Goal: Navigation & Orientation: Find specific page/section

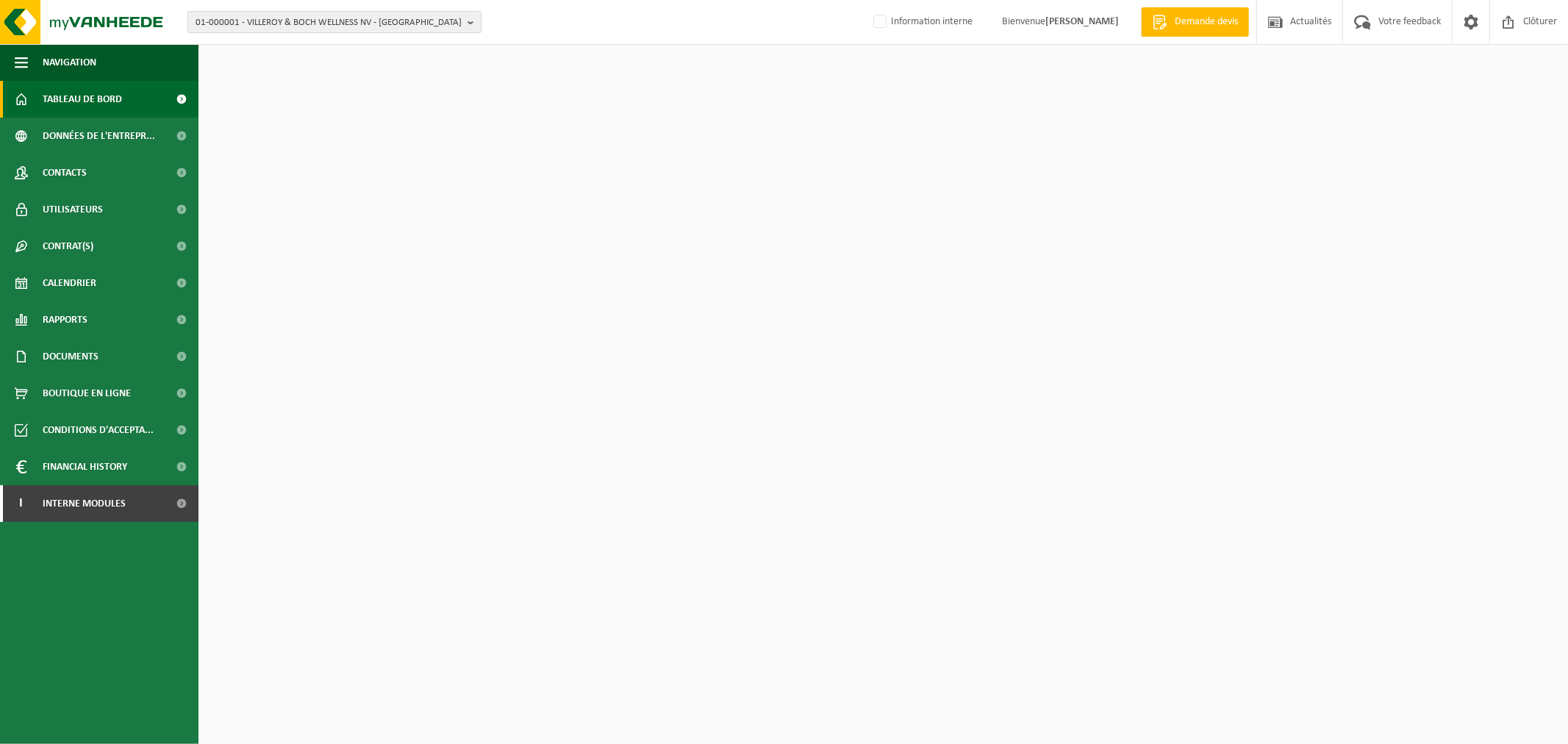
click at [369, 16] on span "01-000001 - VILLEROY & BOCH WELLNESS NV - ROESELARE" at bounding box center [328, 23] width 266 height 22
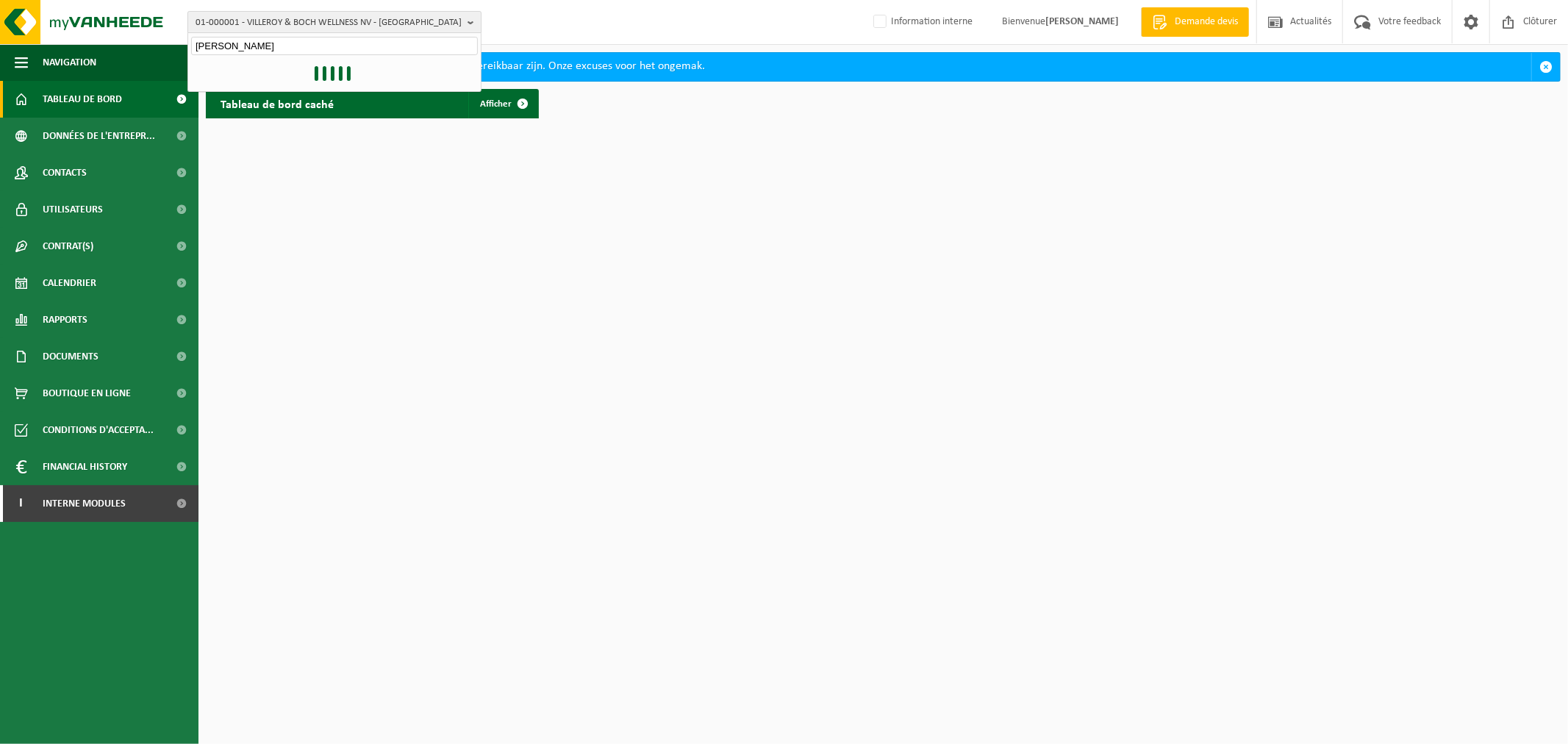
type input "thomas pir"
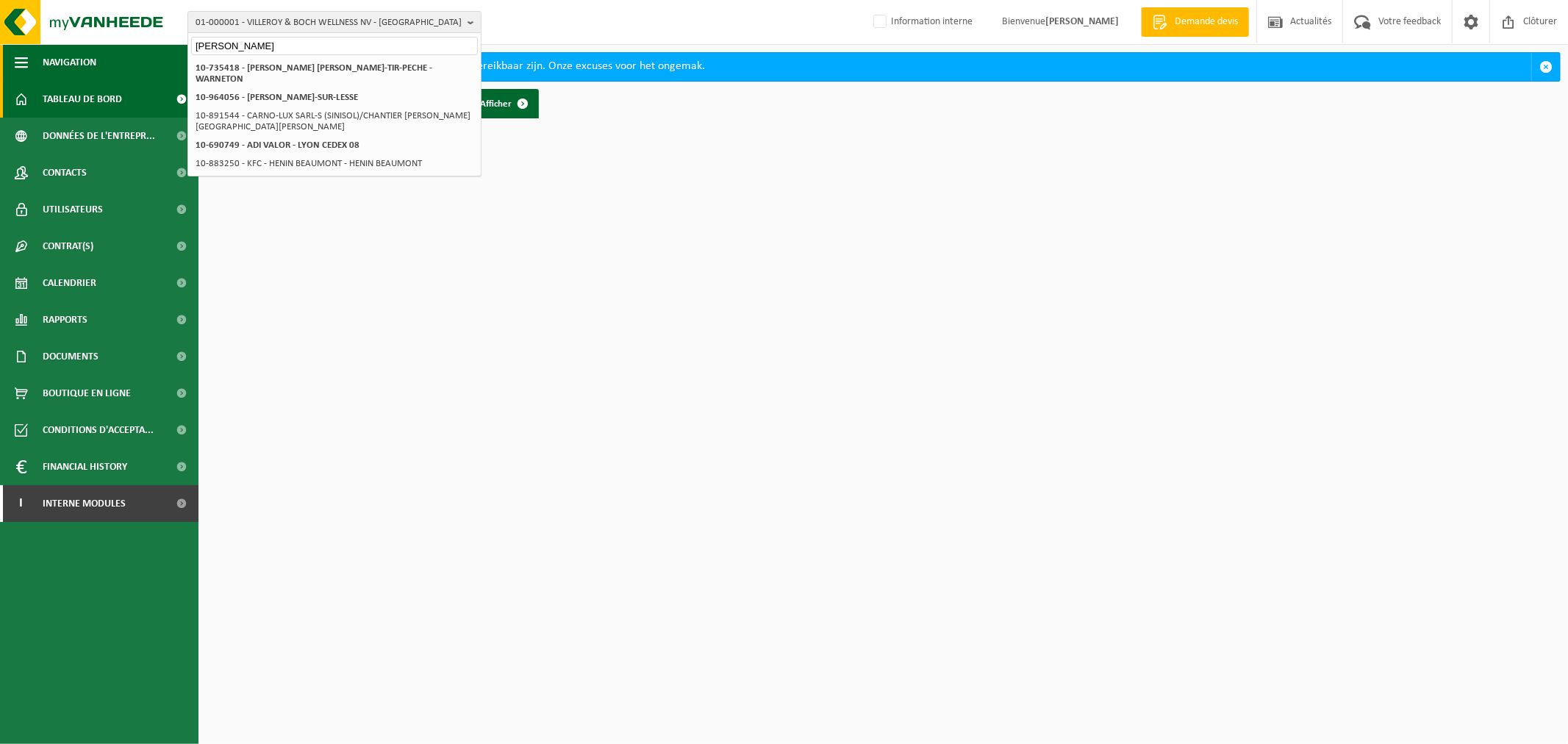
drag, startPoint x: 257, startPoint y: 42, endPoint x: 142, endPoint y: 46, distance: 115.1
click at [146, 46] on div "01-000001 - VILLEROY & BOCH WELLNESS NV - ROESELARE thomas pir 01-000001 - VILL…" at bounding box center [784, 63] width 1568 height 125
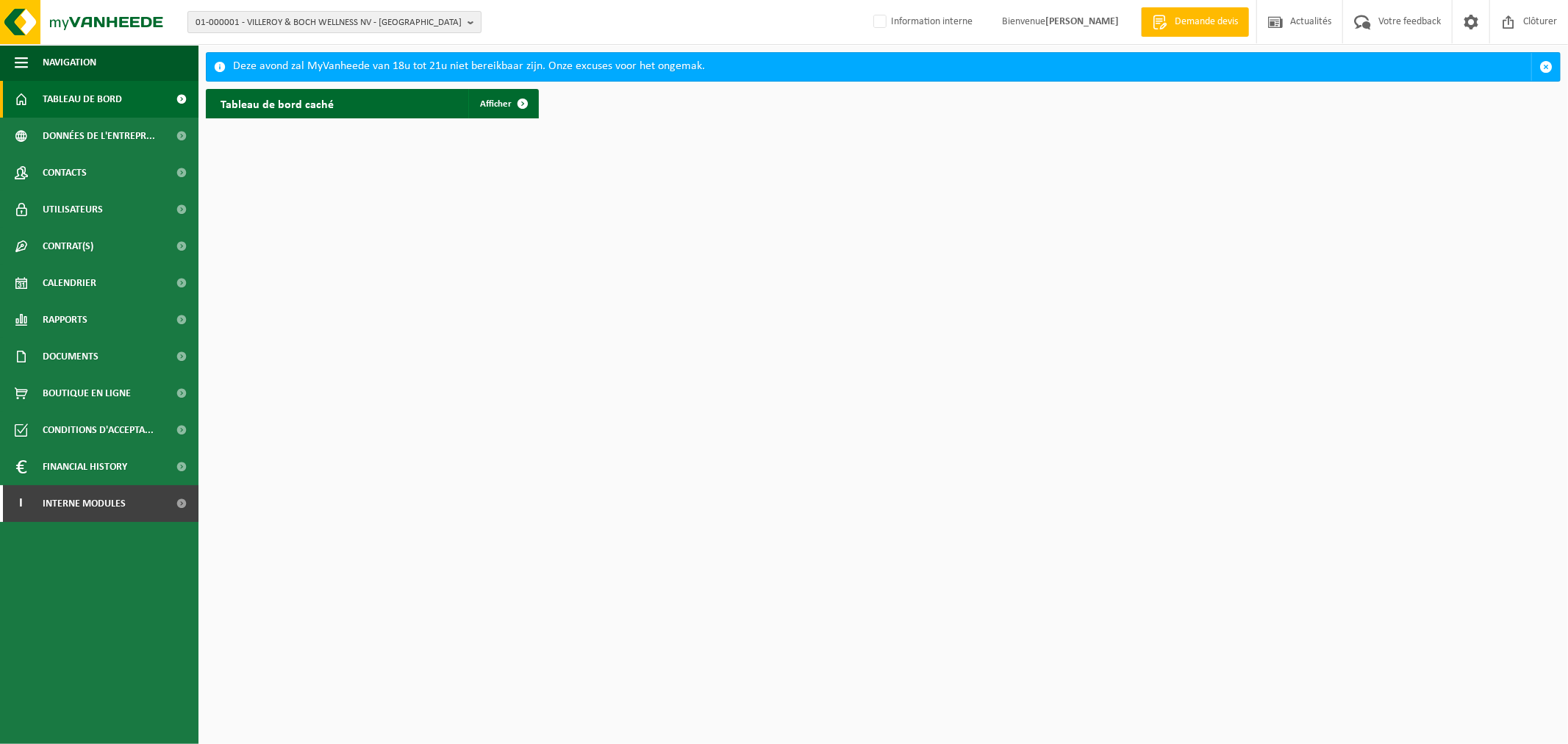
click at [261, 24] on span "01-000001 - VILLEROY & BOCH WELLNESS NV - ROESELARE" at bounding box center [328, 23] width 266 height 22
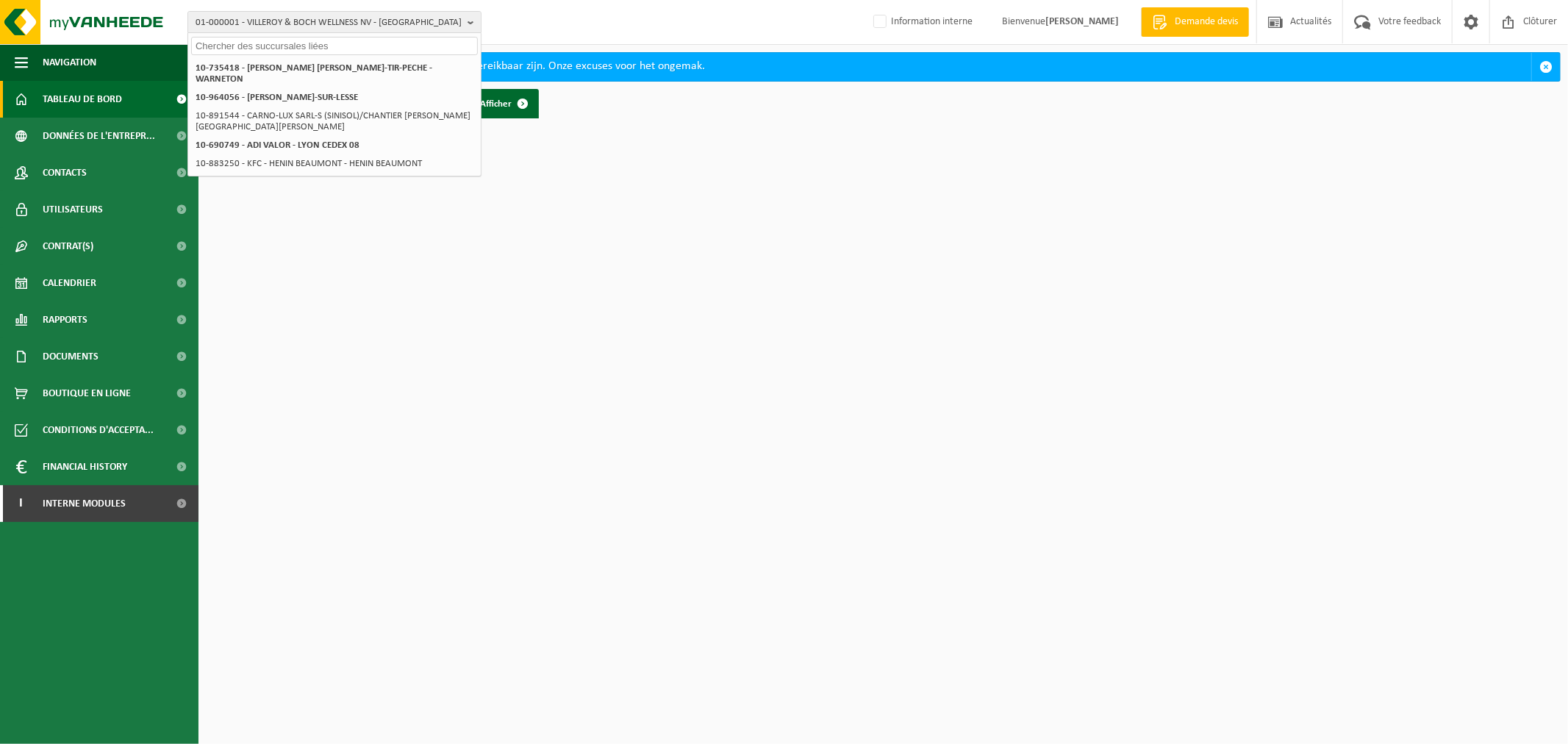
click at [251, 45] on input "text" at bounding box center [335, 45] width 287 height 18
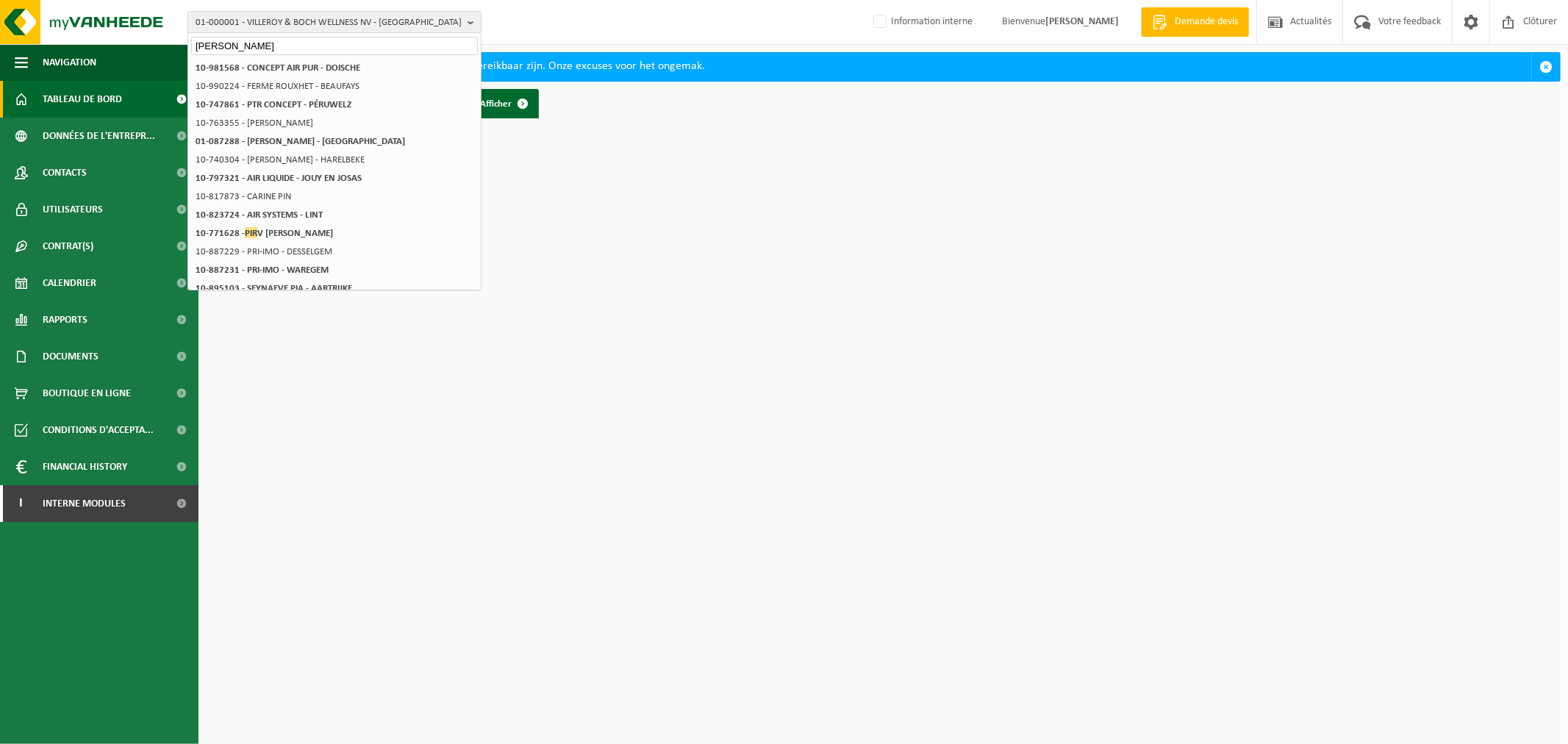
type input "piron"
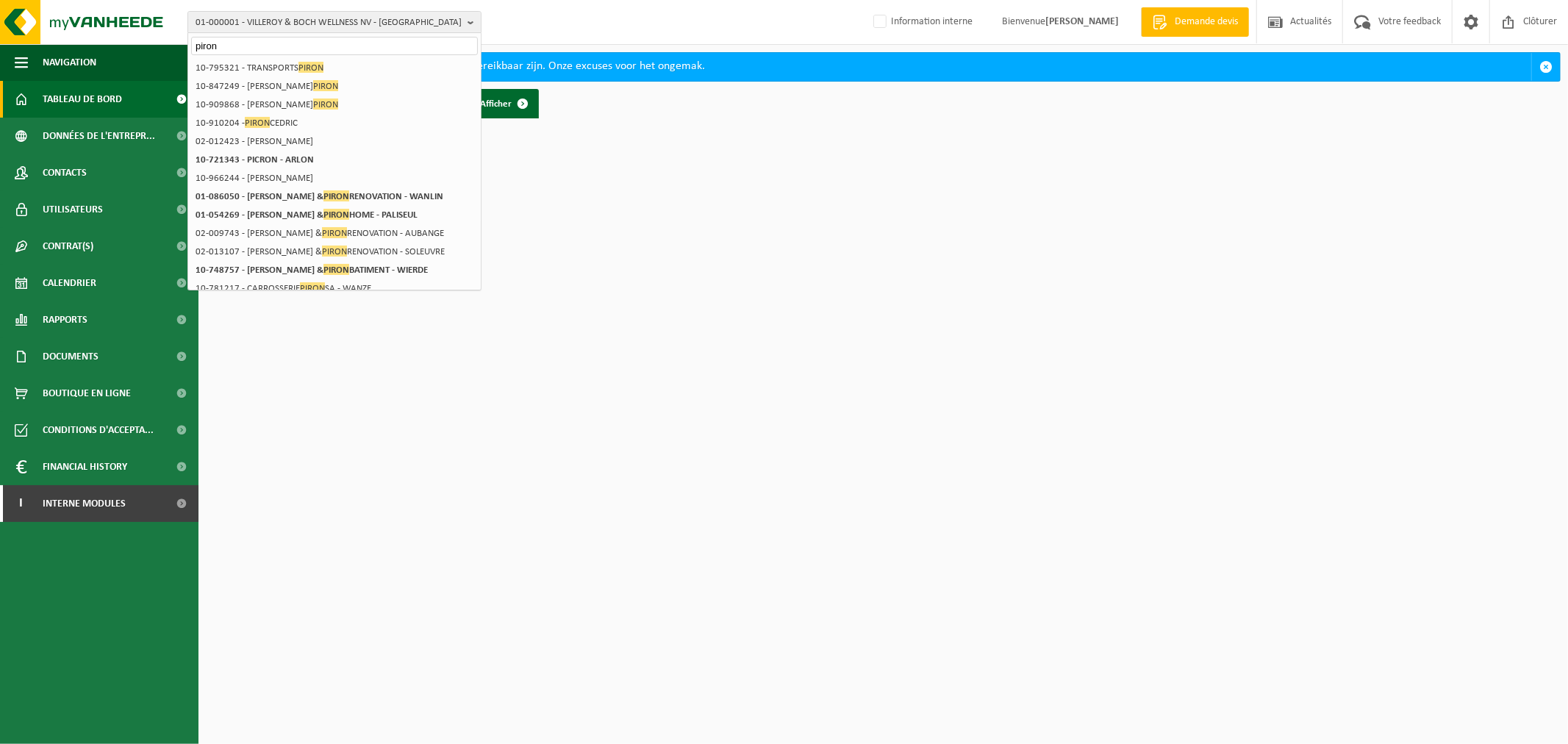
click at [268, 40] on input "piron" at bounding box center [335, 45] width 287 height 18
drag, startPoint x: 244, startPoint y: 44, endPoint x: 162, endPoint y: 53, distance: 82.5
click at [162, 53] on div "01-000001 - VILLEROY & BOCH WELLNESS NV - ROESELARE piron 01-000001 - VILLEROY …" at bounding box center [784, 63] width 1568 height 125
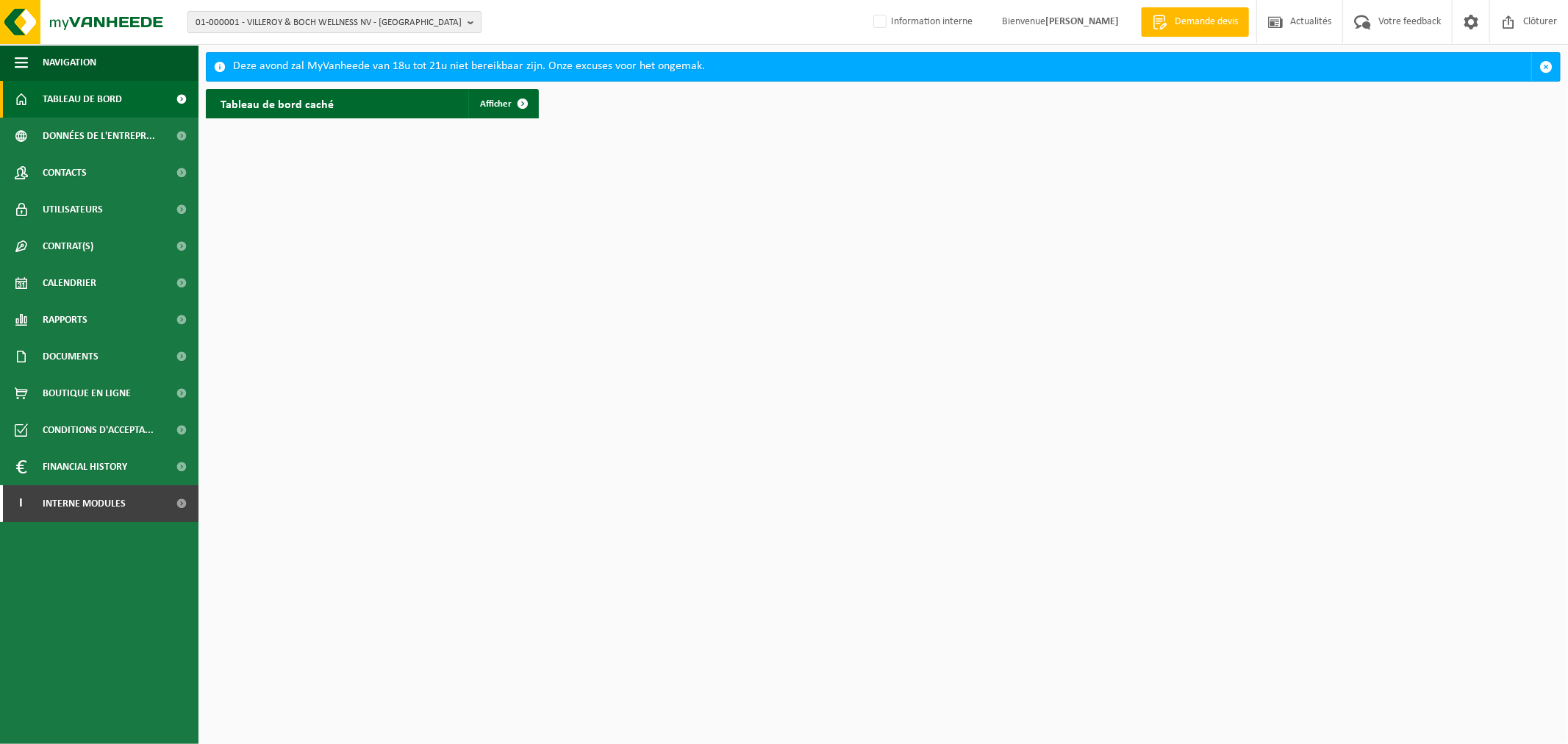
click at [288, 24] on span "01-000001 - VILLEROY & BOCH WELLNESS NV - ROESELARE" at bounding box center [328, 23] width 266 height 22
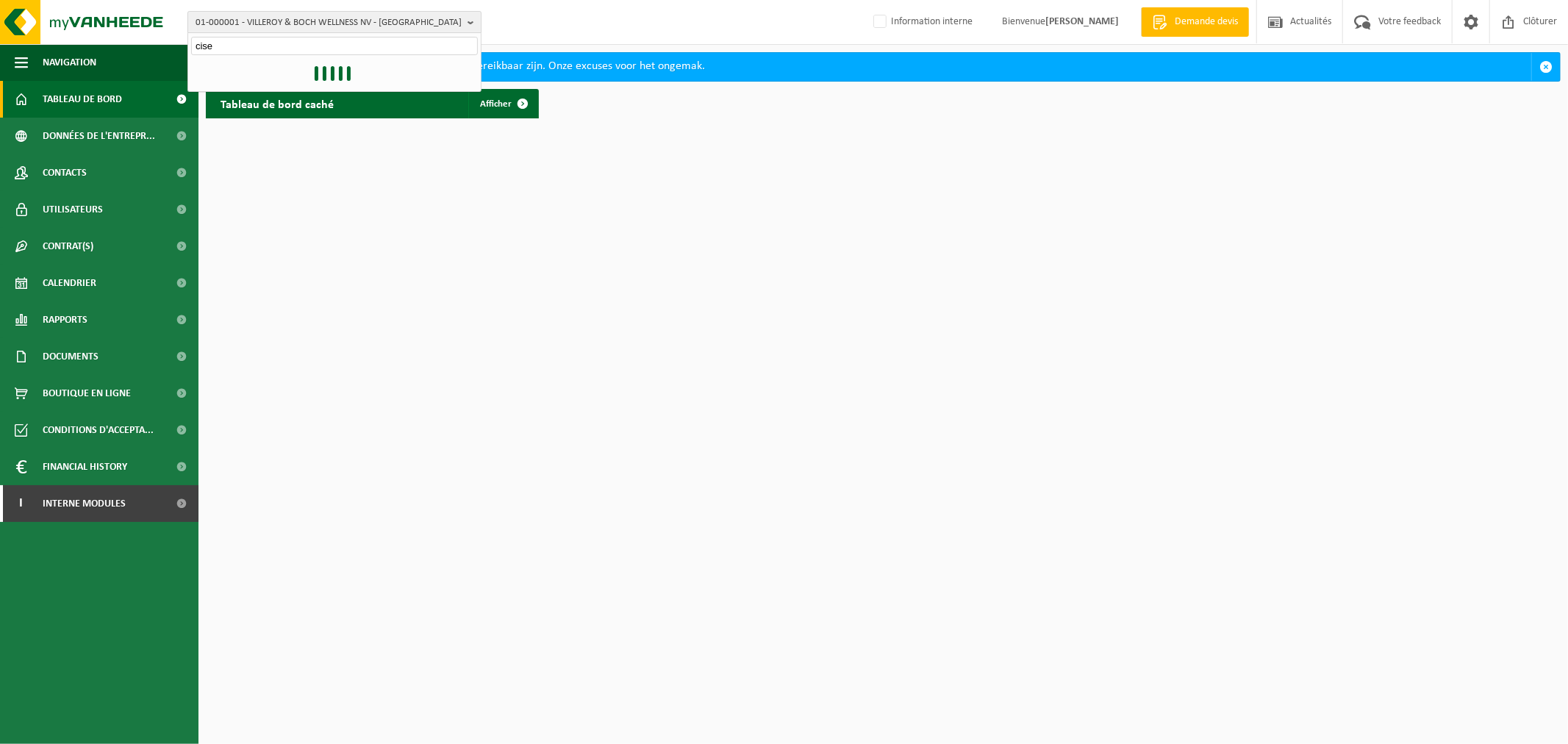
type input "cisea"
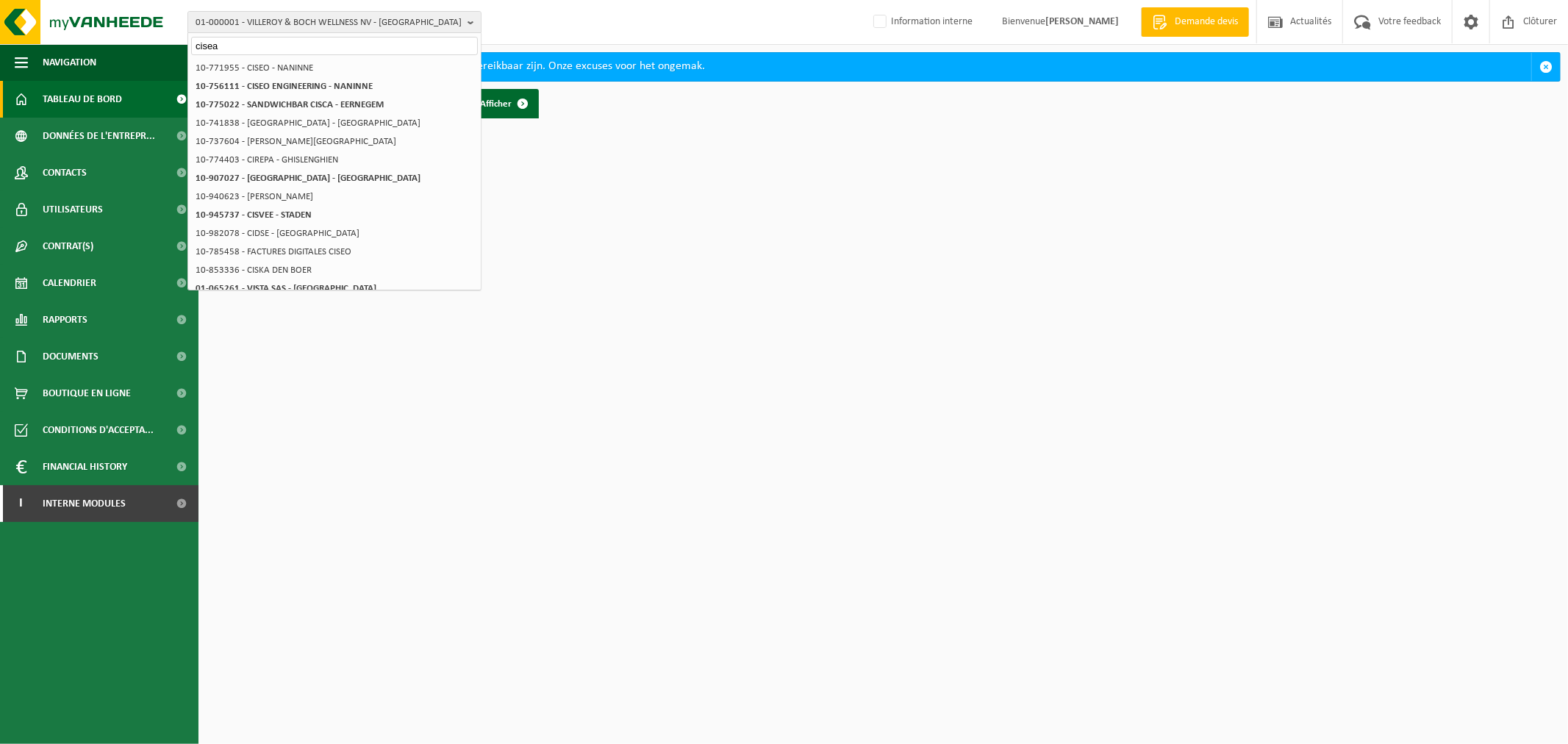
click at [229, 41] on input "cisea" at bounding box center [335, 45] width 287 height 18
drag, startPoint x: 228, startPoint y: 49, endPoint x: 107, endPoint y: 41, distance: 121.3
click at [107, 41] on div "01-000001 - VILLEROY & BOCH WELLNESS NV - ROESELARE cisea 01-000001 - VILLEROY …" at bounding box center [784, 22] width 1568 height 45
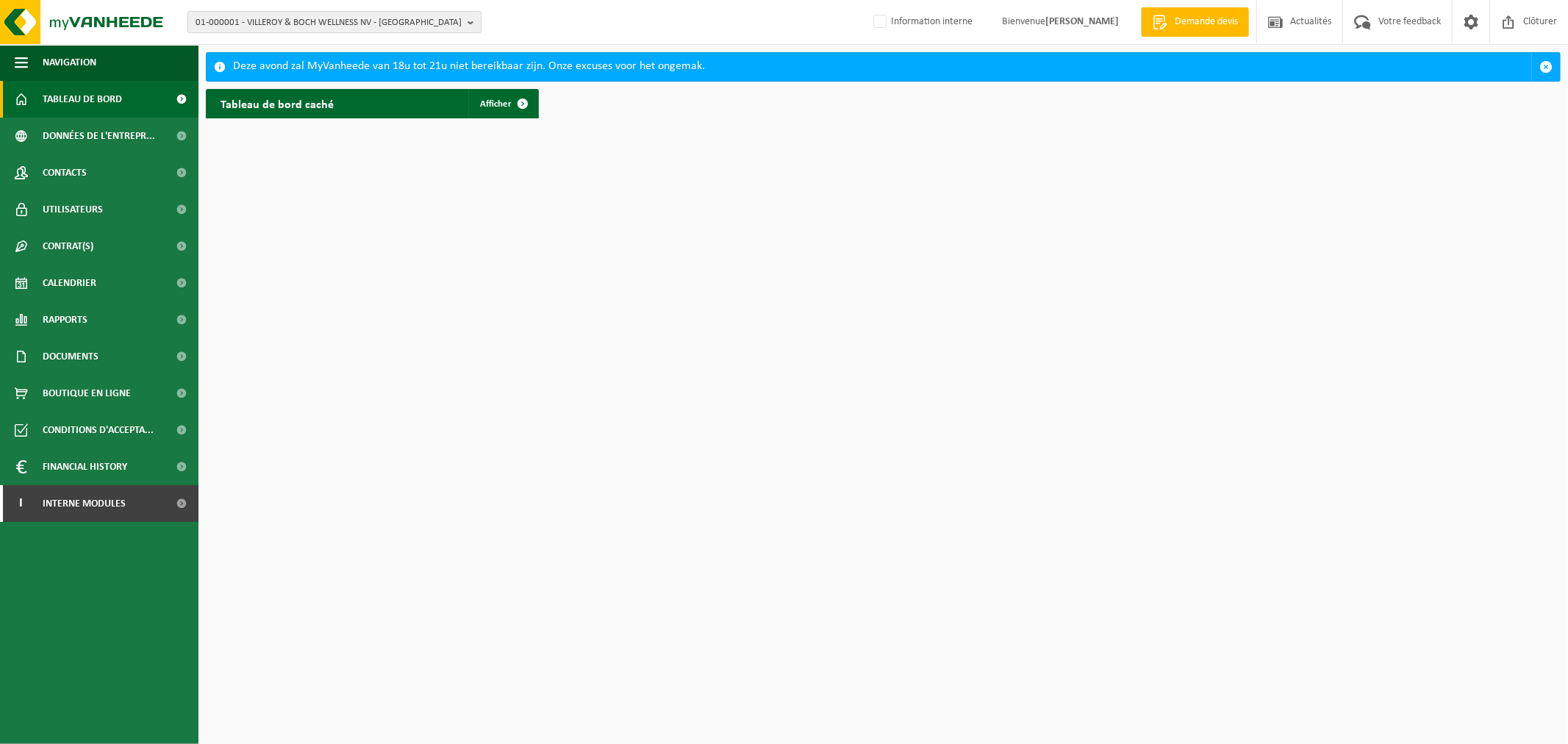
click at [223, 13] on span "01-000001 - VILLEROY & BOCH WELLNESS NV - ROESELARE" at bounding box center [328, 23] width 266 height 22
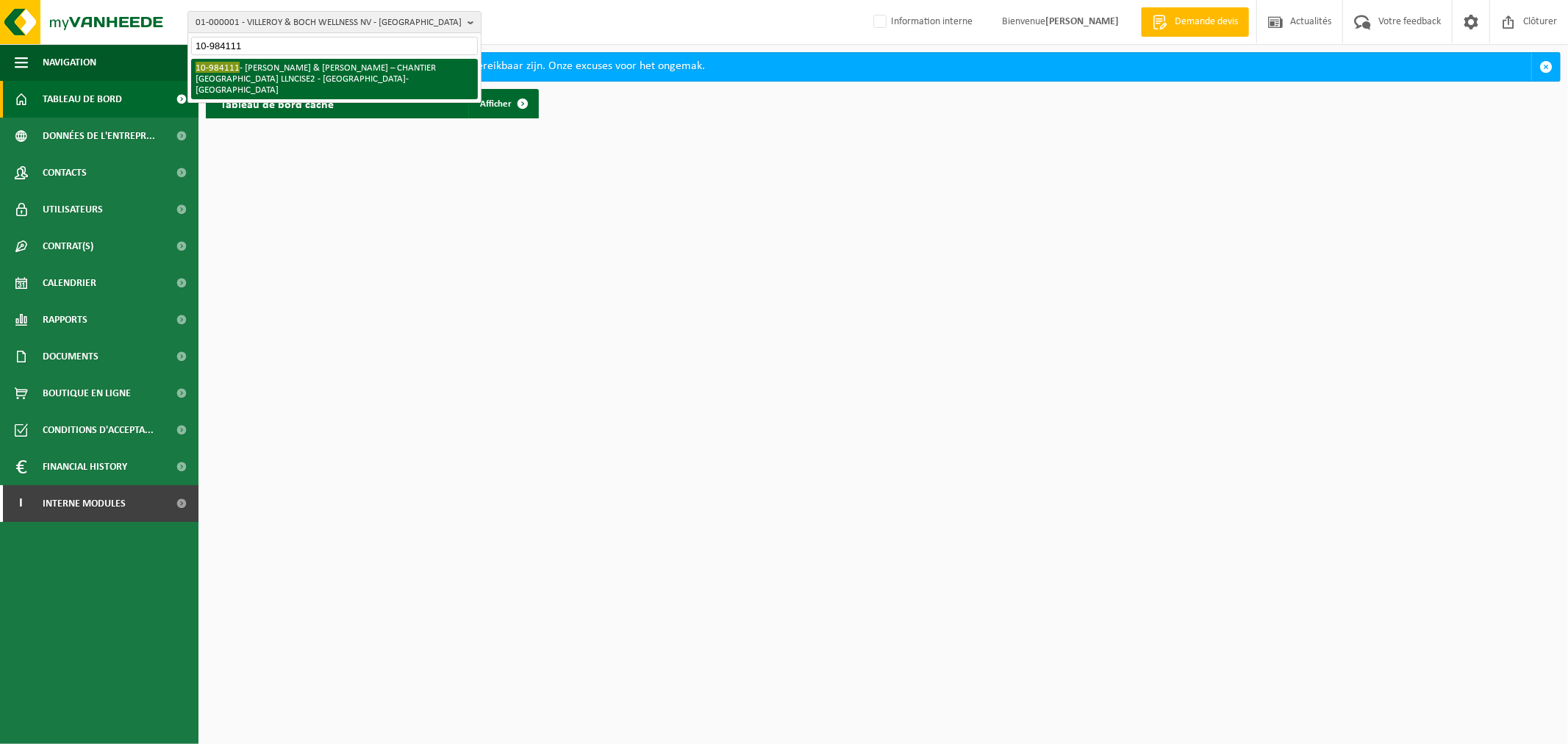
type input "10-984111"
click at [310, 74] on li "10-984111 - THOMAS & PIRON – CHANTIER LOUVAIN-LA-NEUVE LLNCISE2 - OTTIGNIES-LOU…" at bounding box center [335, 79] width 287 height 41
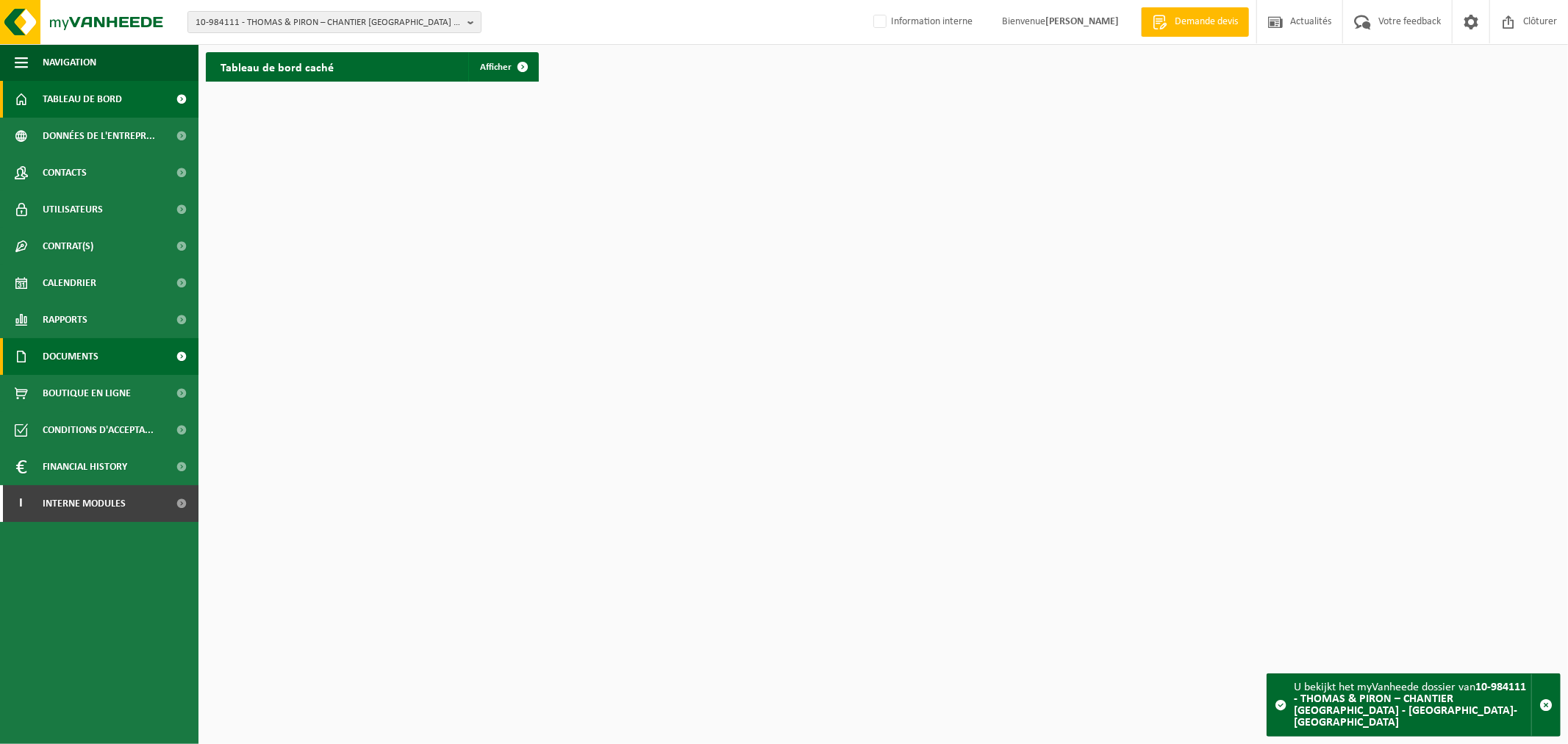
click at [76, 361] on span "Documents" at bounding box center [70, 356] width 56 height 37
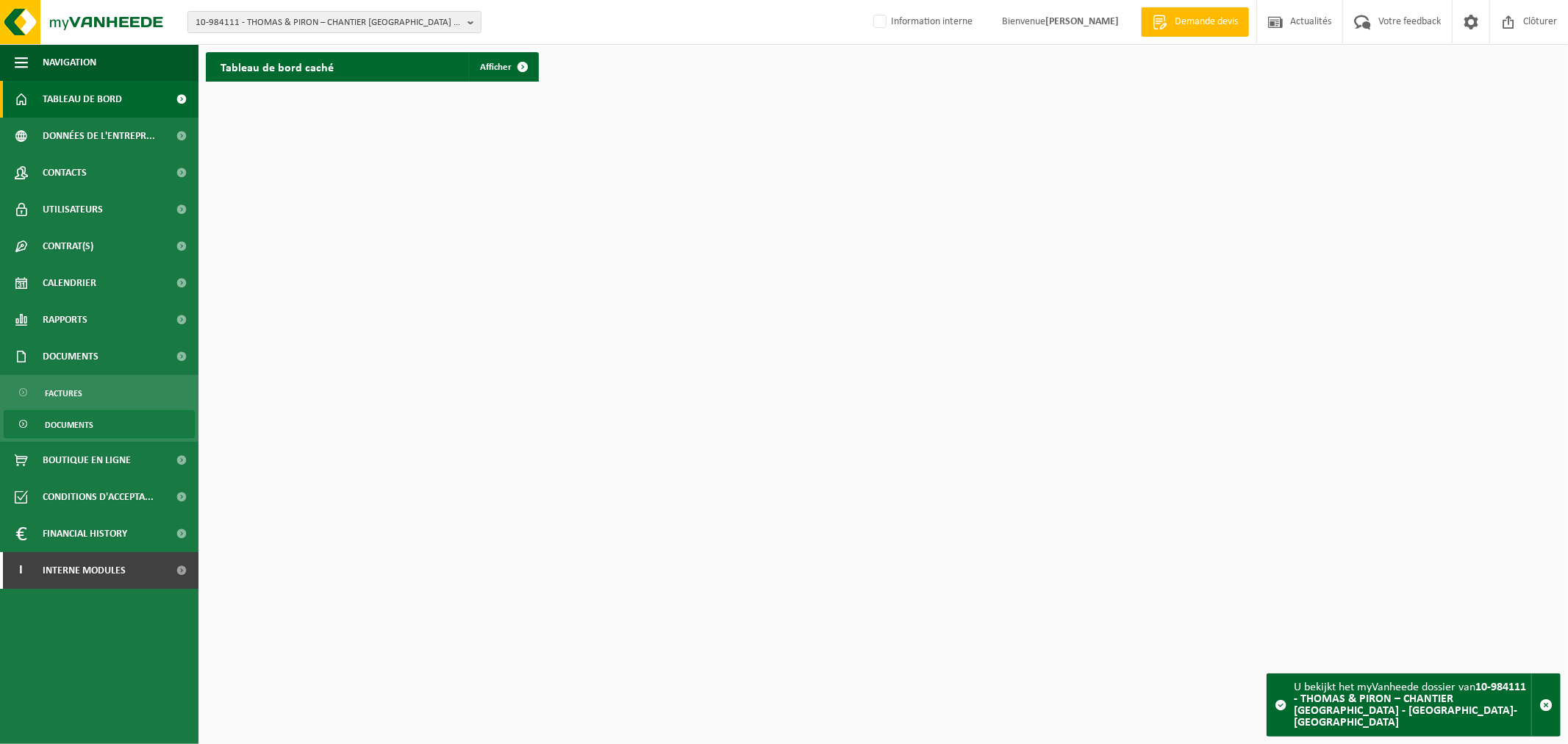
click at [74, 415] on span "Documents" at bounding box center [69, 425] width 49 height 28
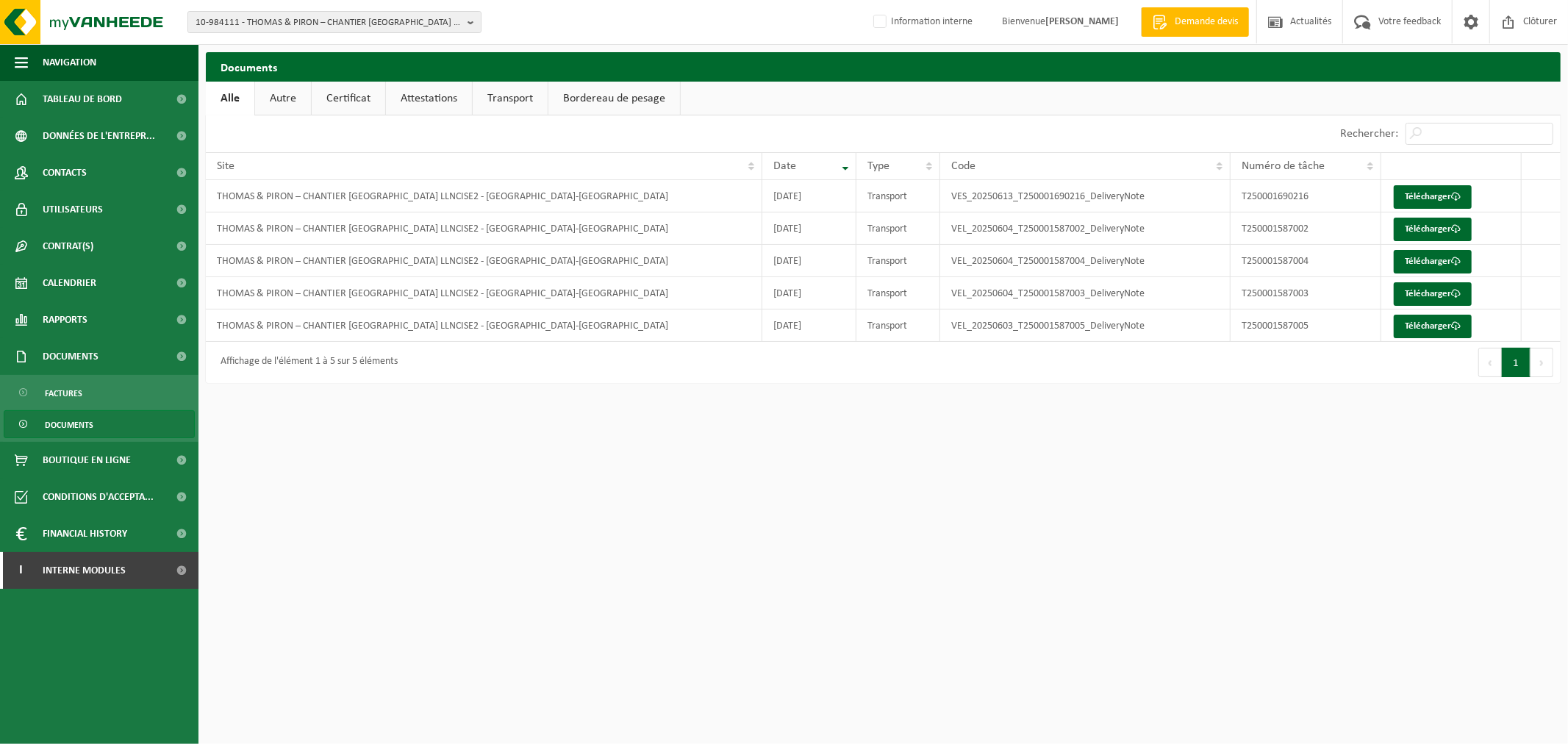
click at [275, 99] on link "Autre" at bounding box center [282, 98] width 56 height 34
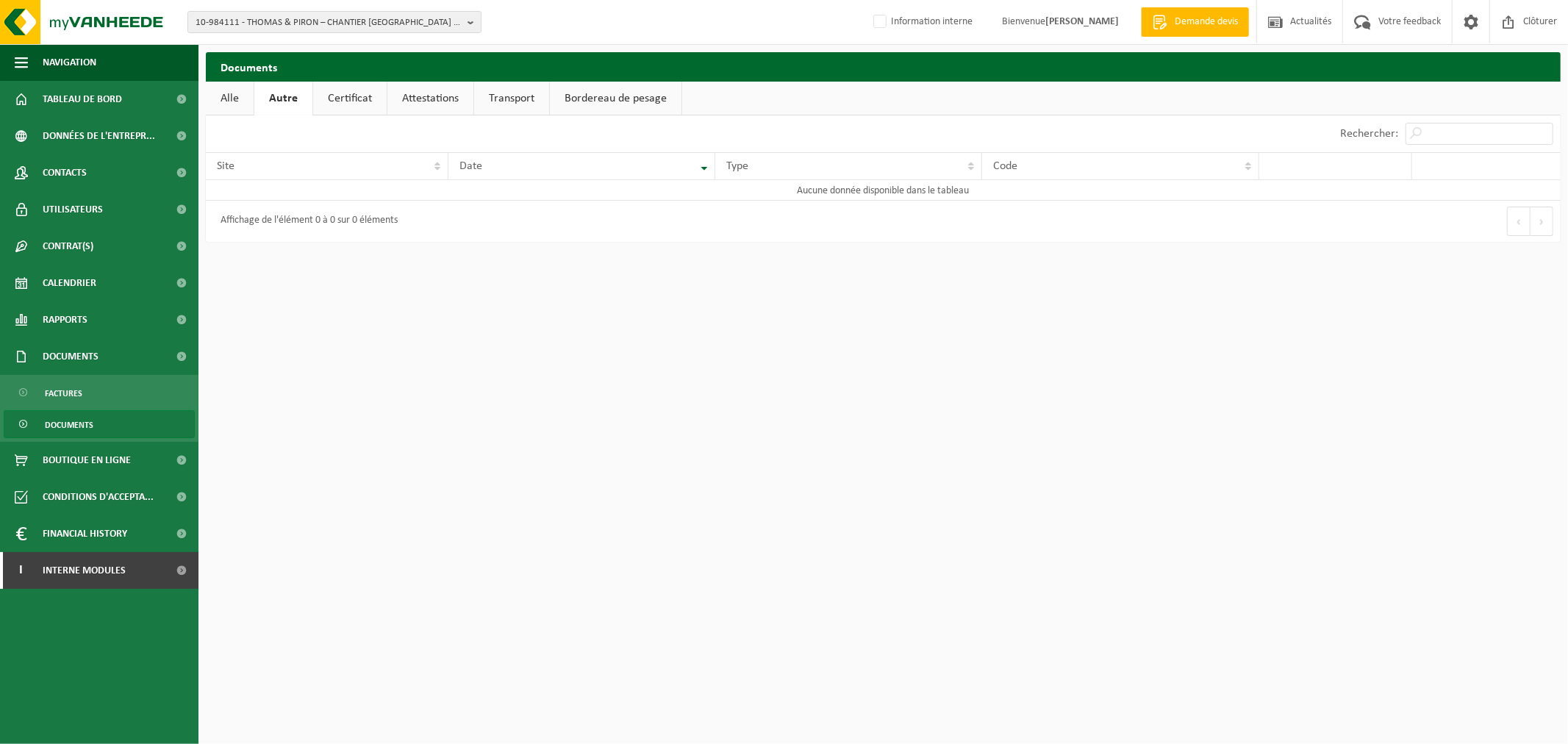
click at [341, 93] on link "Certificat" at bounding box center [350, 98] width 74 height 34
click at [232, 96] on link "Alle" at bounding box center [230, 98] width 48 height 34
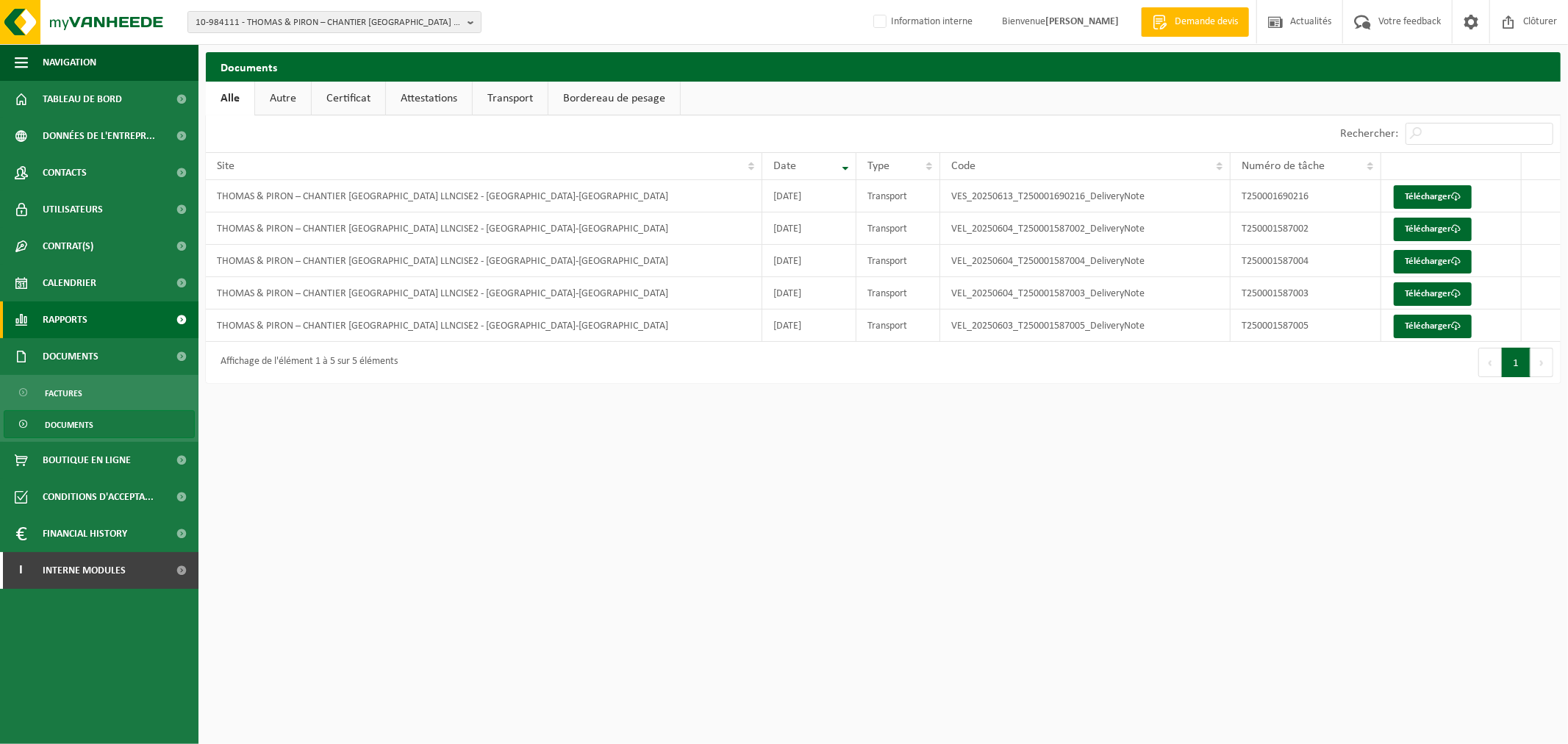
click at [77, 318] on span "Rapports" at bounding box center [64, 320] width 45 height 37
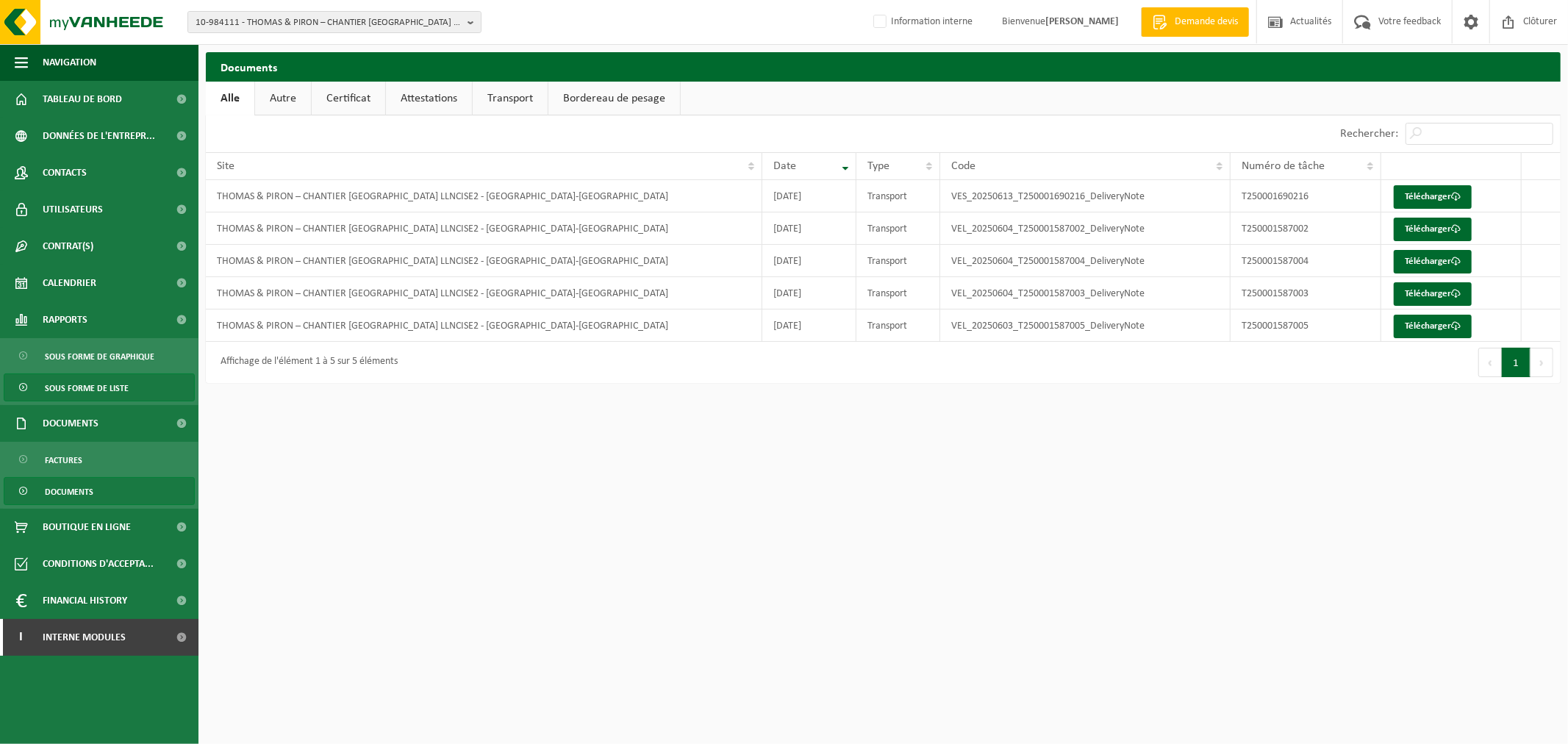
click at [85, 385] on span "Sous forme de liste" at bounding box center [86, 388] width 84 height 28
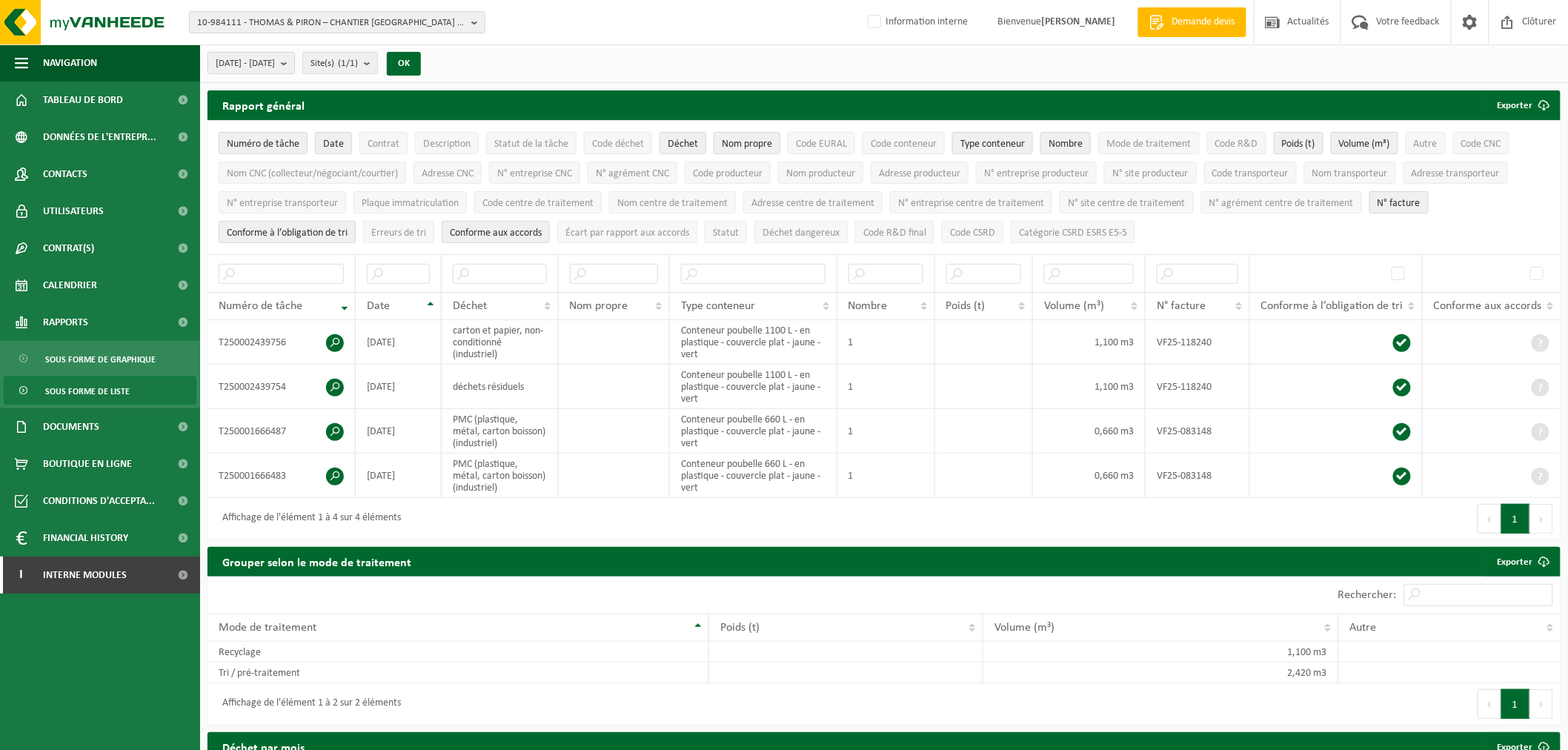
click at [275, 66] on span "2025-05-01 - 2025-10-14" at bounding box center [245, 64] width 59 height 22
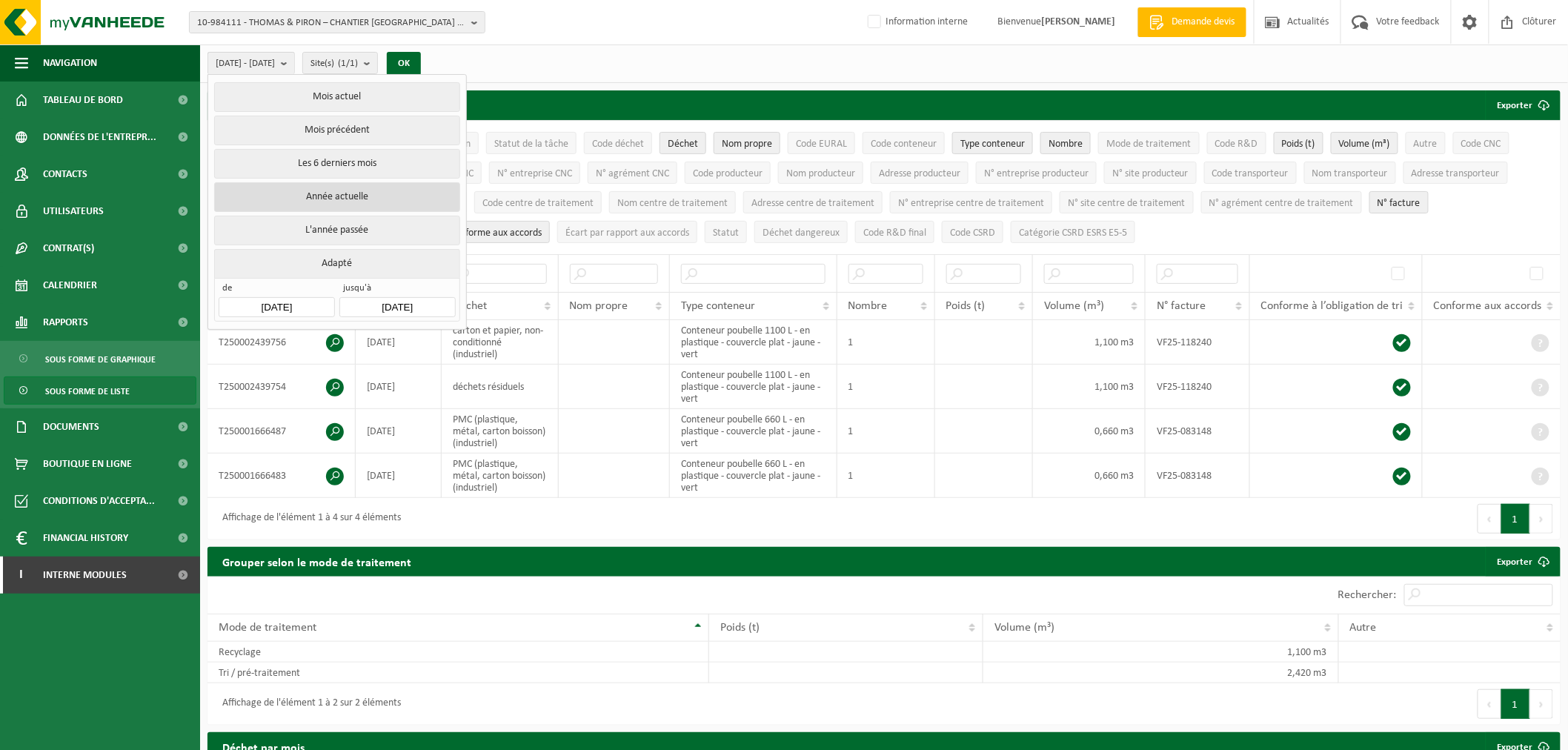
click at [337, 196] on button "Année actuelle" at bounding box center [337, 198] width 245 height 30
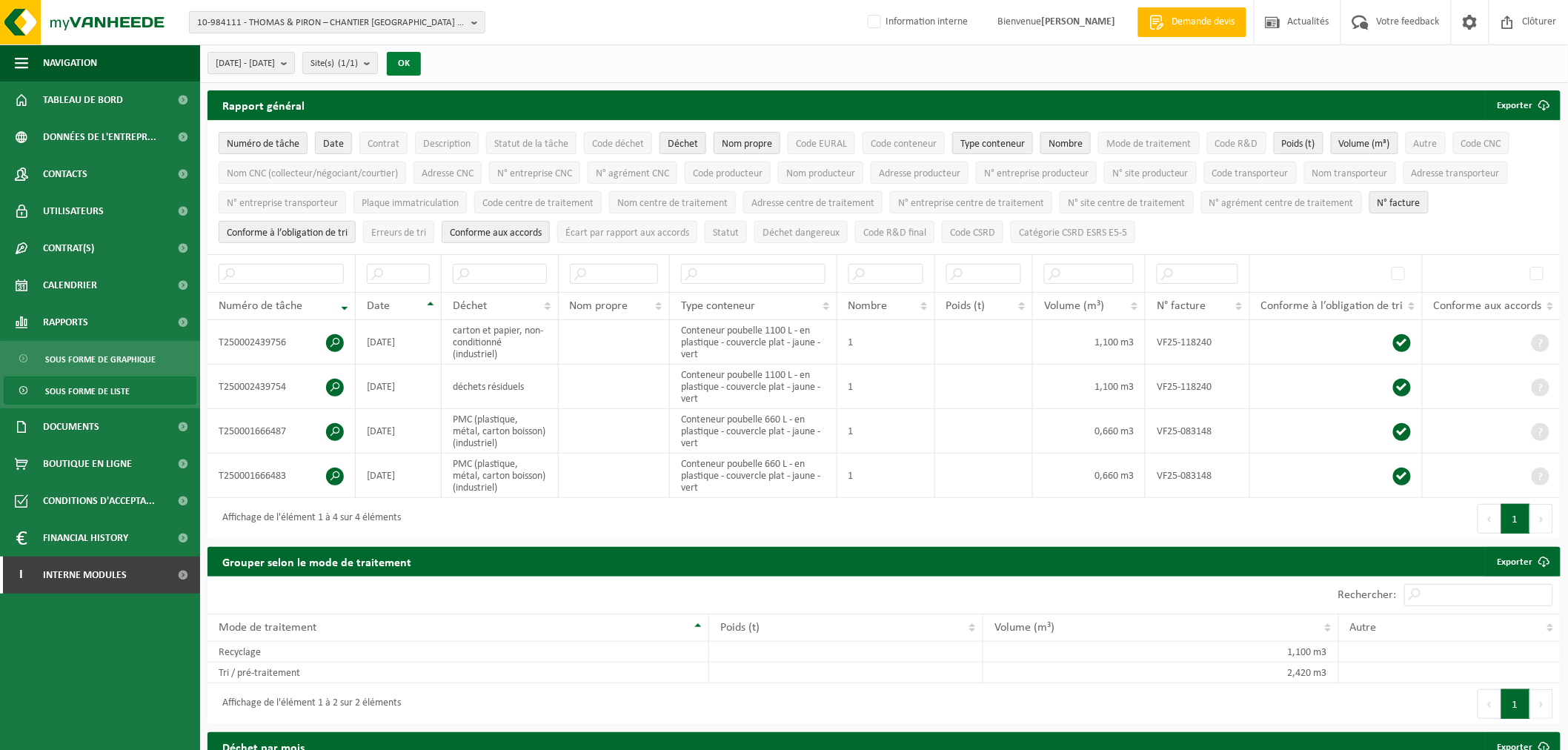
click at [421, 63] on button "OK" at bounding box center [404, 64] width 34 height 24
drag, startPoint x: 499, startPoint y: 384, endPoint x: 574, endPoint y: 524, distance: 158.8
click at [574, 524] on div "Affichage de l'élément 1 à 4 sur 4 éléments" at bounding box center [546, 518] width 676 height 42
click at [332, 477] on span at bounding box center [335, 477] width 18 height 18
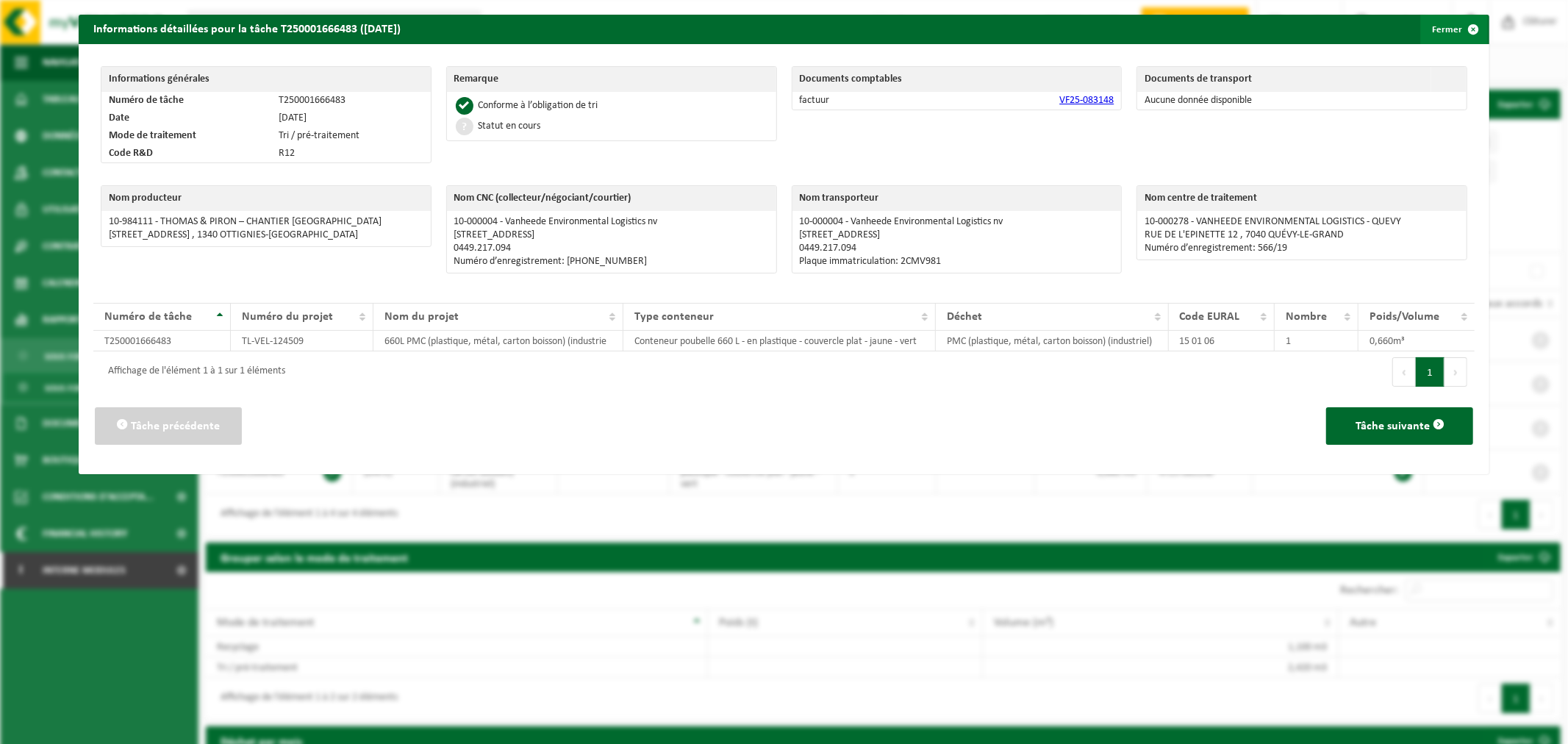
click at [1427, 31] on button "Fermer" at bounding box center [1454, 30] width 67 height 30
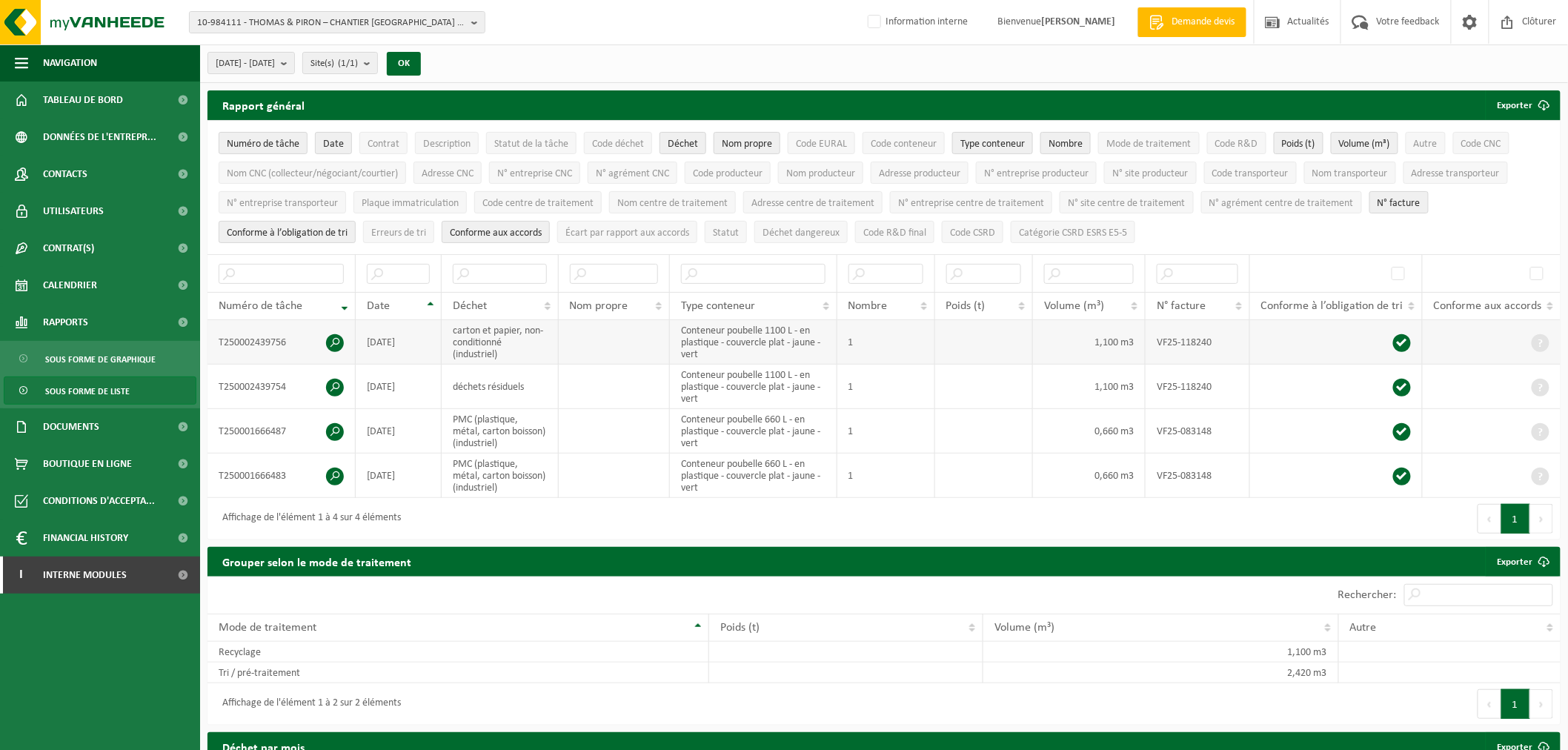
click at [331, 341] on span at bounding box center [335, 343] width 18 height 18
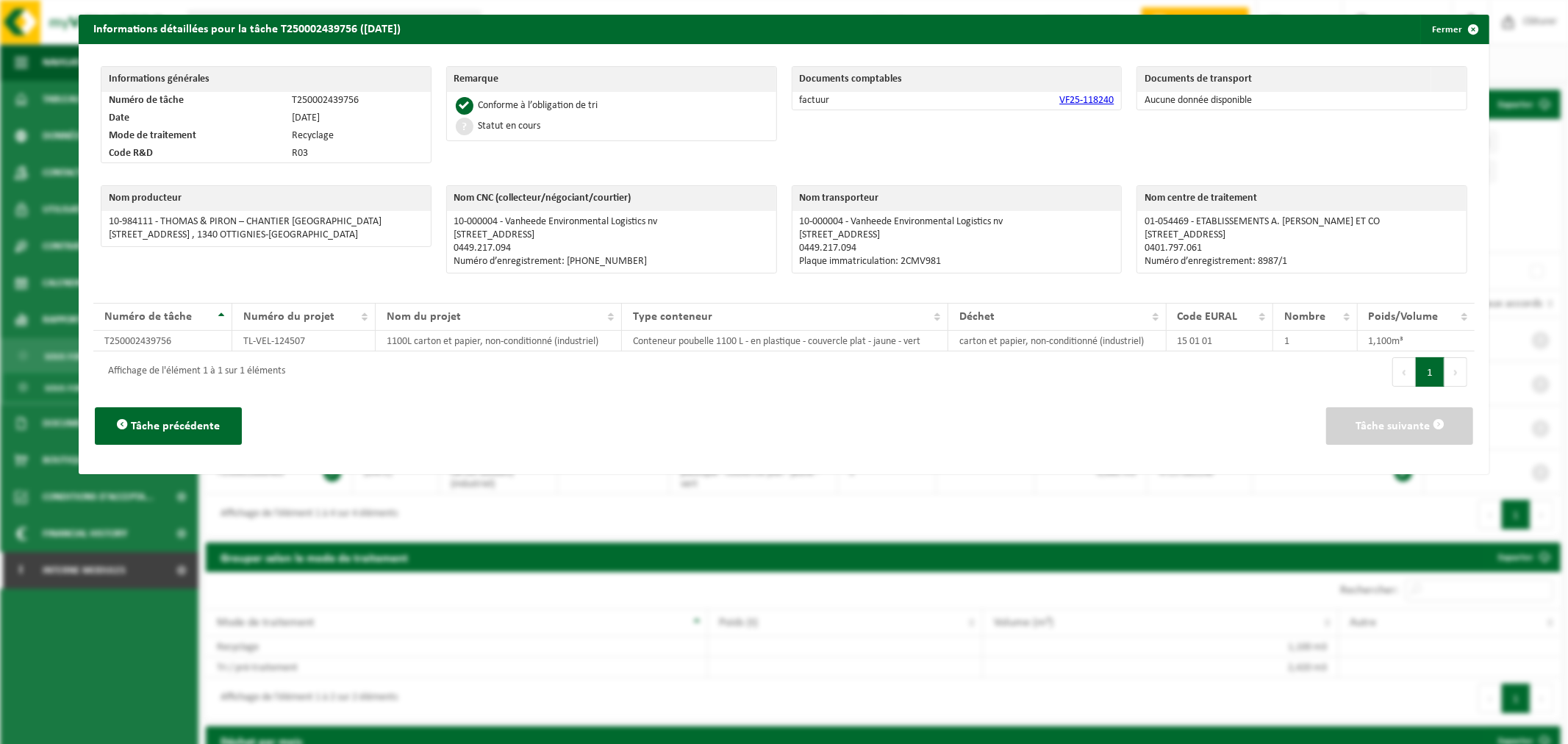
click at [1085, 100] on link "VF25-118240" at bounding box center [1086, 100] width 54 height 11
click at [1468, 27] on span "button" at bounding box center [1473, 30] width 30 height 30
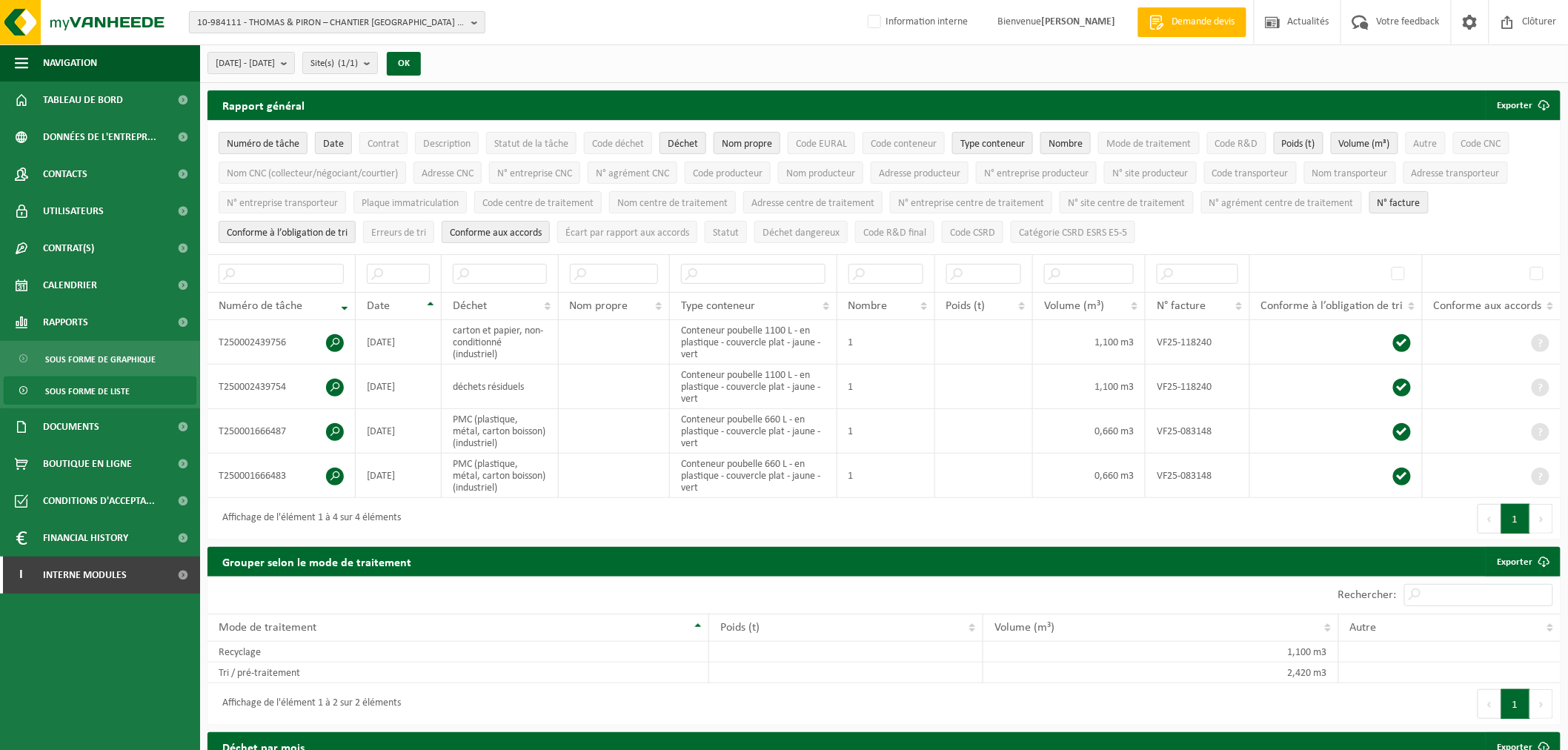
click at [412, 15] on span "10-984111 - THOMAS & PIRON – CHANTIER [GEOGRAPHIC_DATA] - [GEOGRAPHIC_DATA]-[GE…" at bounding box center [331, 23] width 269 height 22
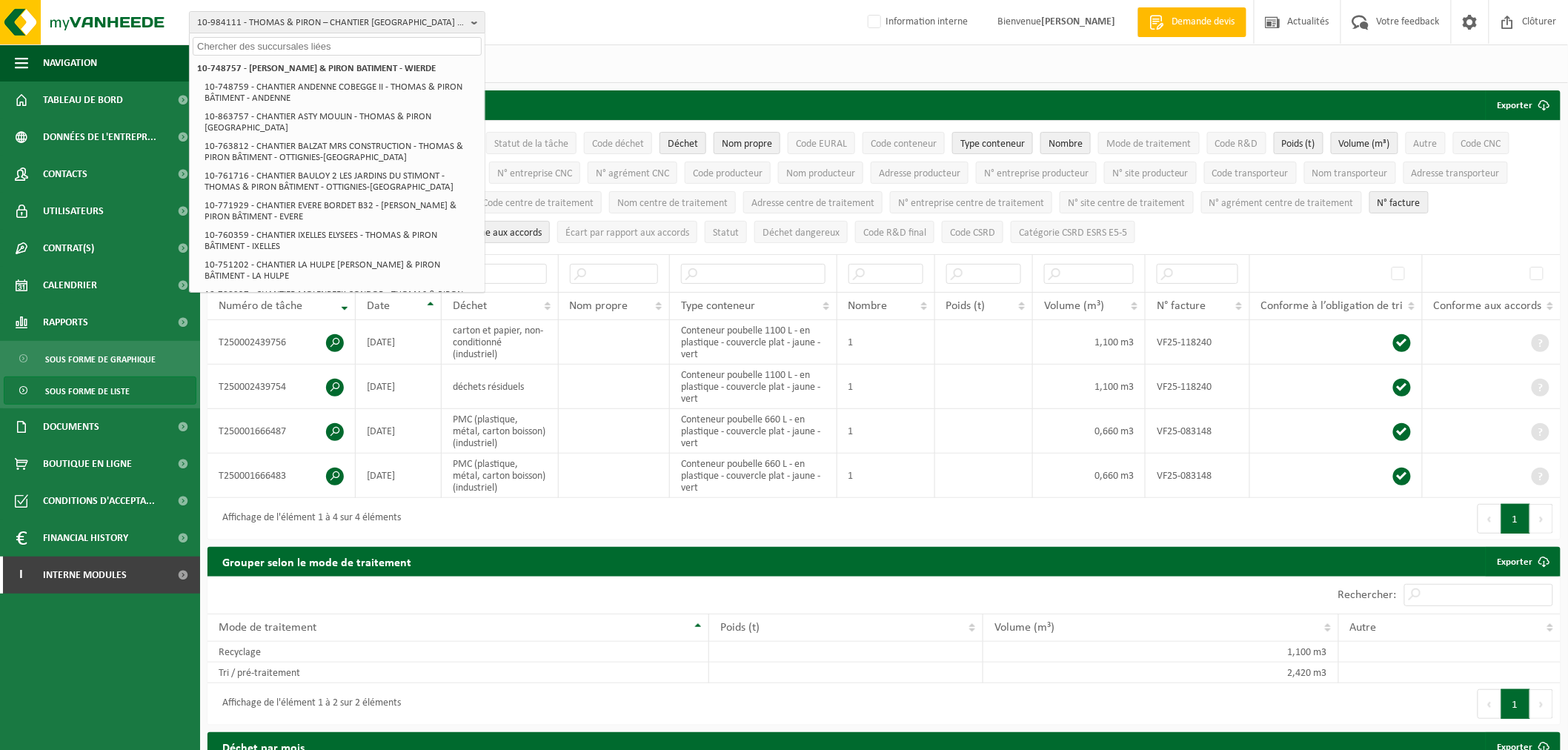
click at [557, 33] on div "10-984111 - THOMAS & PIRON – CHANTIER LOUVAIN-LA-NEUVE LLNCISE2 - OTTIGNIES-LOU…" at bounding box center [784, 22] width 1568 height 45
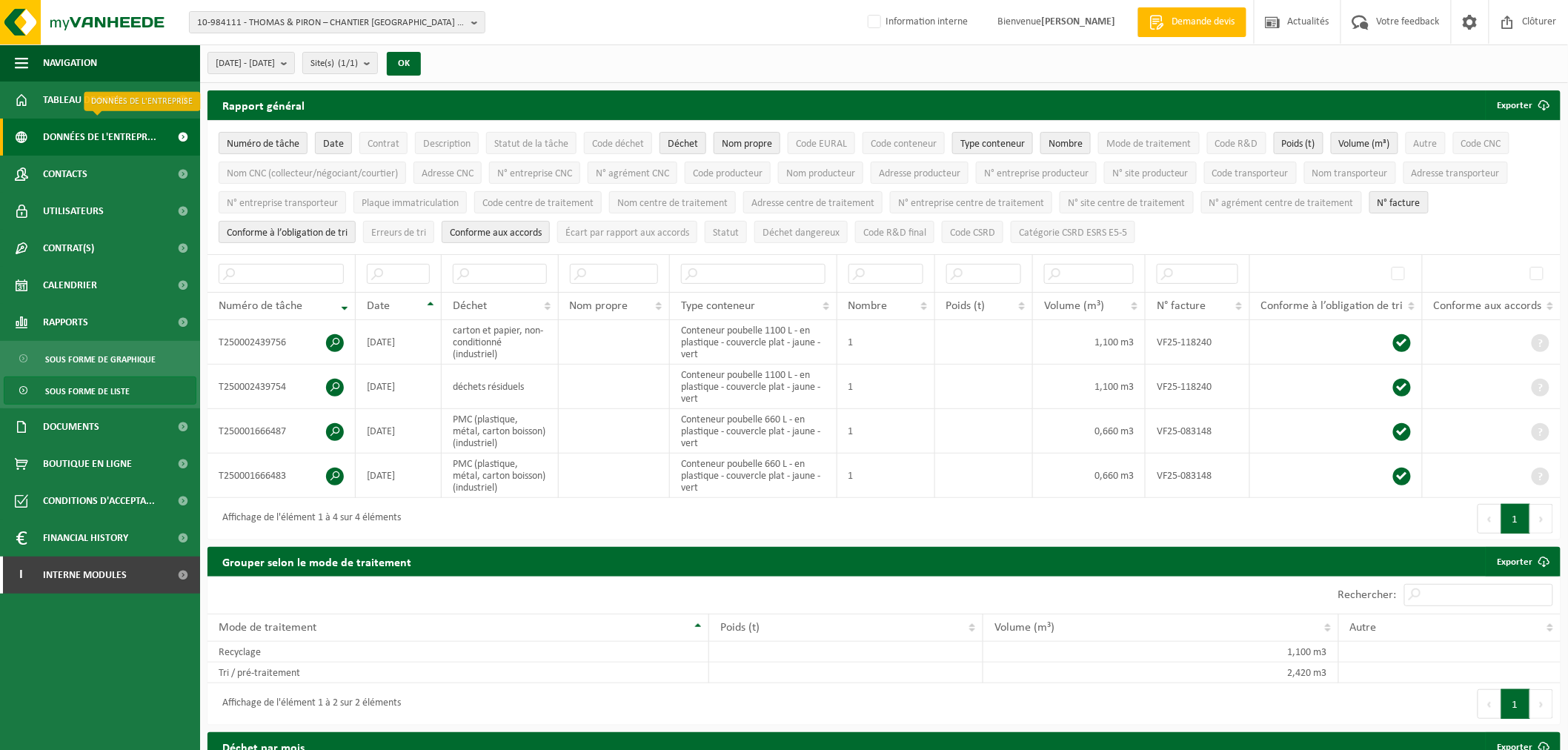
click at [115, 134] on span "Données de l'entrepr..." at bounding box center [100, 137] width 114 height 37
click at [245, 16] on span "10-984111 - THOMAS & PIRON – CHANTIER [GEOGRAPHIC_DATA] - [GEOGRAPHIC_DATA]-[GE…" at bounding box center [331, 23] width 269 height 22
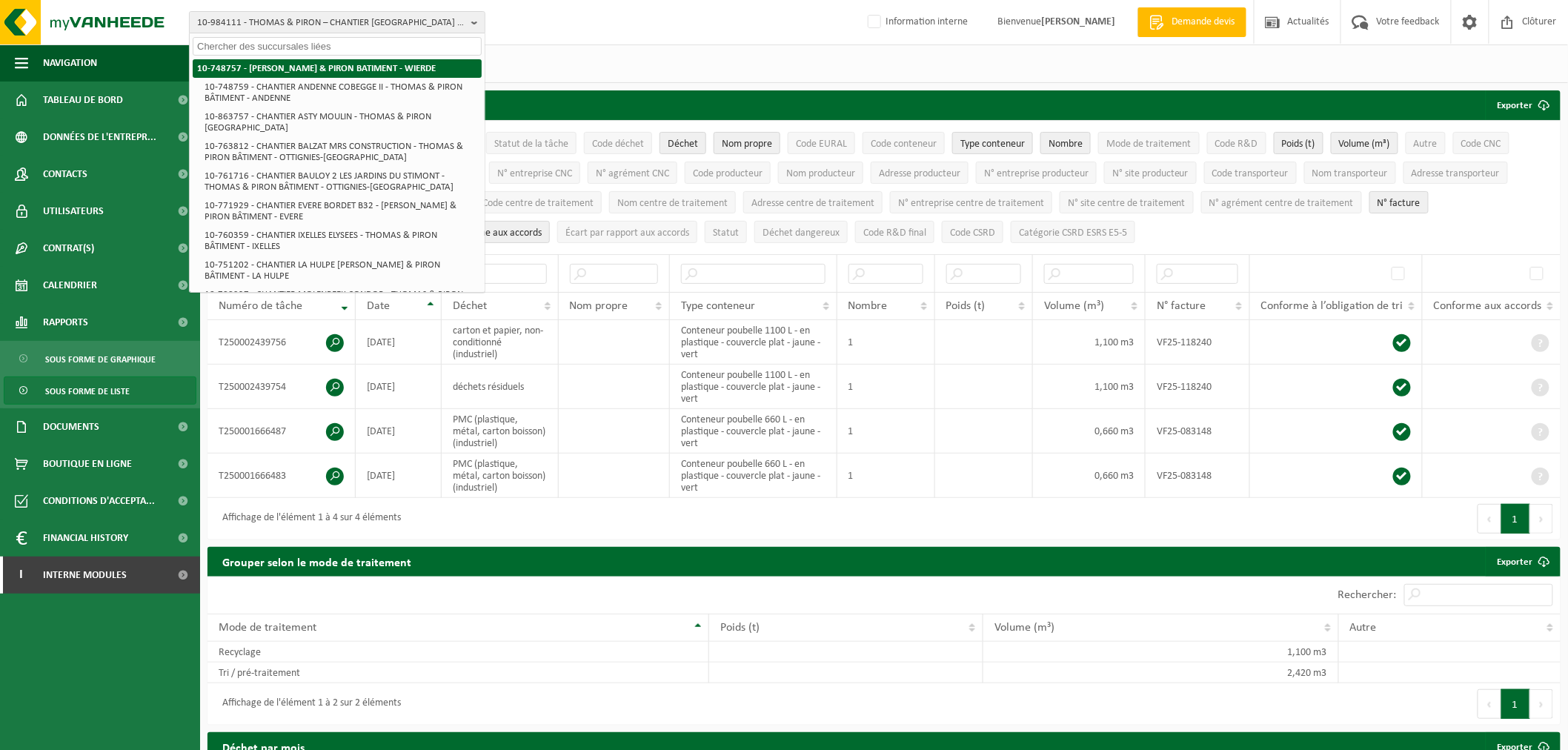
click at [246, 65] on strong "10-748757 - [PERSON_NAME] & PIRON BATIMENT - WIERDE" at bounding box center [316, 69] width 239 height 9
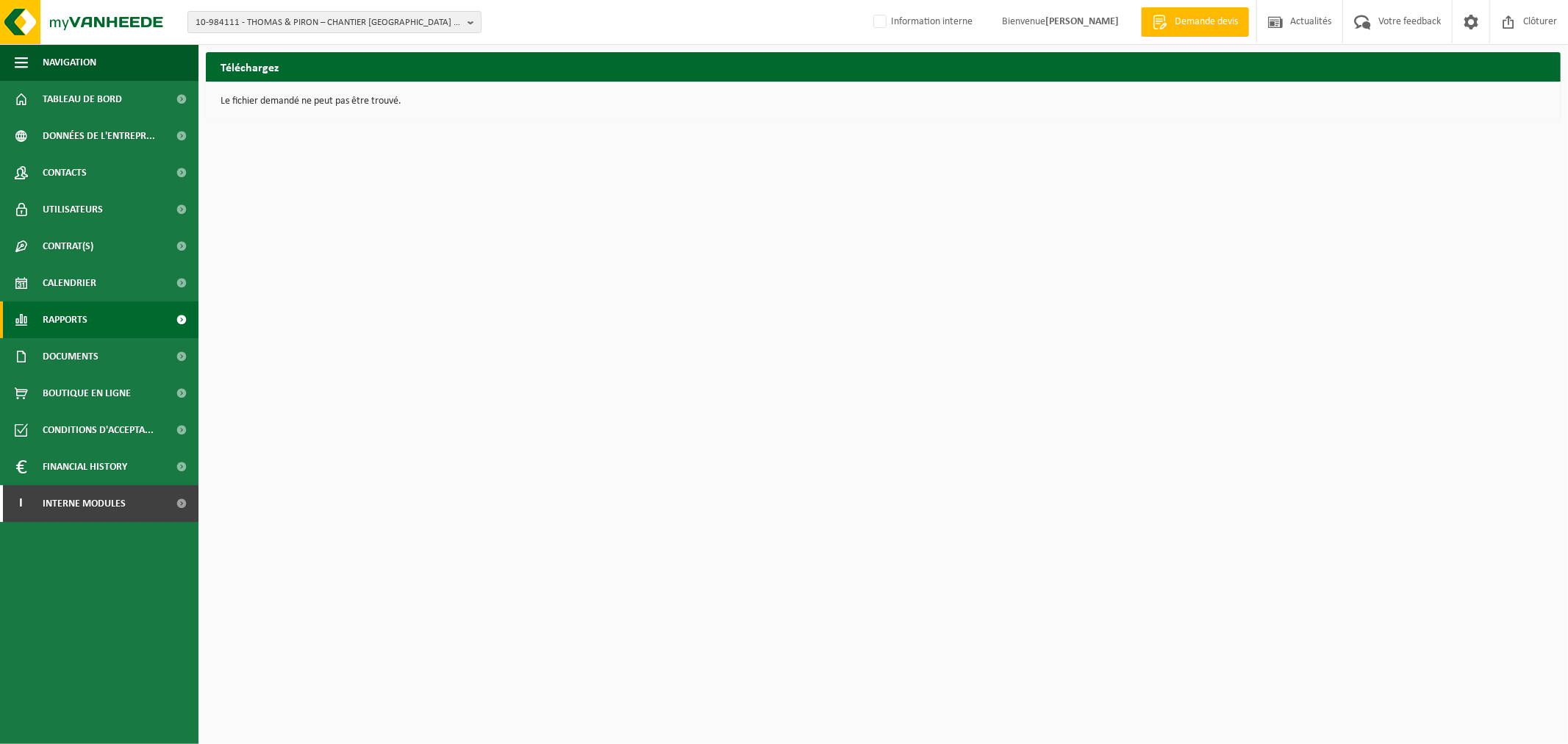
click at [71, 310] on span "Rapports" at bounding box center [64, 320] width 45 height 37
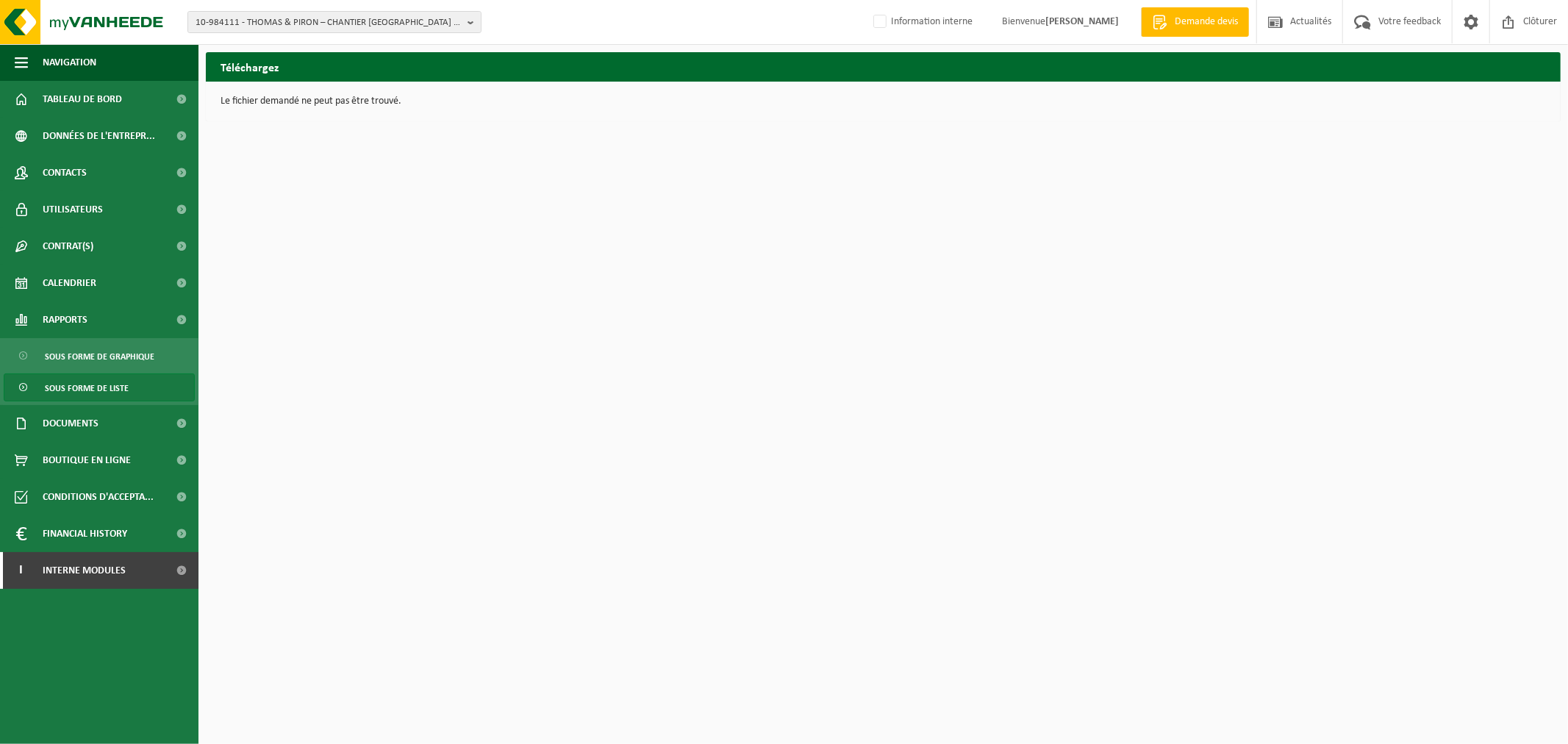
click at [100, 384] on span "Sous forme de liste" at bounding box center [86, 388] width 84 height 28
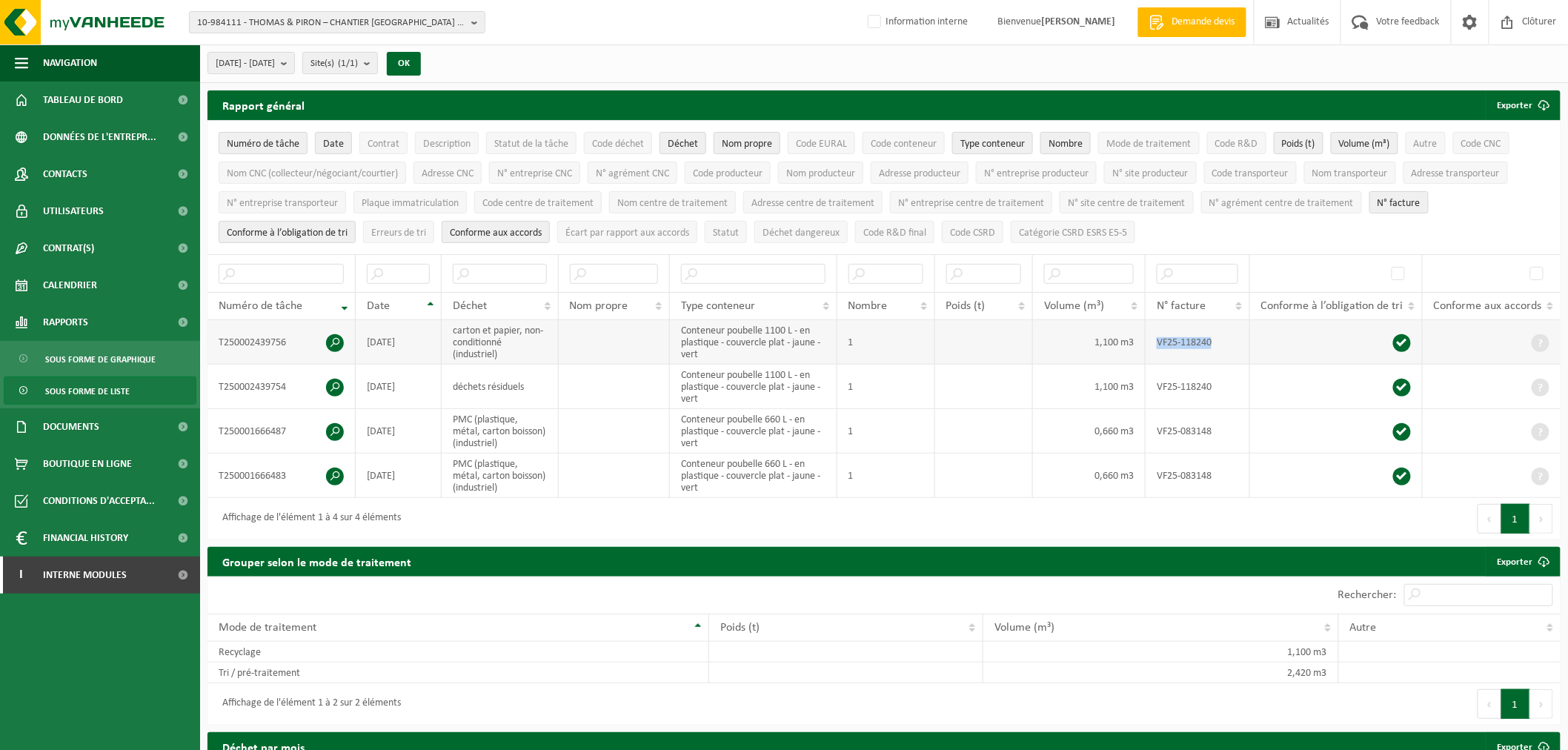
drag, startPoint x: 1231, startPoint y: 340, endPoint x: 1156, endPoint y: 342, distance: 75.0
click at [1156, 342] on td "VF25-118240" at bounding box center [1198, 342] width 104 height 44
click at [1224, 349] on td "VF25-118240" at bounding box center [1198, 342] width 104 height 44
click at [1186, 227] on ul "Numéro de tâche Date Contrat Description Statut de la tâche Code déchet Déchet …" at bounding box center [884, 187] width 1353 height 134
drag, startPoint x: 330, startPoint y: 343, endPoint x: 667, endPoint y: 527, distance: 384.0
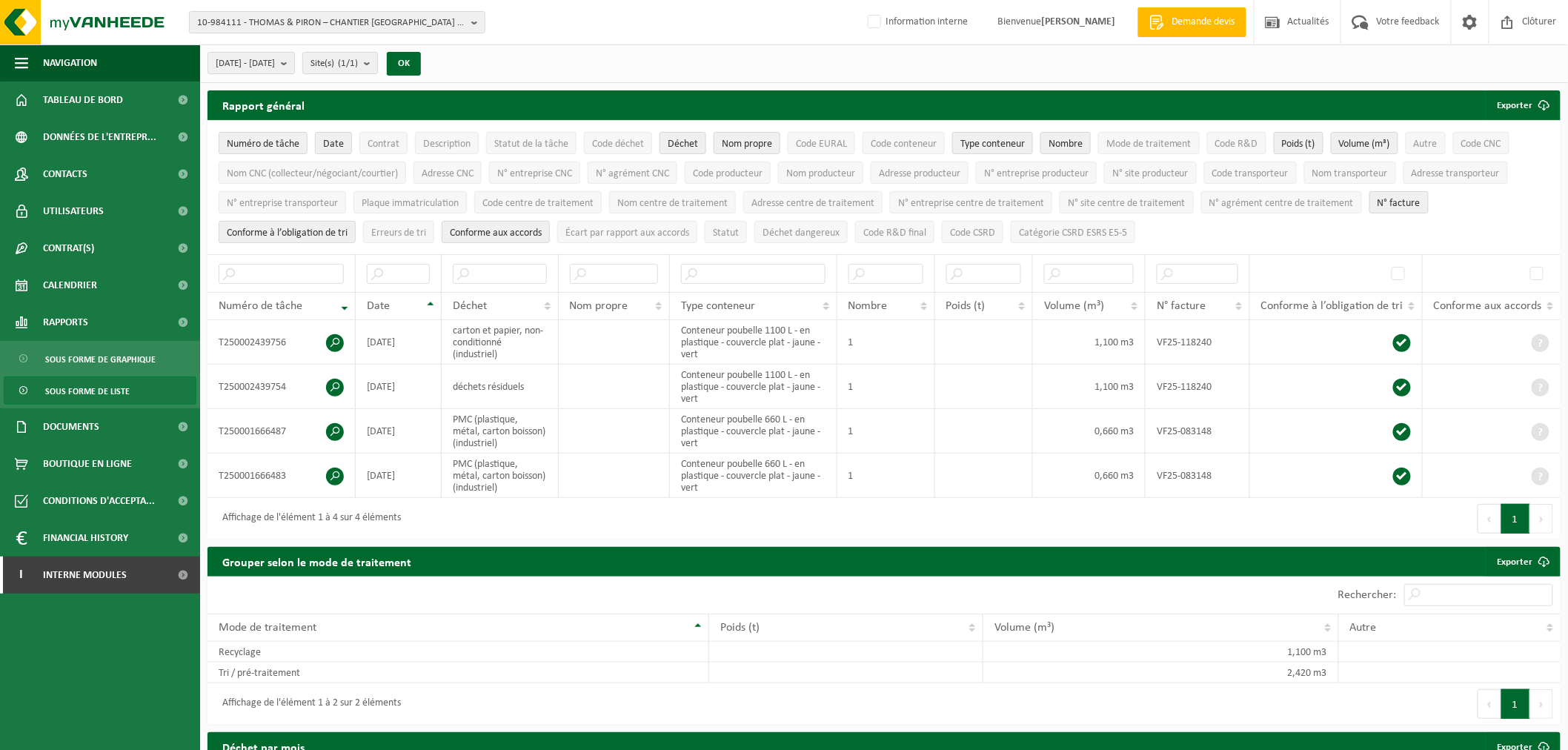
click at [667, 527] on div "Affichage de l'élément 1 à 4 sur 4 éléments" at bounding box center [546, 518] width 676 height 42
click at [87, 438] on span "Documents" at bounding box center [70, 427] width 56 height 37
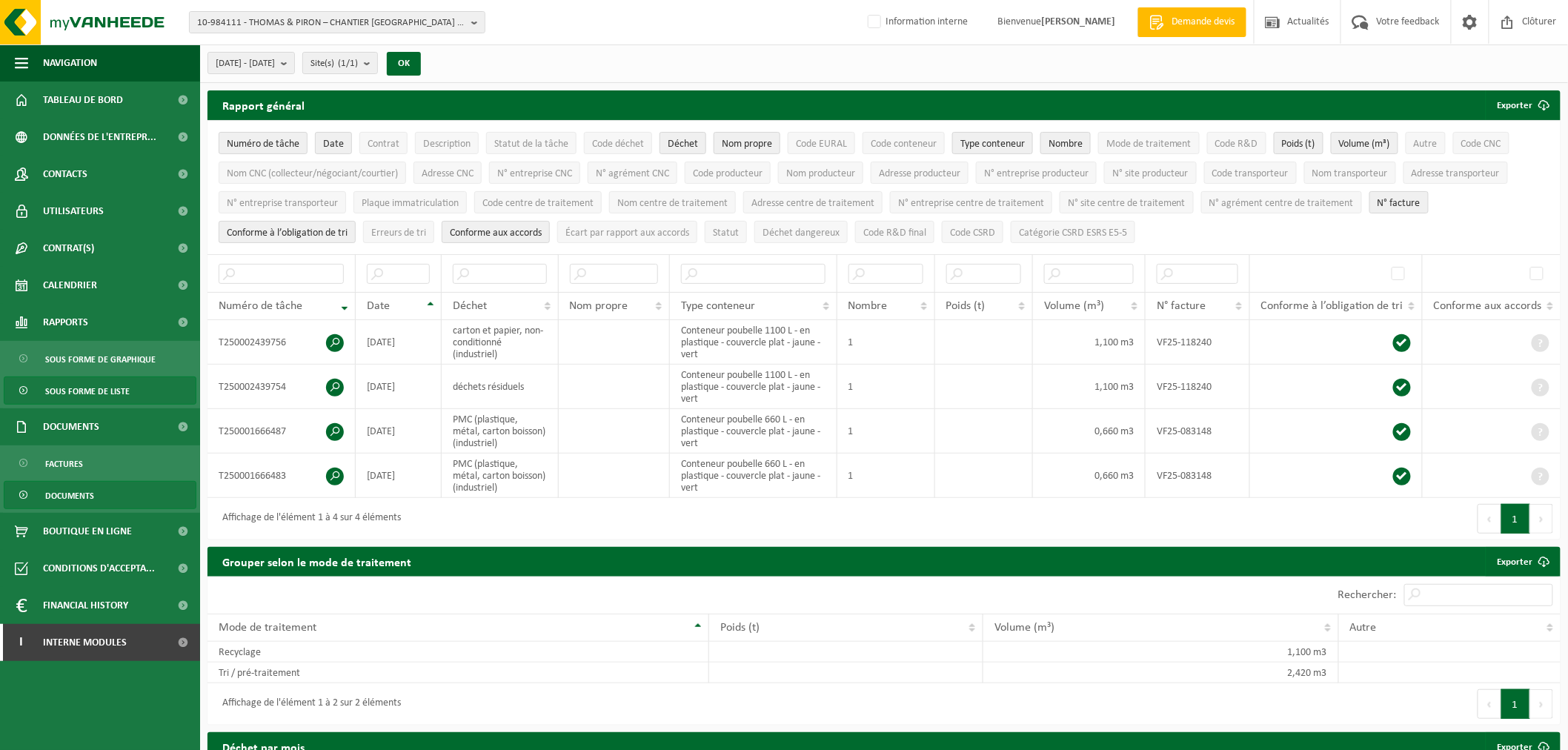
click at [88, 485] on span "Documents" at bounding box center [70, 496] width 49 height 28
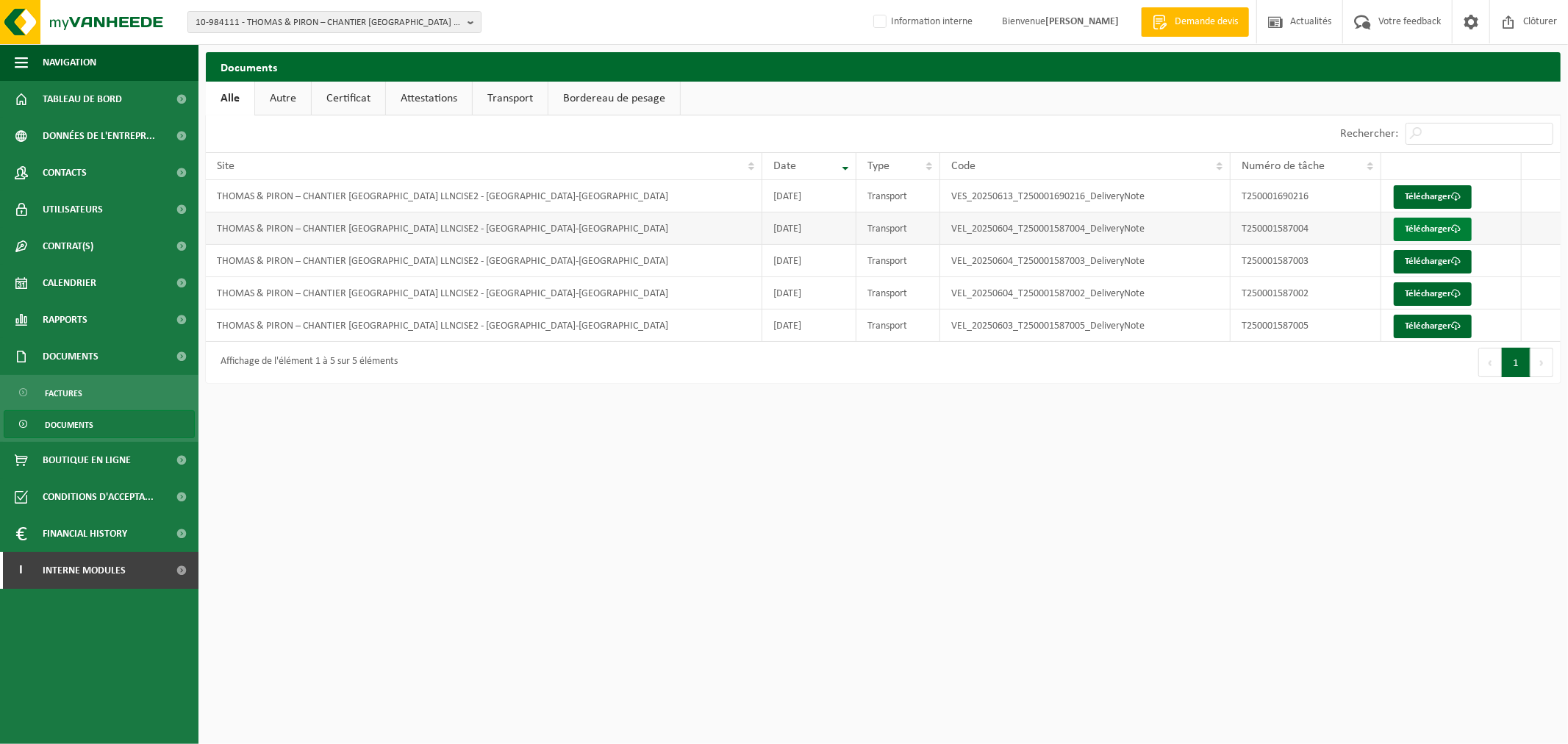
click at [1426, 232] on link "Télécharger" at bounding box center [1432, 230] width 78 height 24
click at [67, 314] on span "Rapports" at bounding box center [64, 320] width 45 height 37
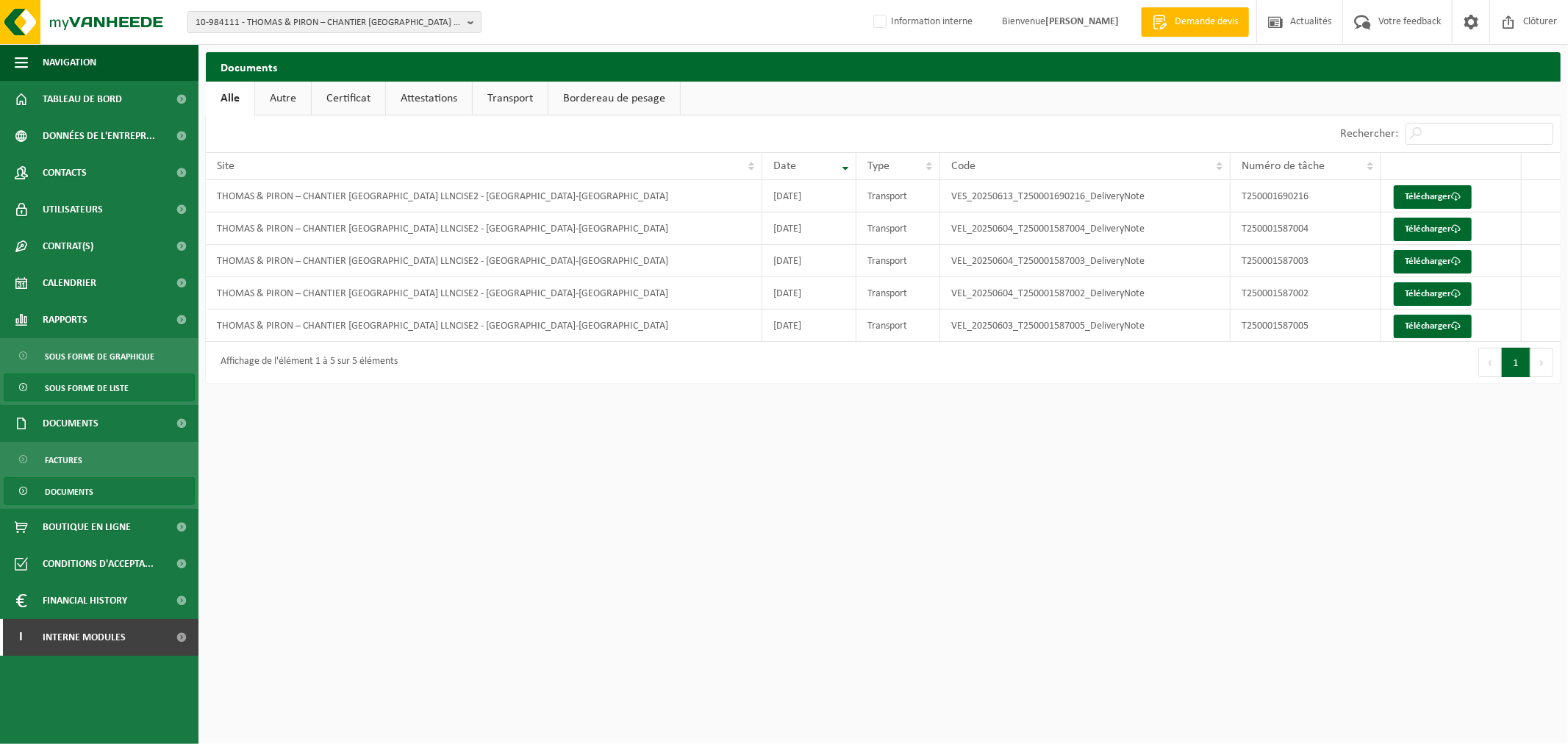
click at [83, 381] on span "Sous forme de liste" at bounding box center [86, 388] width 84 height 28
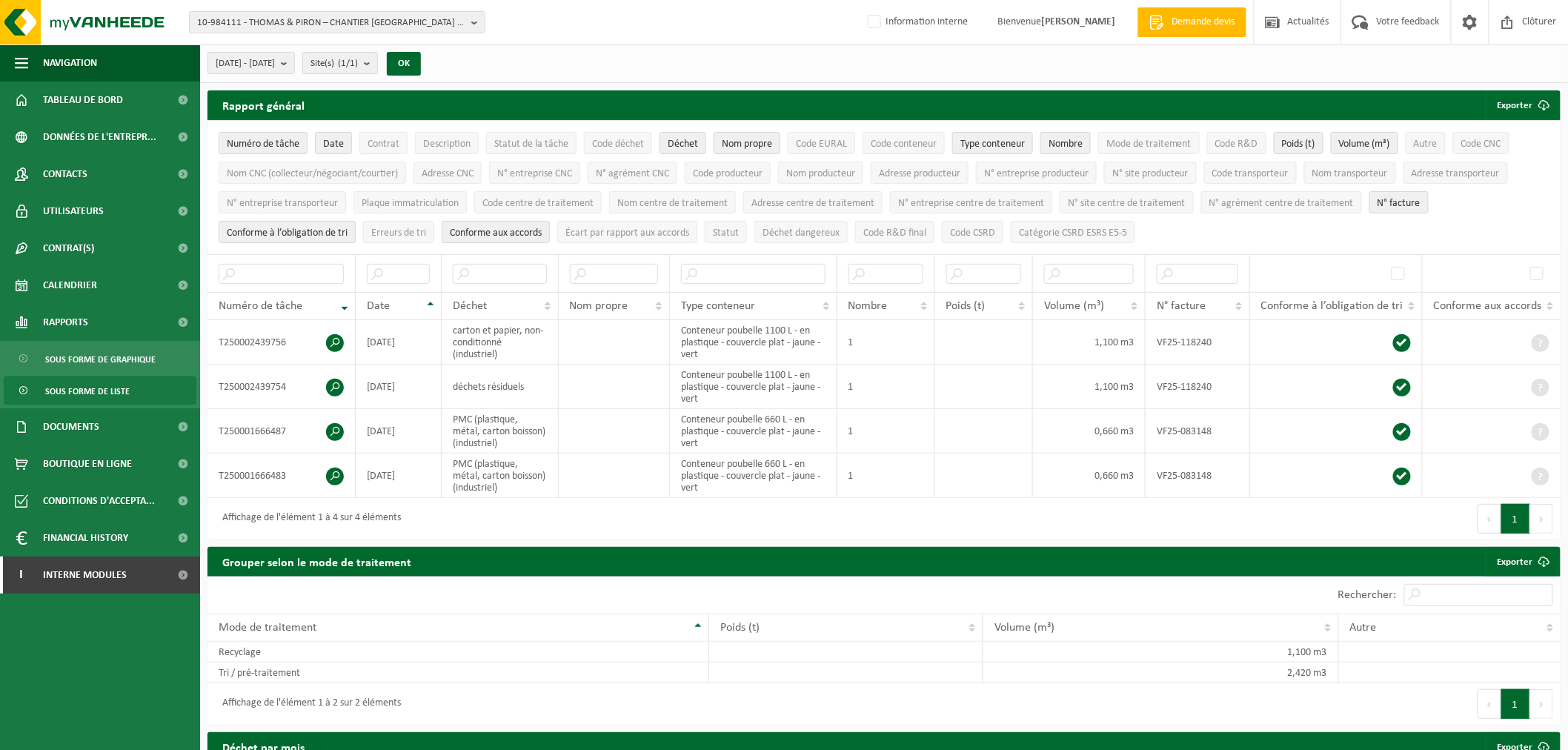
click at [823, 531] on div "Affichage de l'élément 1 à 4 sur 4 éléments" at bounding box center [546, 518] width 676 height 42
click at [865, 528] on div "Affichage de l'élément 1 à 4 sur 4 éléments" at bounding box center [546, 518] width 676 height 42
click at [508, 56] on div "[DATE] - [DATE] Mois actuel Mois précédent Les 6 derniers mois Année actuelle L…" at bounding box center [883, 63] width 1367 height 39
click at [122, 627] on ul "Navigation Demande devis Actualités Votre feedback Clôturer Tableau de bord Don…" at bounding box center [100, 397] width 200 height 706
click at [323, 26] on span "10-984111 - THOMAS & PIRON – CHANTIER [GEOGRAPHIC_DATA] - [GEOGRAPHIC_DATA]-[GE…" at bounding box center [331, 23] width 269 height 22
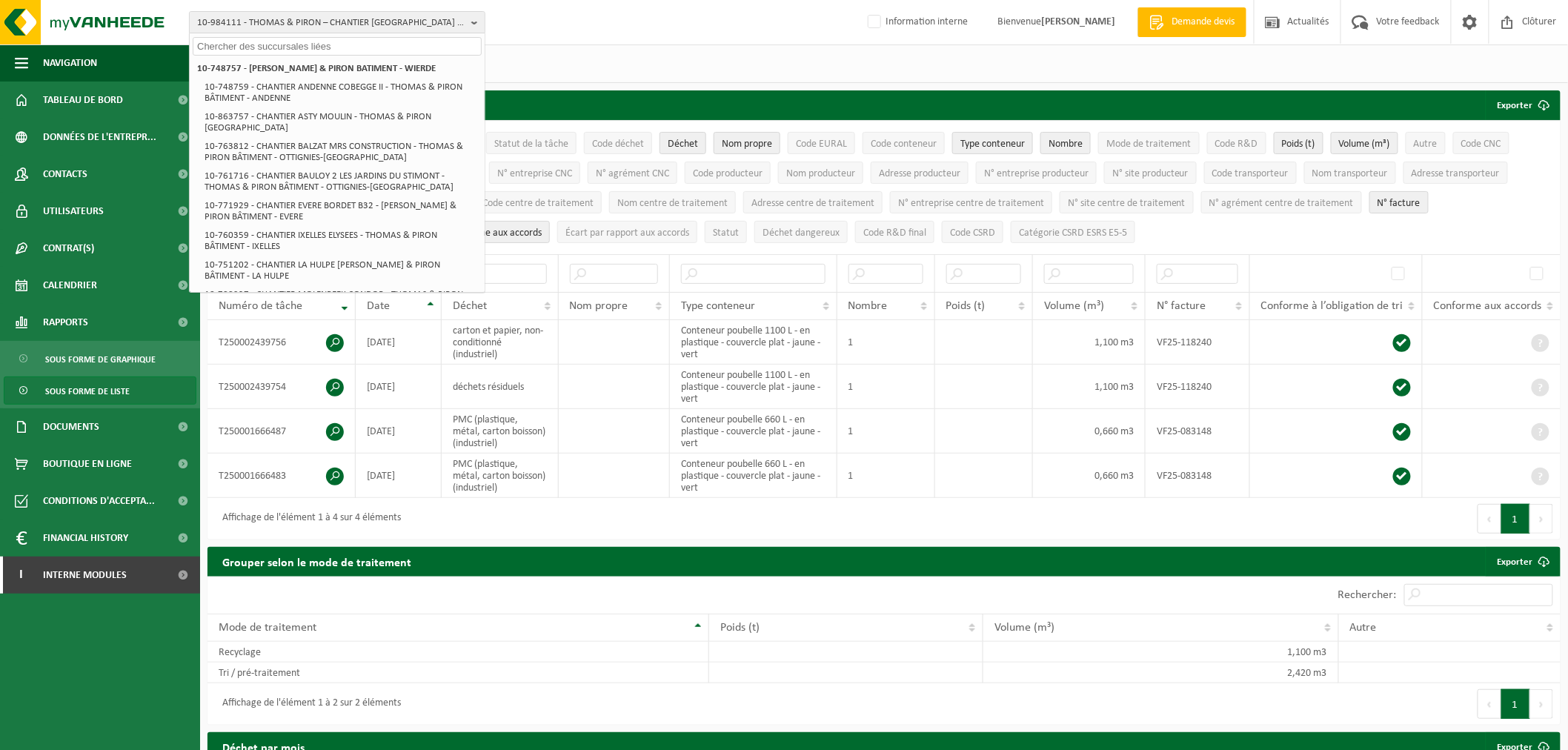
click at [961, 527] on div "Premier Précédent 1 Suivant Dernier" at bounding box center [1222, 518] width 676 height 42
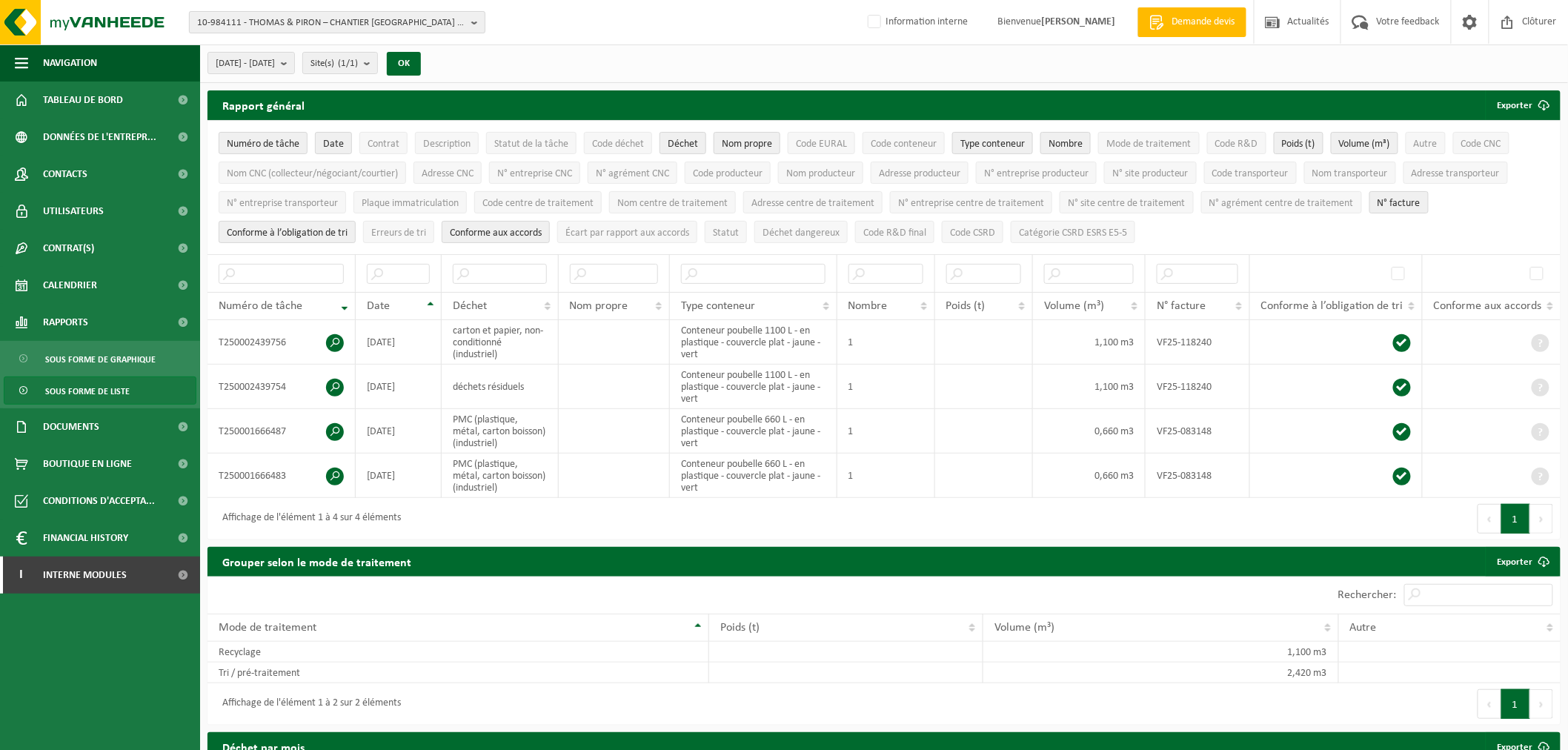
click at [349, 28] on span "10-984111 - THOMAS & PIRON – CHANTIER [GEOGRAPHIC_DATA] - [GEOGRAPHIC_DATA]-[GE…" at bounding box center [331, 23] width 269 height 22
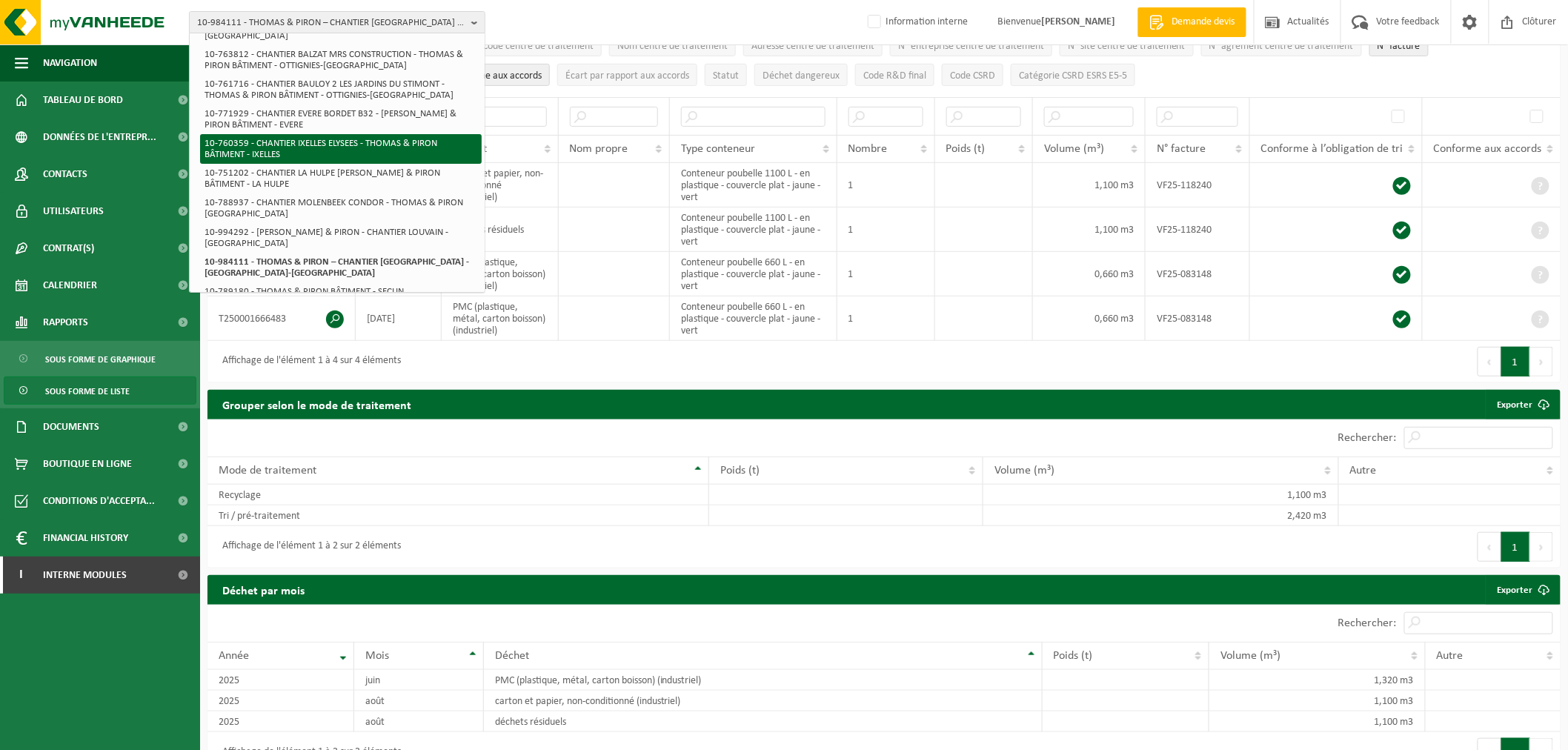
scroll to position [164, 0]
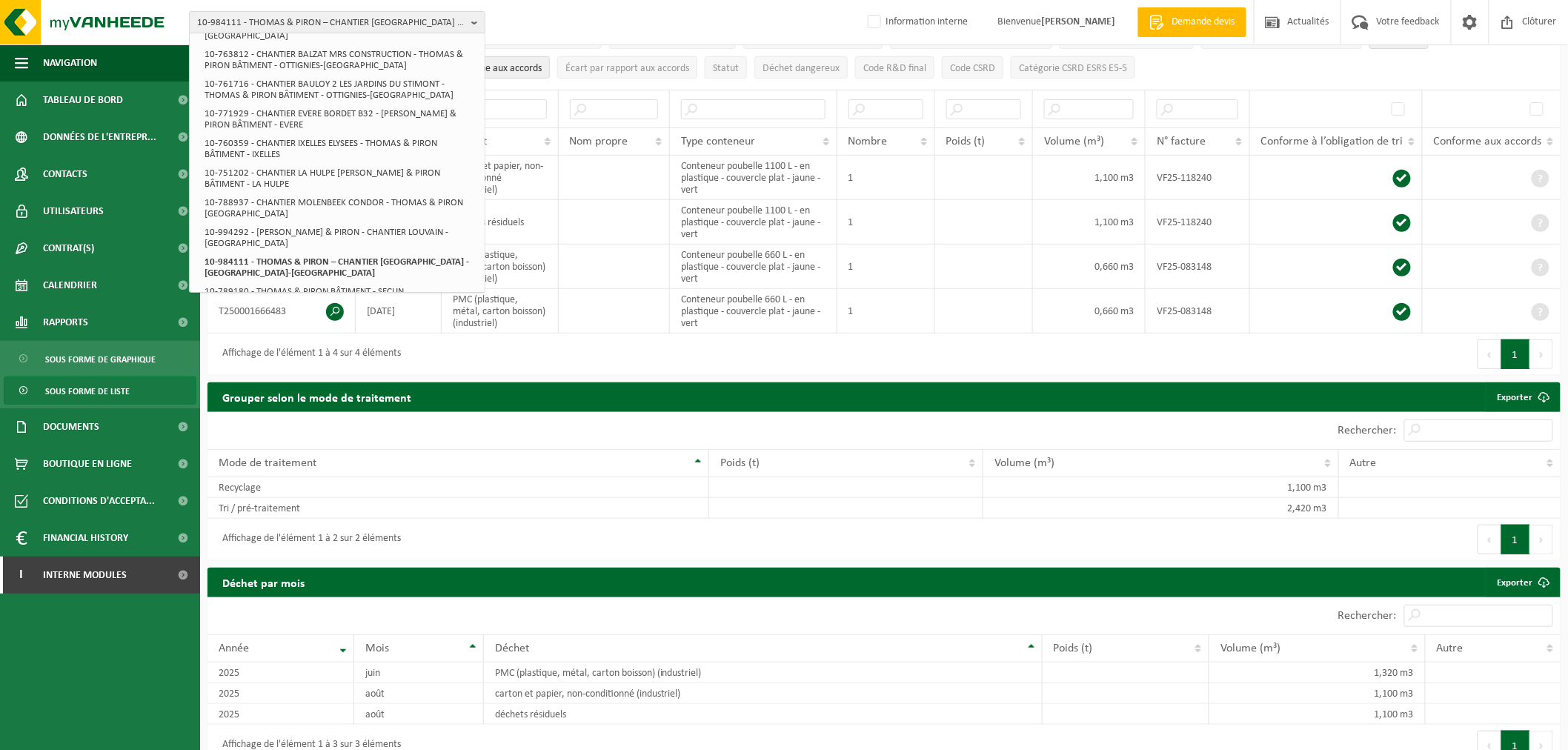
click at [576, 356] on div "Affichage de l'élément 1 à 4 sur 4 éléments" at bounding box center [546, 354] width 676 height 42
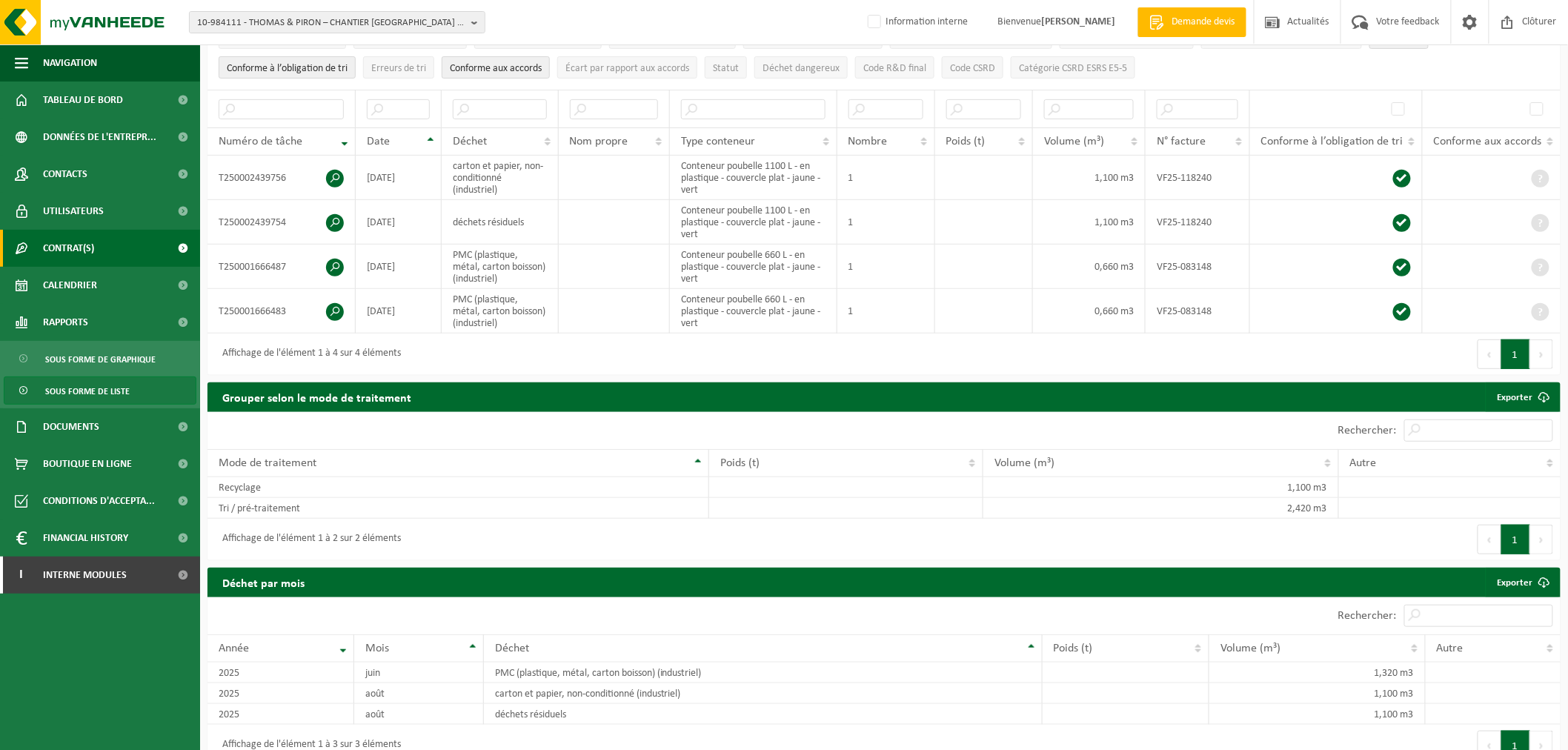
click at [102, 241] on link "Contrat(s)" at bounding box center [100, 248] width 200 height 37
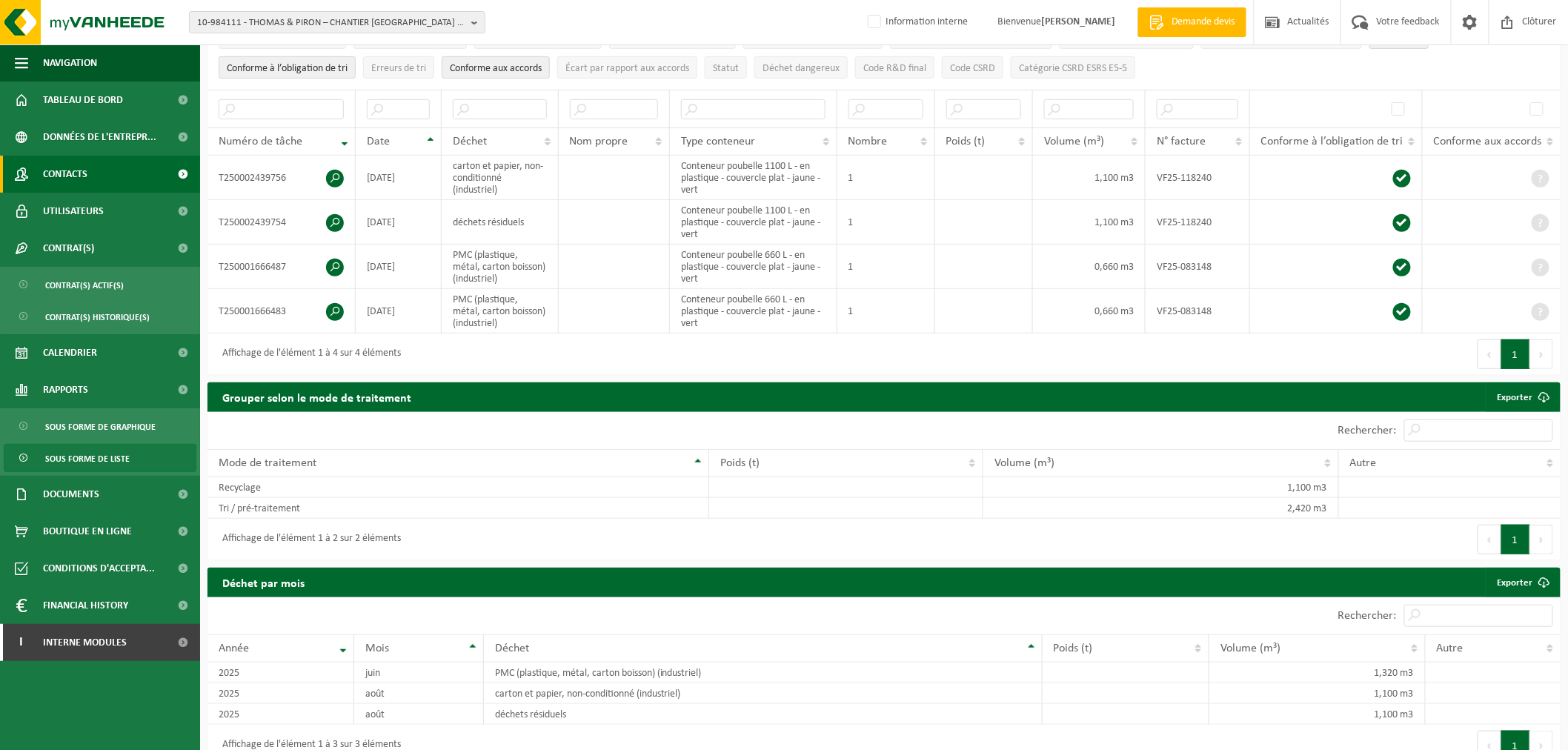
click at [88, 175] on link "Contacts" at bounding box center [100, 174] width 200 height 37
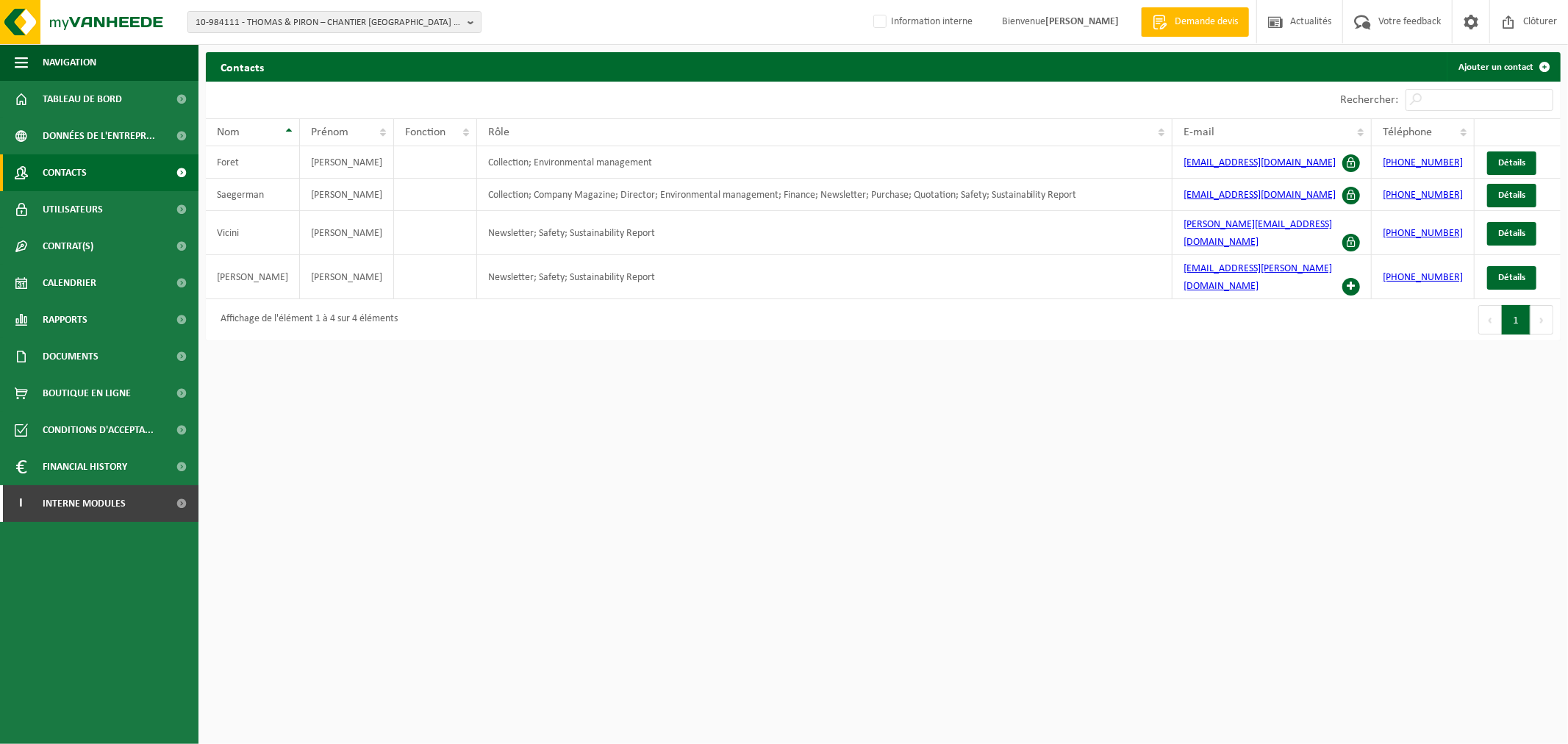
click at [260, 307] on div "Affichage de l'élément 1 à 4 sur 4 éléments" at bounding box center [305, 320] width 184 height 27
drag, startPoint x: 219, startPoint y: 296, endPoint x: 406, endPoint y: 296, distance: 187.0
click at [406, 299] on div "Affichage de l'élément 1 à 4 sur 4 éléments" at bounding box center [545, 320] width 678 height 42
click at [414, 299] on div "Affichage de l'élément 1 à 4 sur 4 éléments" at bounding box center [545, 320] width 678 height 42
drag, startPoint x: 405, startPoint y: 295, endPoint x: 223, endPoint y: 303, distance: 182.2
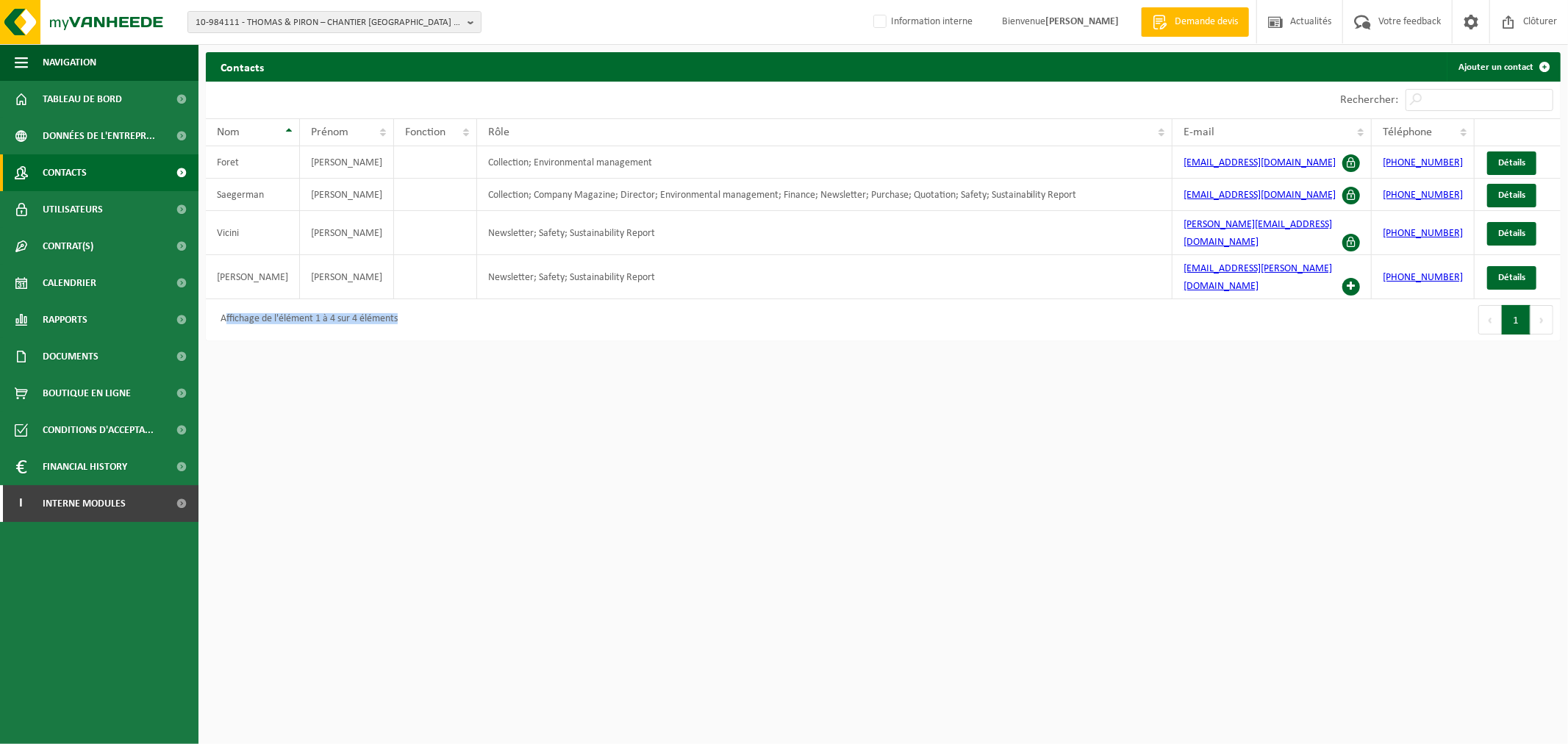
click at [223, 303] on div "Affichage de l'élément 1 à 4 sur 4 éléments" at bounding box center [545, 320] width 678 height 42
click at [423, 307] on div "Affichage de l'élément 1 à 4 sur 4 éléments" at bounding box center [545, 320] width 678 height 42
click at [61, 361] on span "Documents" at bounding box center [70, 356] width 56 height 37
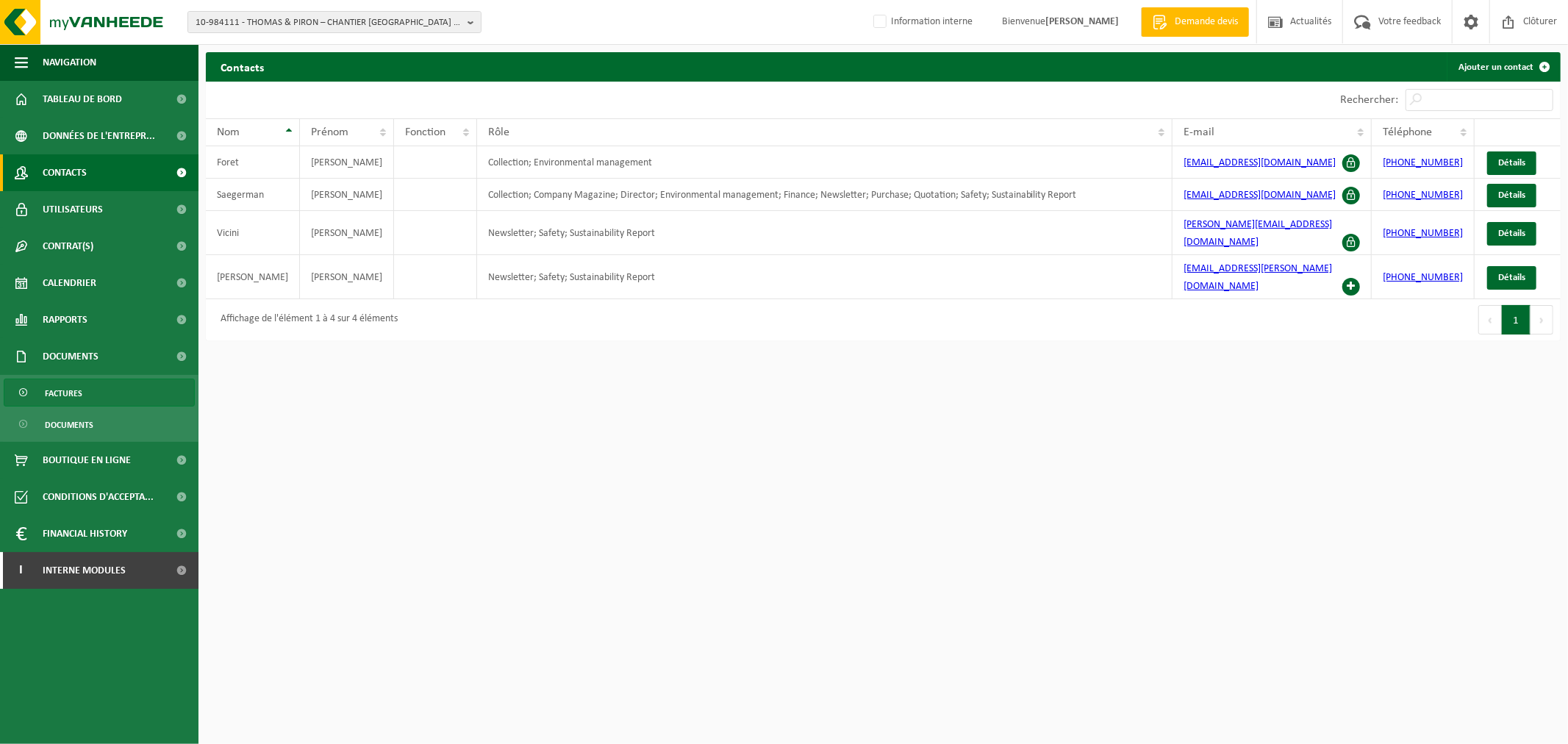
click at [107, 385] on link "Factures" at bounding box center [100, 393] width 191 height 28
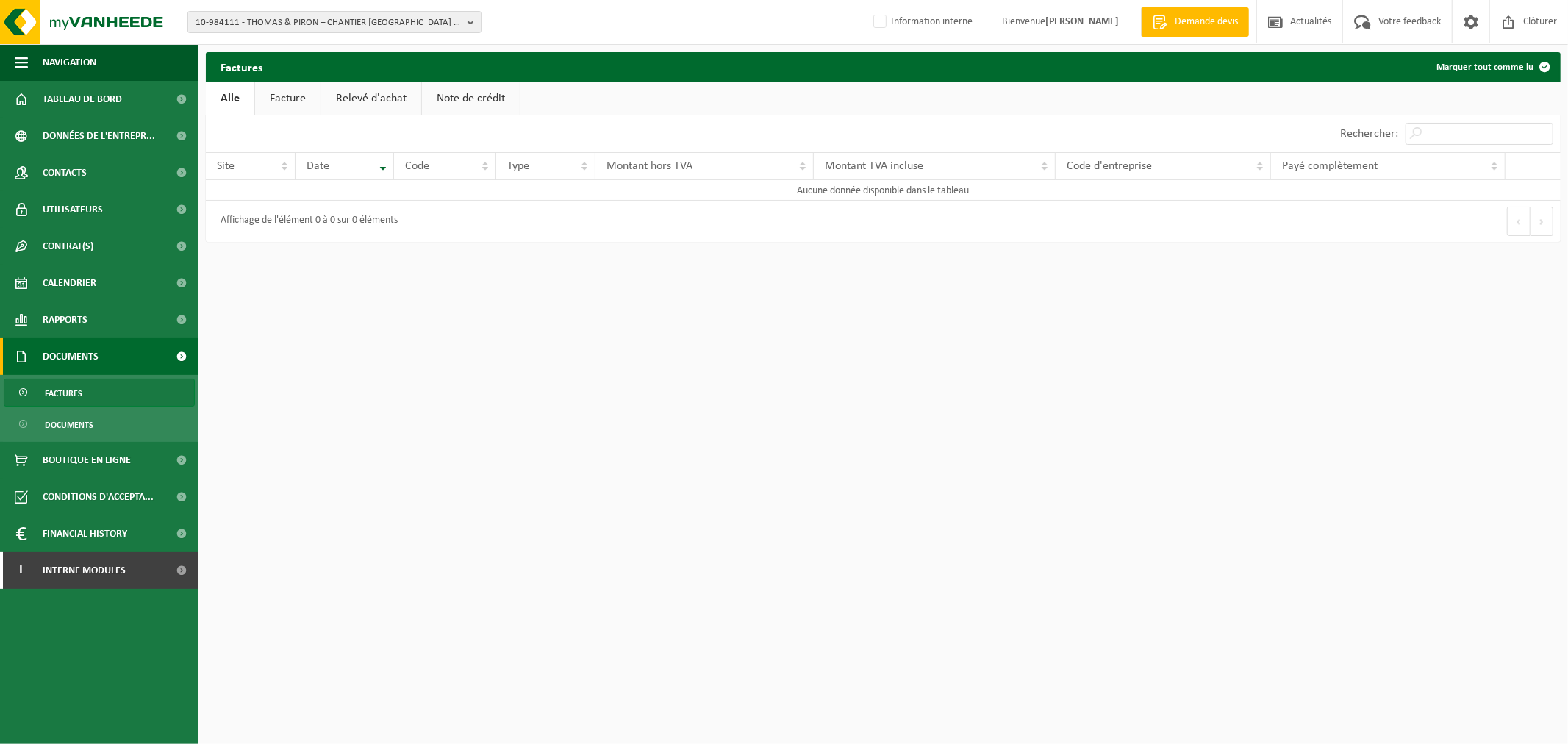
click at [287, 104] on link "Facture" at bounding box center [287, 98] width 65 height 34
click at [238, 100] on link "Alle" at bounding box center [230, 98] width 48 height 34
click at [235, 20] on span "10-984111 - THOMAS & PIRON – CHANTIER [GEOGRAPHIC_DATA] - [GEOGRAPHIC_DATA]-[GE…" at bounding box center [328, 23] width 266 height 22
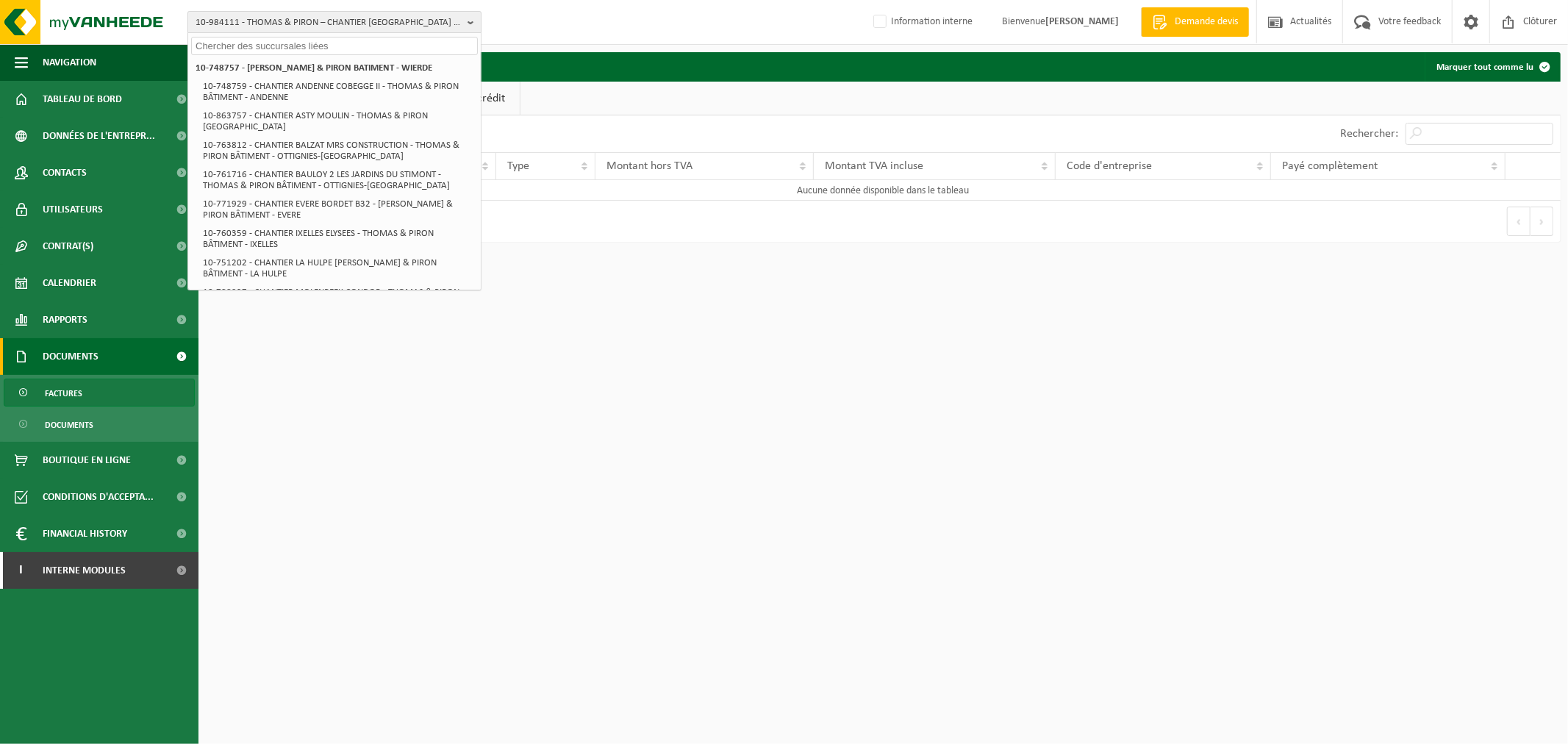
click at [235, 20] on span "10-984111 - THOMAS & PIRON – CHANTIER [GEOGRAPHIC_DATA] - [GEOGRAPHIC_DATA]-[GE…" at bounding box center [328, 23] width 266 height 22
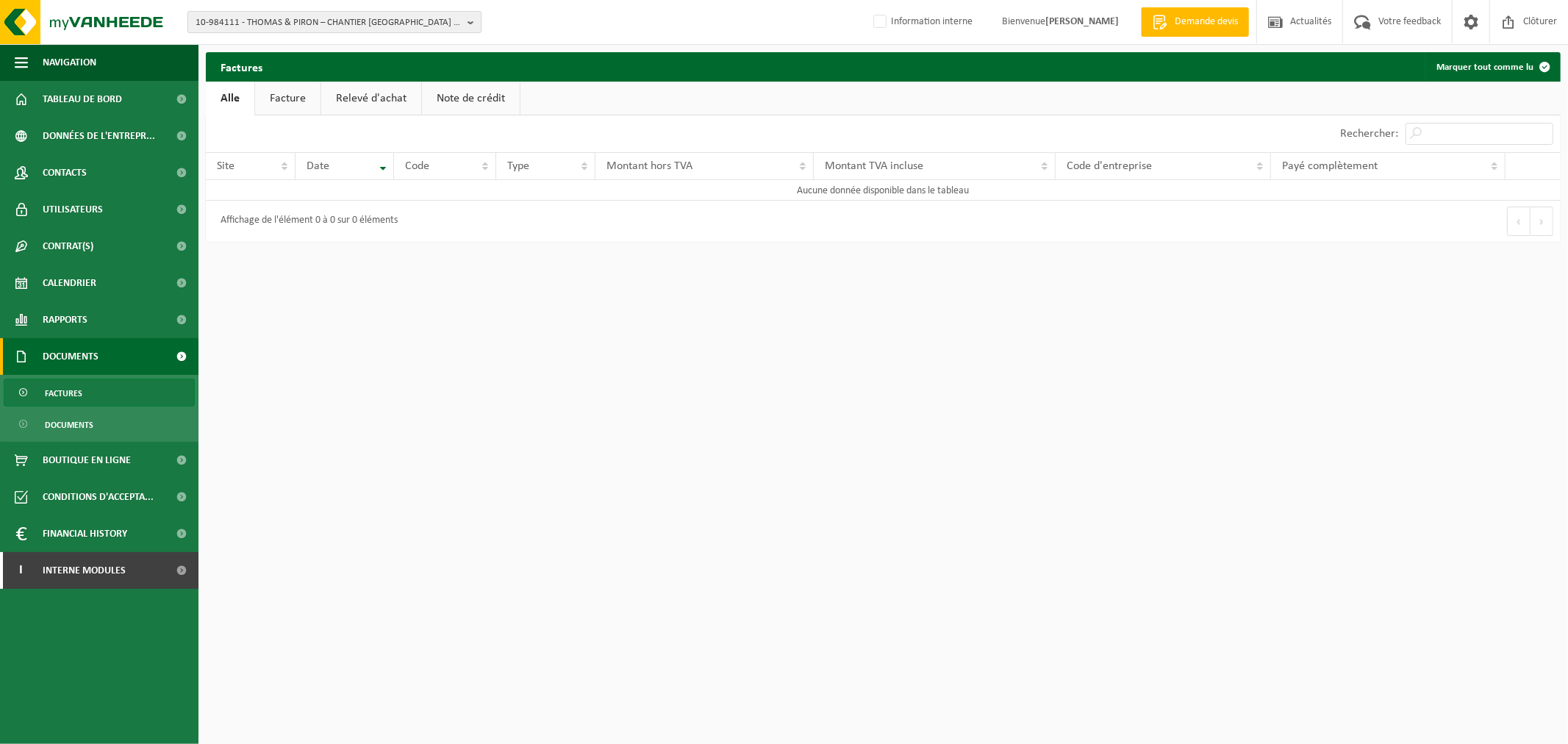
click at [235, 20] on span "10-984111 - THOMAS & PIRON – CHANTIER [GEOGRAPHIC_DATA] - [GEOGRAPHIC_DATA]-[GE…" at bounding box center [328, 23] width 266 height 22
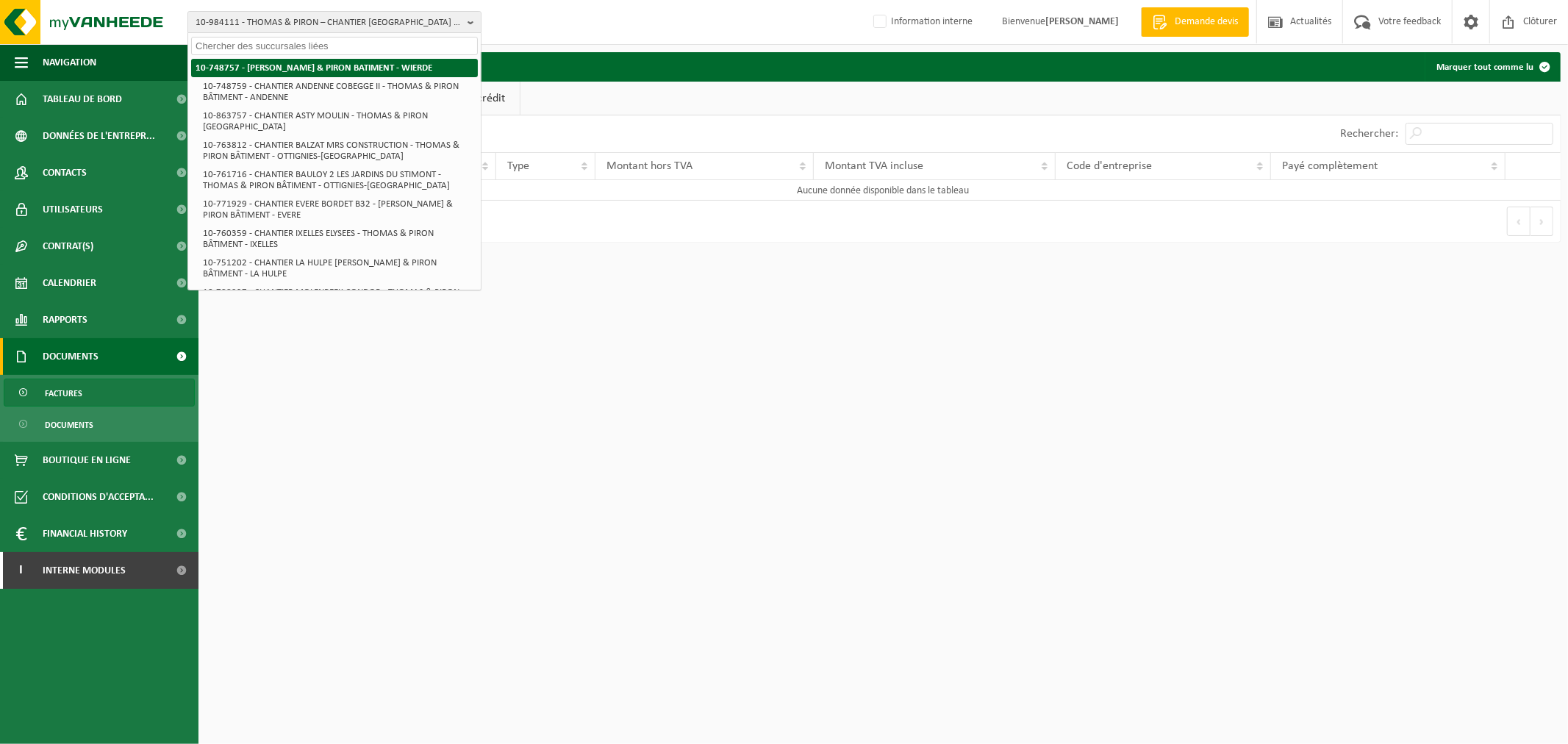
click at [266, 64] on strong "10-748757 - [PERSON_NAME] & PIRON BATIMENT - WIERDE" at bounding box center [313, 68] width 237 height 9
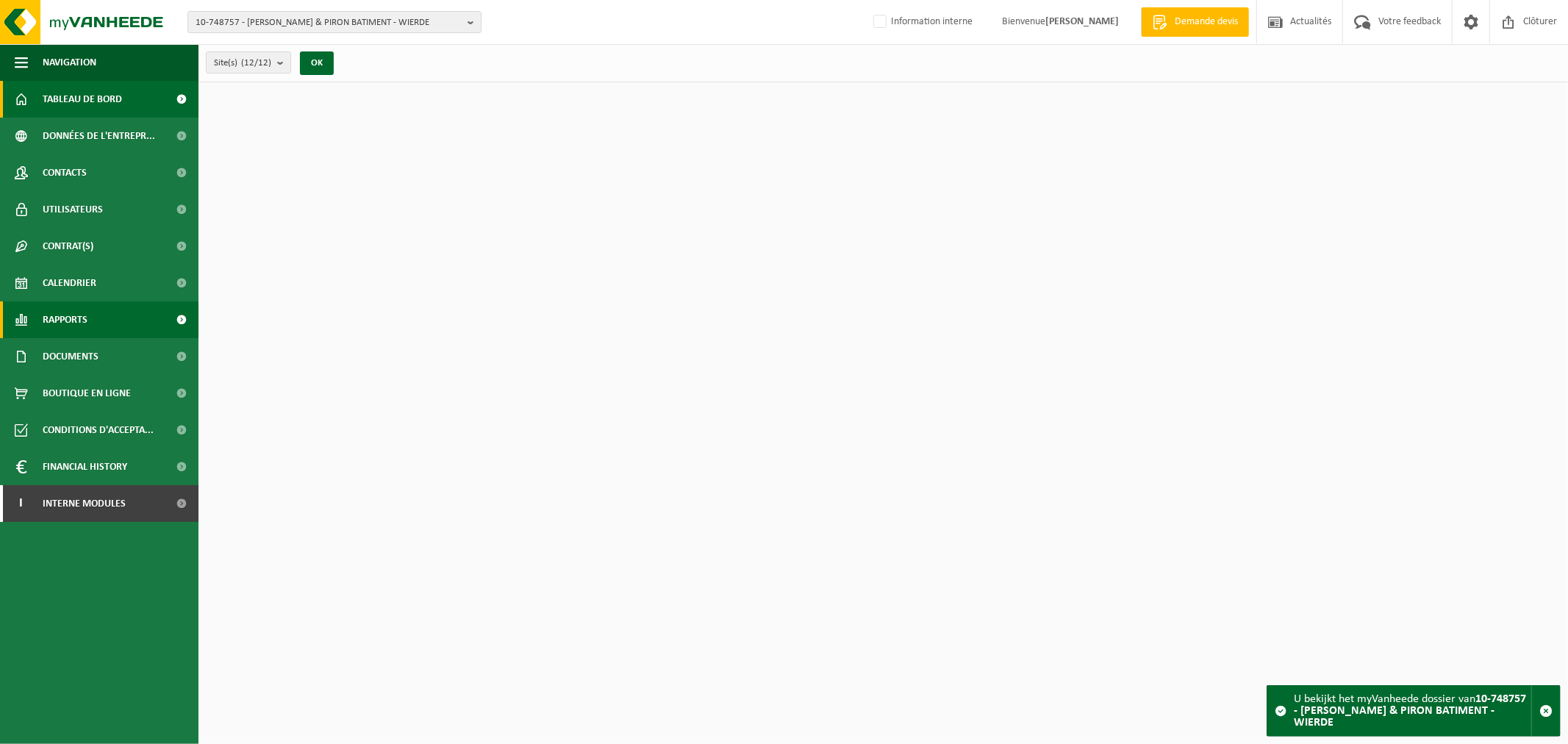
click at [49, 327] on span "Rapports" at bounding box center [64, 320] width 45 height 37
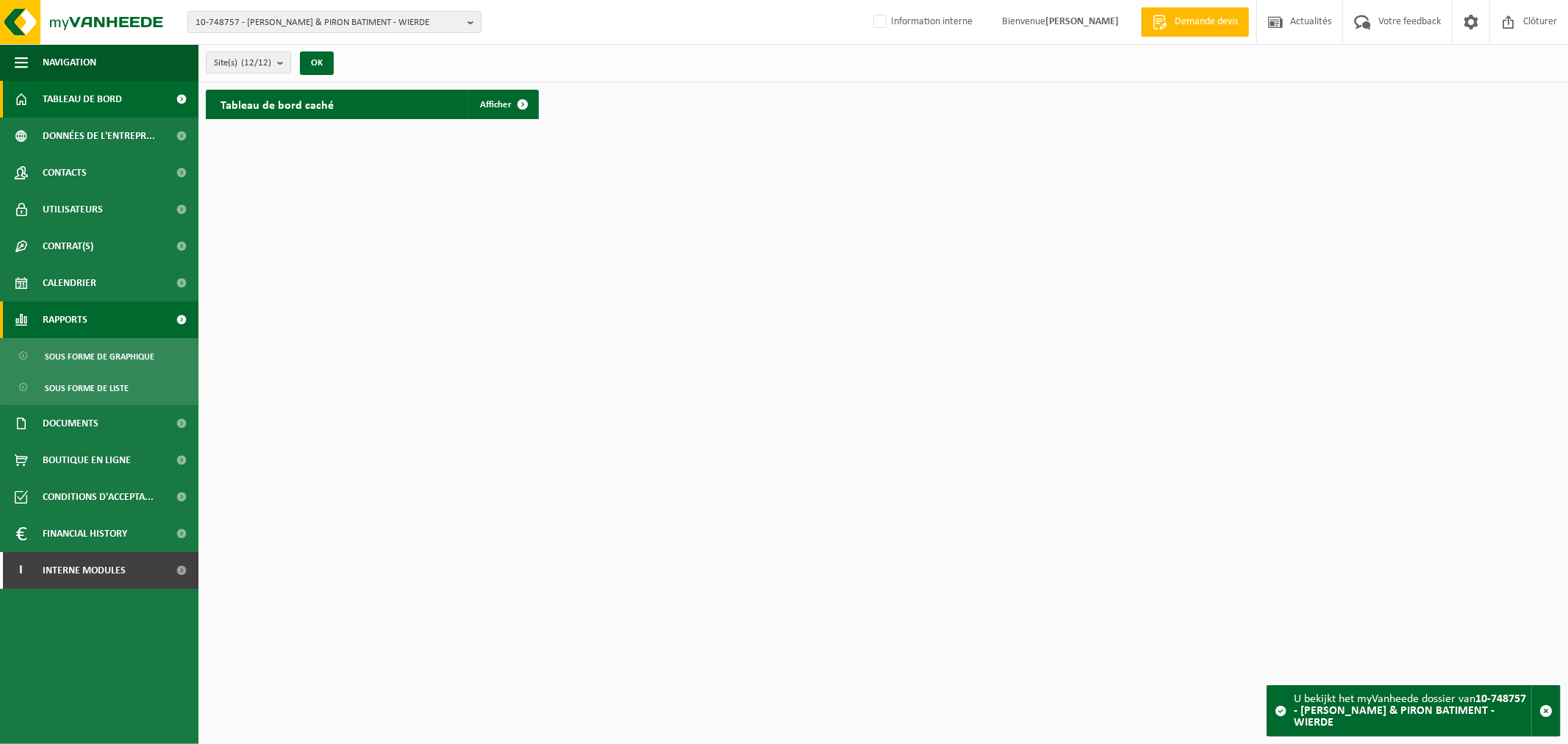
click at [54, 322] on span "Rapports" at bounding box center [64, 320] width 45 height 37
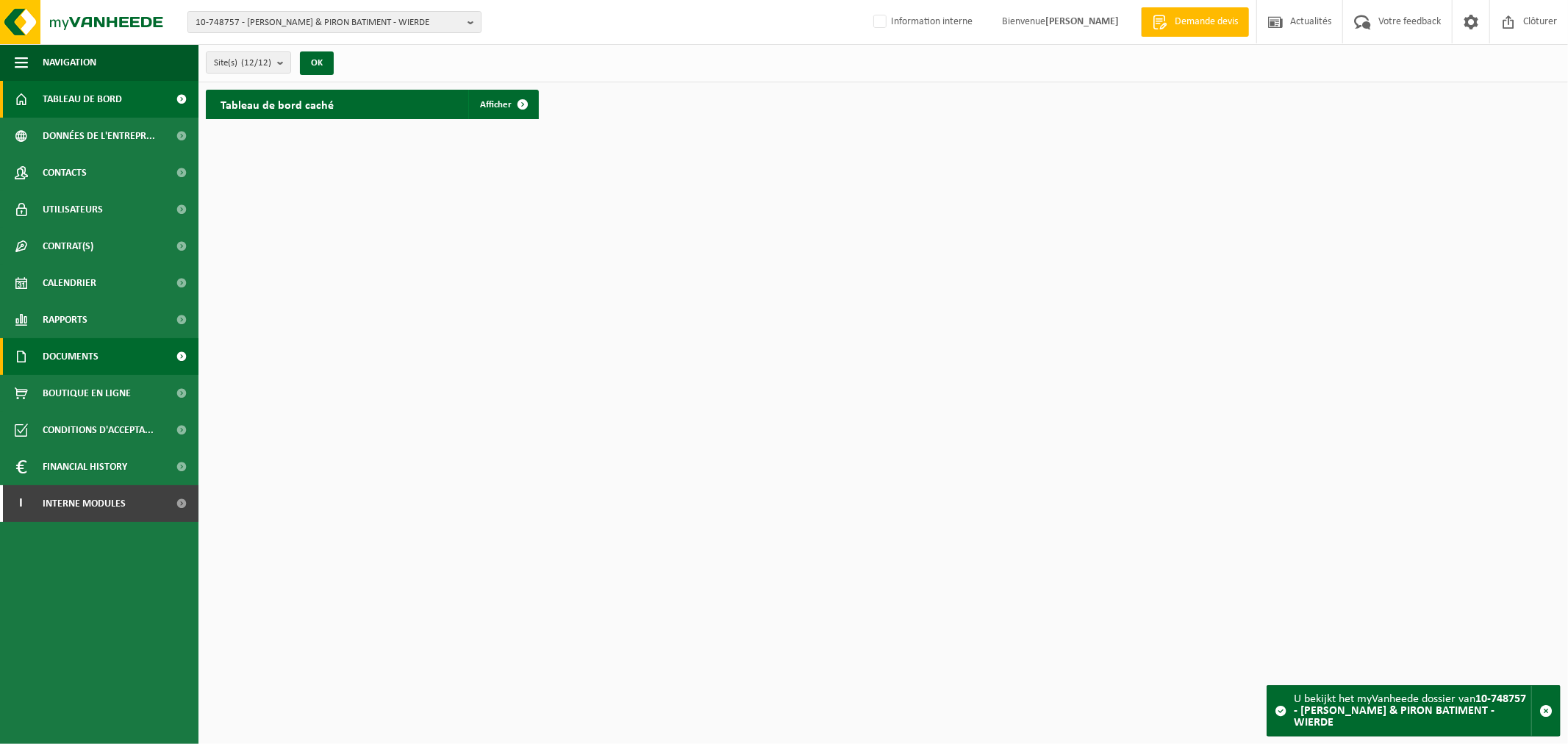
click at [69, 357] on span "Documents" at bounding box center [70, 356] width 56 height 37
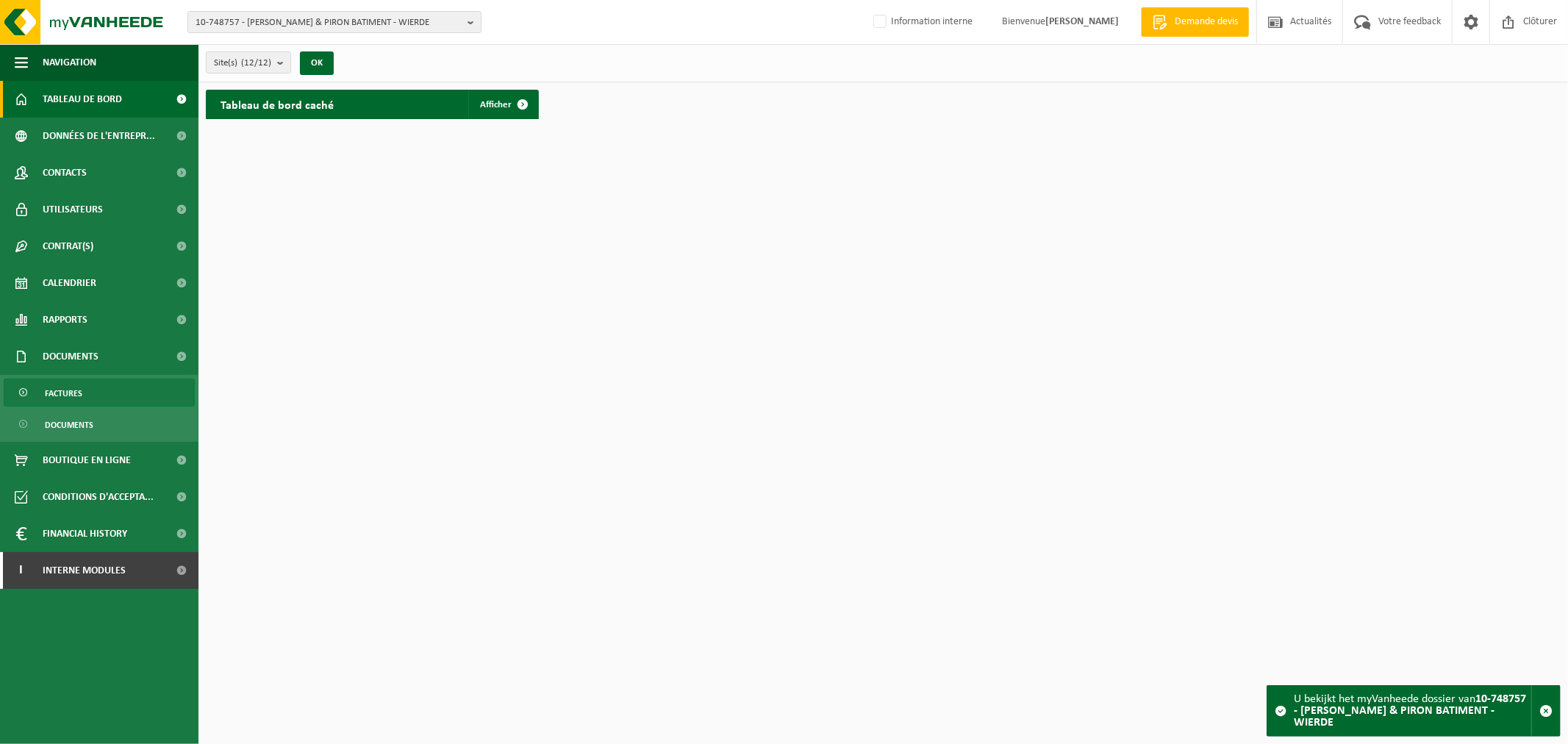
click at [92, 398] on link "Factures" at bounding box center [100, 393] width 191 height 28
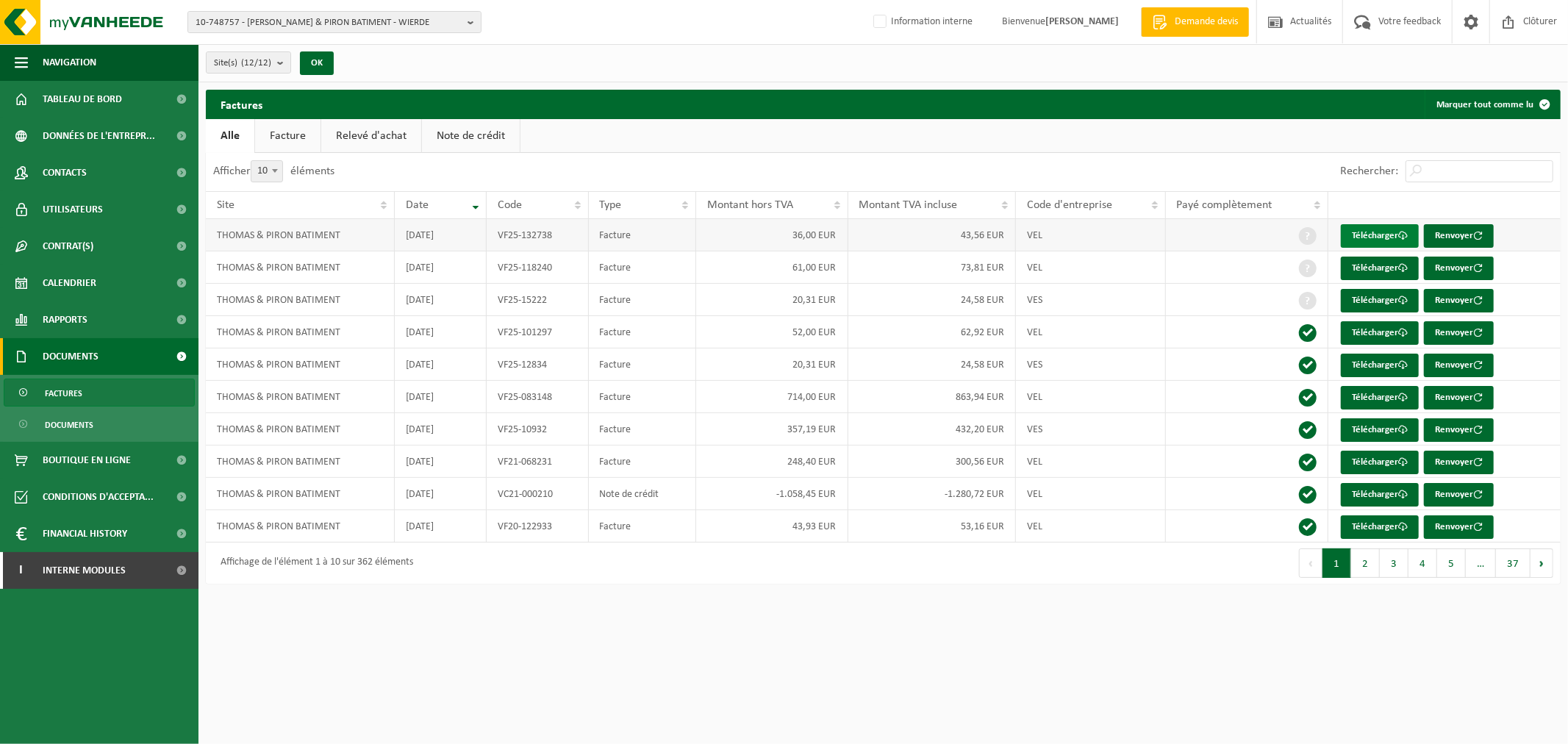
click at [1362, 236] on link "Télécharger" at bounding box center [1379, 236] width 78 height 24
click at [1394, 270] on link "Télécharger" at bounding box center [1379, 268] width 78 height 24
click at [636, 605] on html "10-748757 - THOMAS & PIRON BATIMENT - WIERDE 10-748757 - [PERSON_NAME] & PIRON …" at bounding box center [784, 372] width 1568 height 744
click at [1356, 229] on link "Télécharger" at bounding box center [1379, 236] width 78 height 24
click at [1370, 259] on link "Télécharger" at bounding box center [1379, 268] width 78 height 24
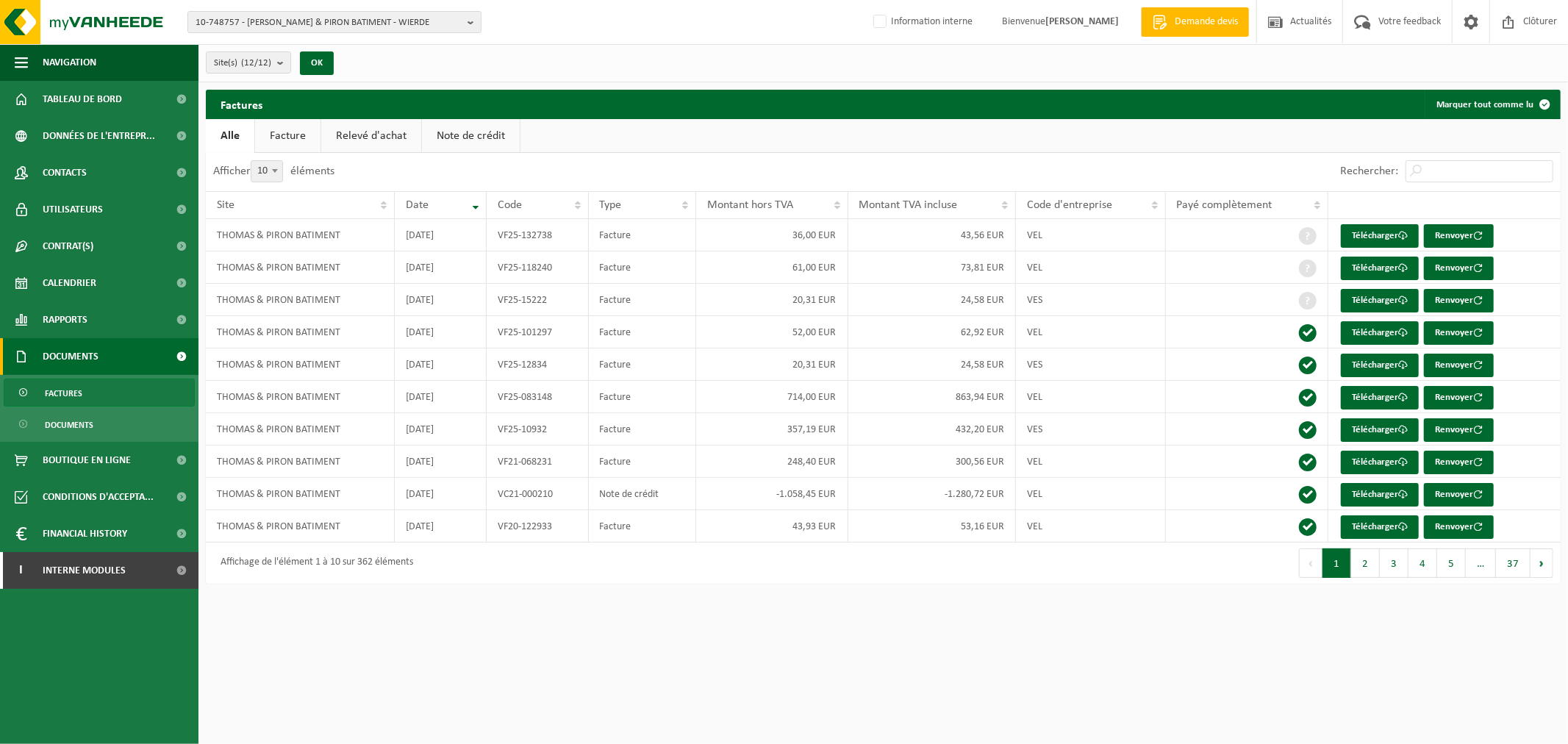
click at [647, 27] on div "10-748757 - THOMAS & PIRON BATIMENT - WIERDE 10-748757 - [PERSON_NAME] & PIRON …" at bounding box center [784, 22] width 1568 height 45
click at [327, 20] on span "10-748757 - [PERSON_NAME] & PIRON BATIMENT - WIERDE" at bounding box center [328, 23] width 266 height 22
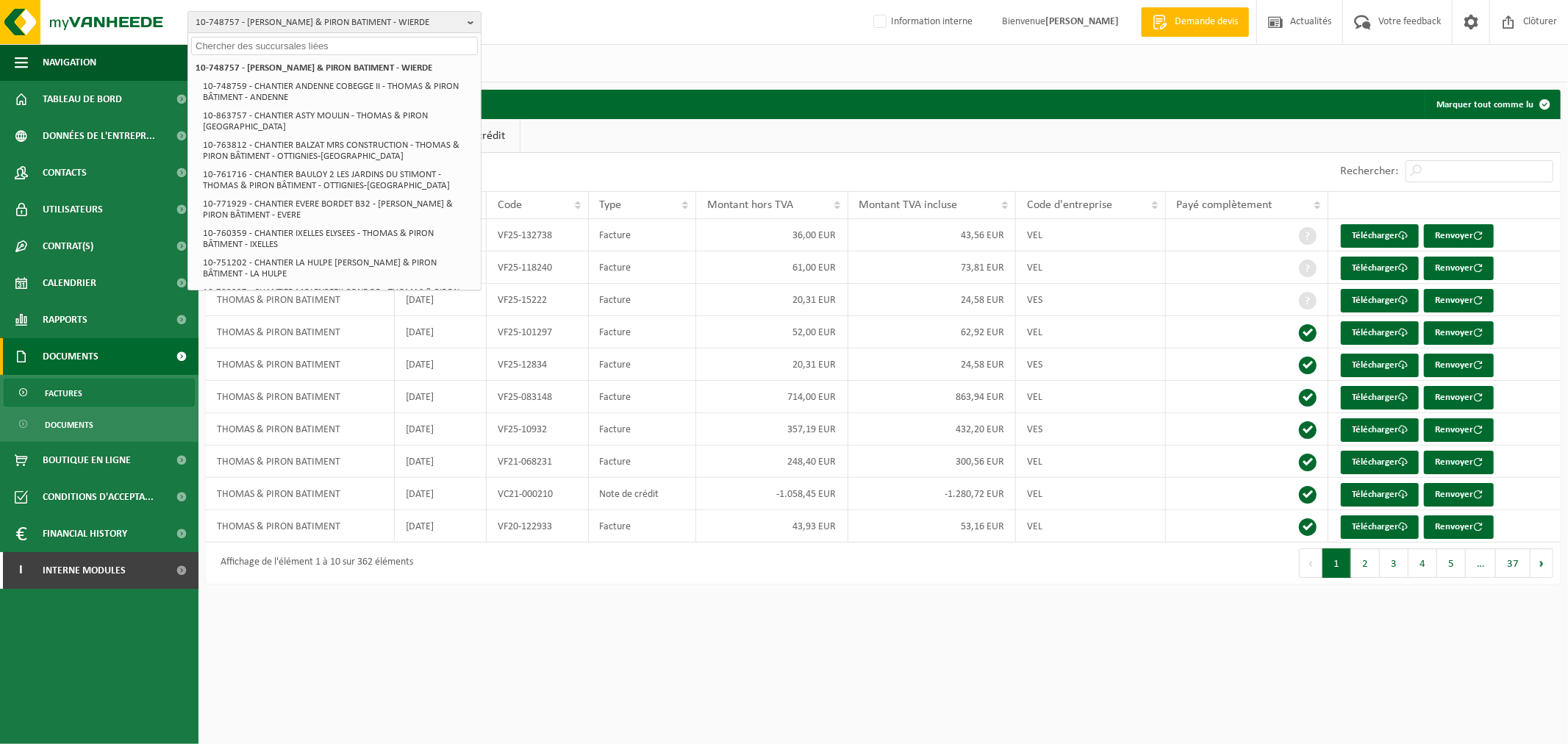
click at [687, 30] on div "10-748757 - THOMAS & PIRON BATIMENT - WIERDE 10-748757 - [PERSON_NAME] & PIRON …" at bounding box center [784, 22] width 1568 height 45
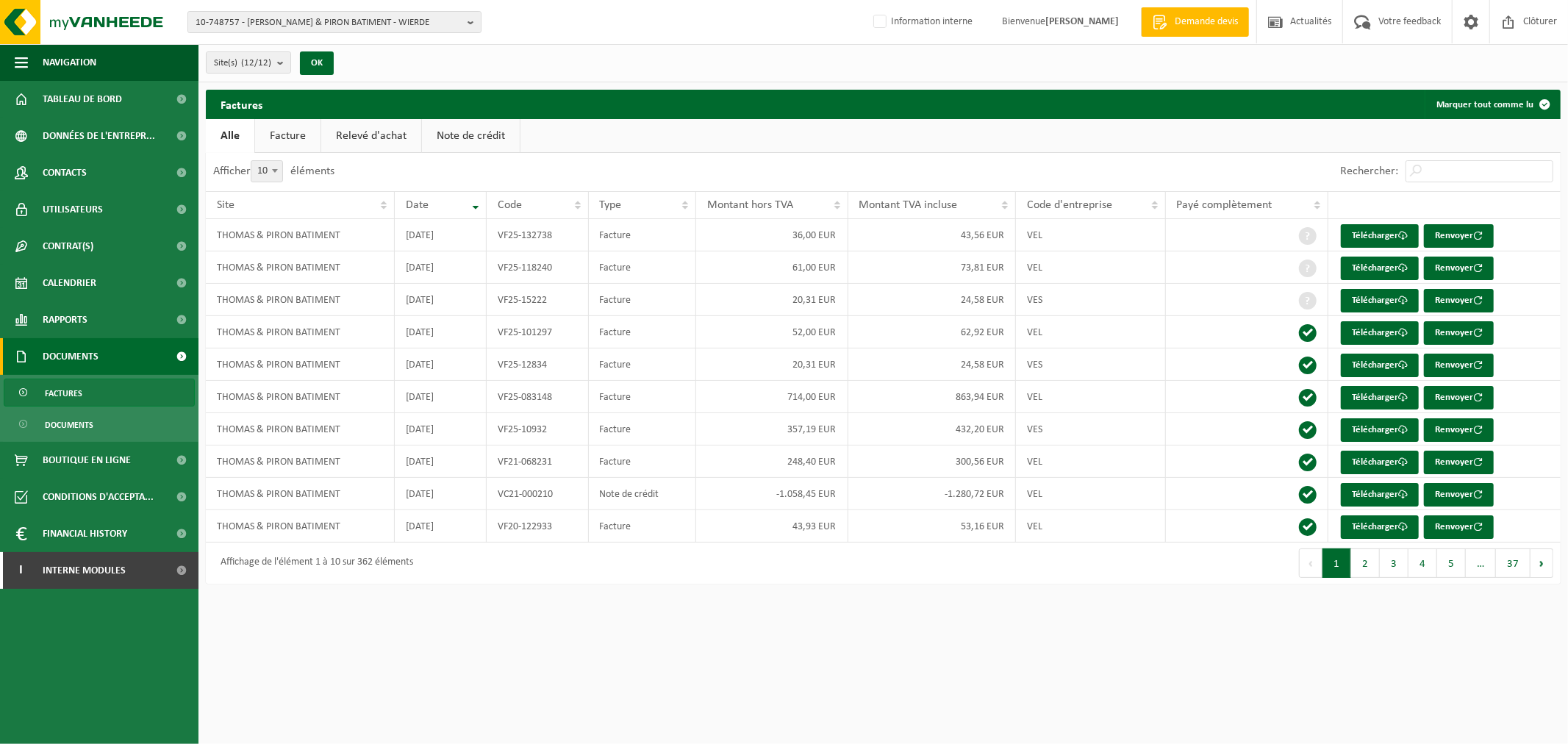
click at [1036, 612] on html "10-748757 - THOMAS & PIRON BATIMENT - WIERDE 10-748757 - [PERSON_NAME] & PIRON …" at bounding box center [784, 372] width 1568 height 744
click at [751, 631] on html "10-748757 - THOMAS & PIRON BATIMENT - WIERDE 10-748757 - [PERSON_NAME] & PIRON …" at bounding box center [784, 372] width 1568 height 744
click at [761, 622] on html "10-748757 - THOMAS & PIRON BATIMENT - WIERDE 10-748757 - [PERSON_NAME] & PIRON …" at bounding box center [784, 372] width 1568 height 744
click at [708, 650] on html "10-748757 - THOMAS & PIRON BATIMENT - WIERDE 10-748757 - [PERSON_NAME] & PIRON …" at bounding box center [784, 372] width 1568 height 744
click at [76, 166] on span "Contacts" at bounding box center [64, 172] width 44 height 37
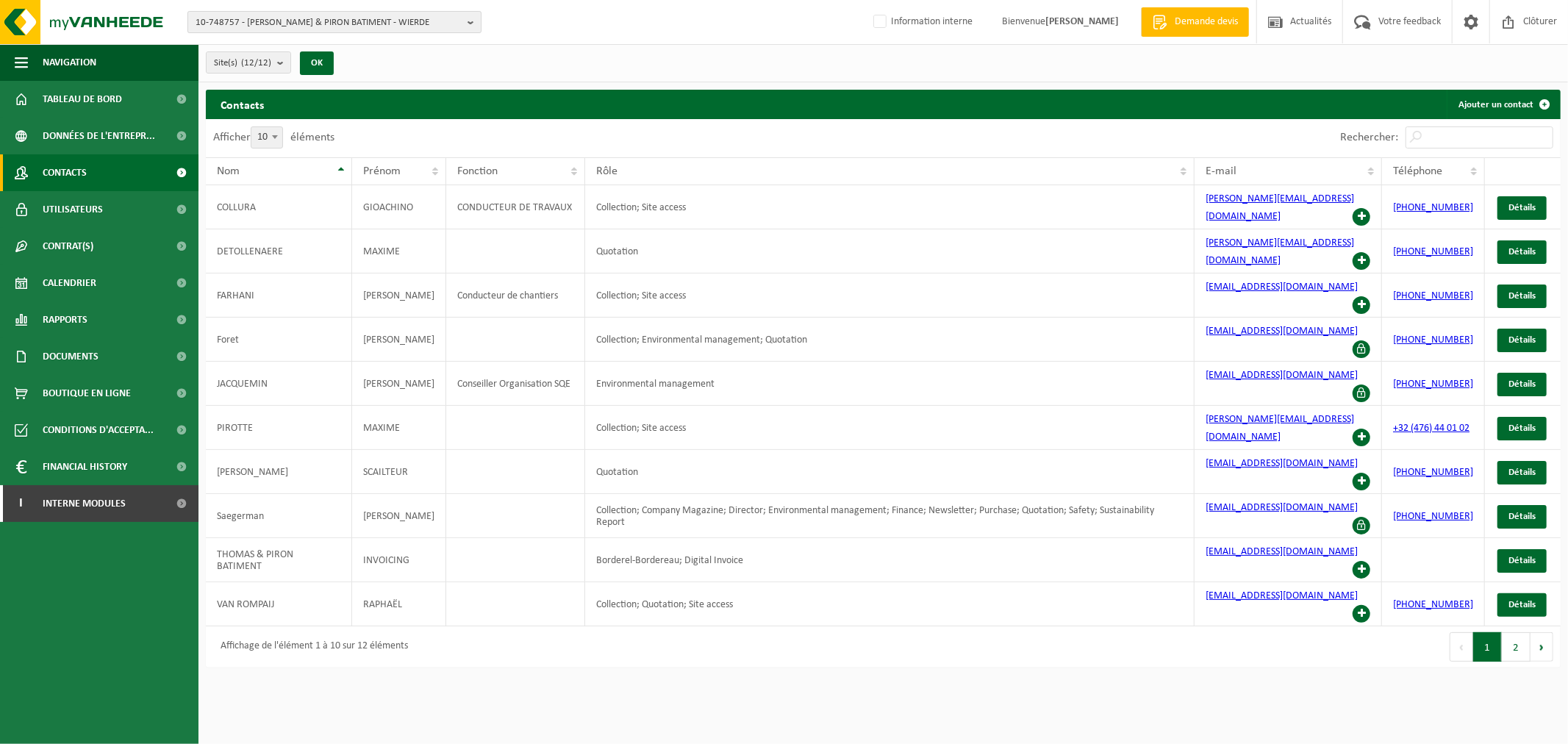
click at [349, 20] on span "10-748757 - [PERSON_NAME] & PIRON BATIMENT - WIERDE" at bounding box center [328, 23] width 266 height 22
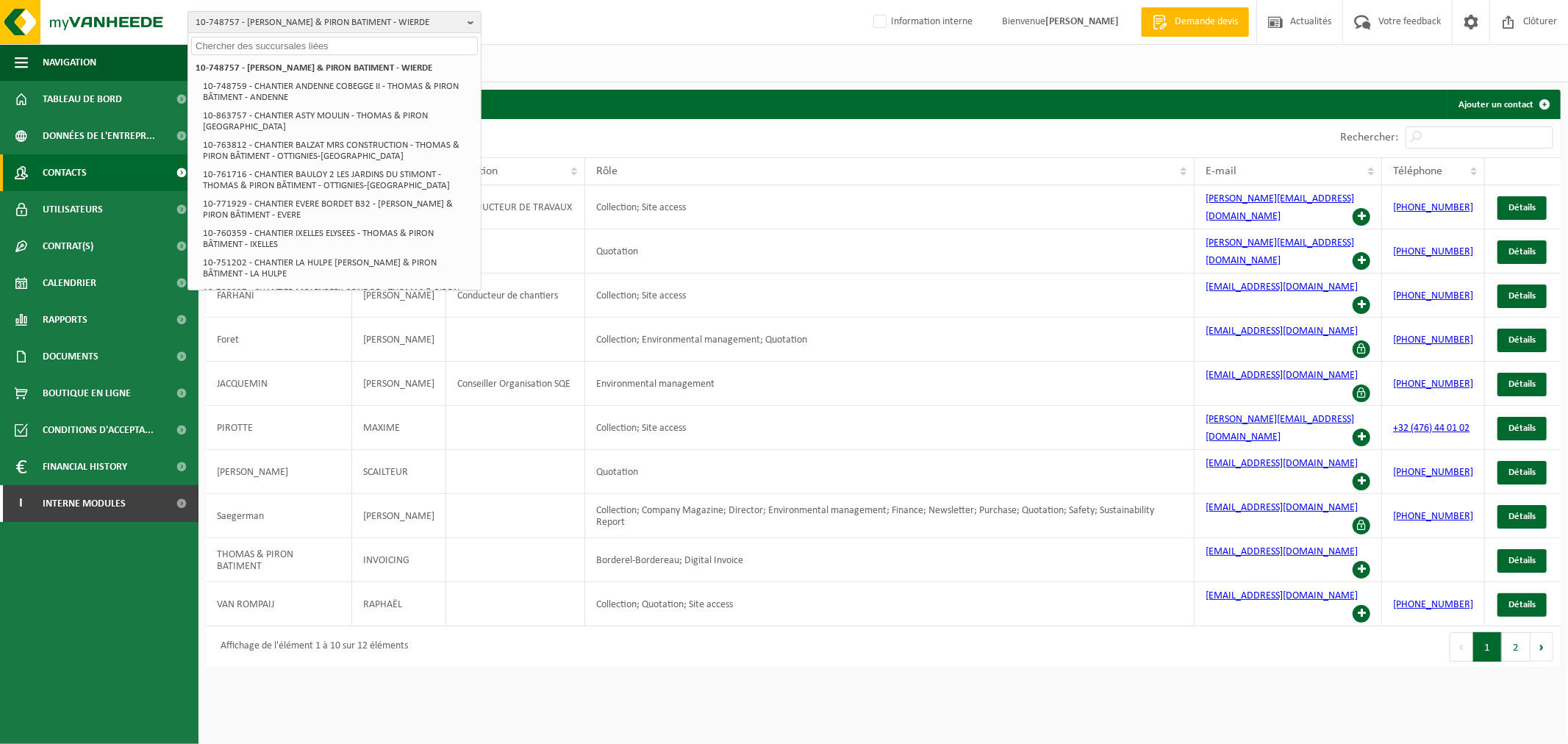
click at [604, 35] on div "10-748757 - THOMAS & PIRON BATIMENT - WIERDE 10-748757 - [PERSON_NAME] & PIRON …" at bounding box center [784, 22] width 1568 height 45
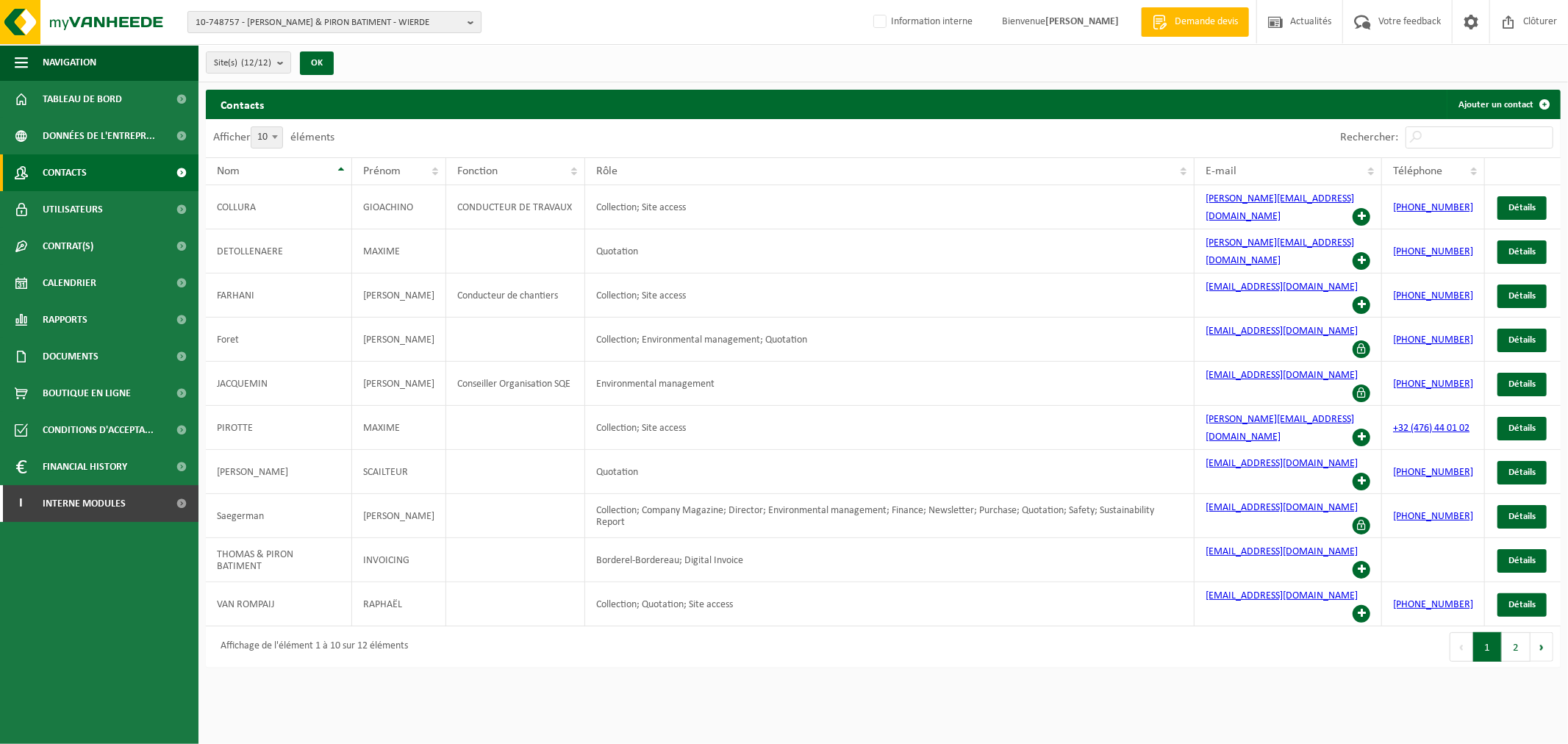
click at [248, 27] on span "10-748757 - [PERSON_NAME] & PIRON BATIMENT - WIERDE" at bounding box center [328, 23] width 266 height 22
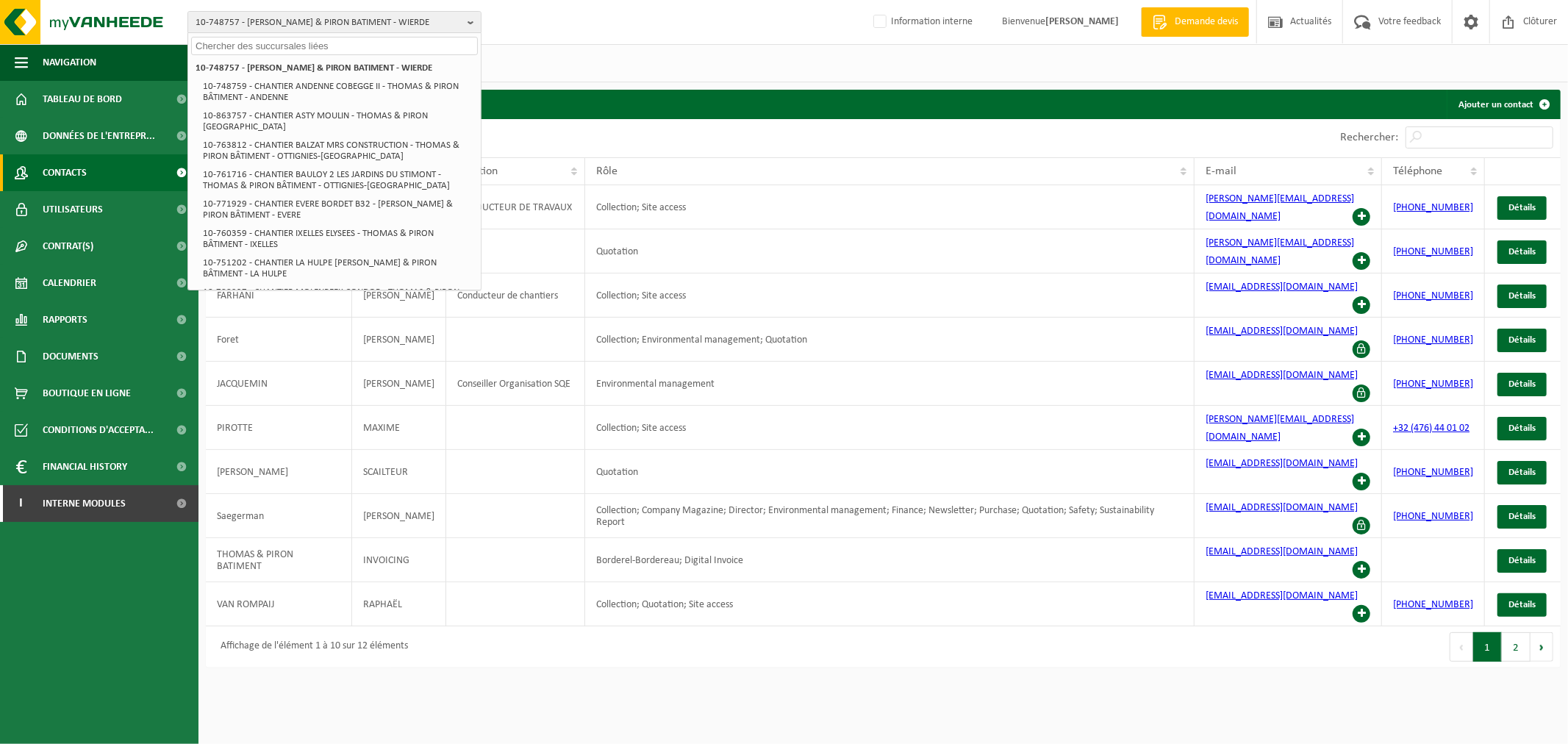
click at [582, 68] on div "Site(s) (12/12) Tout sélectionner Tout désélectionner Sélectionner les actifs […" at bounding box center [882, 63] width 1369 height 38
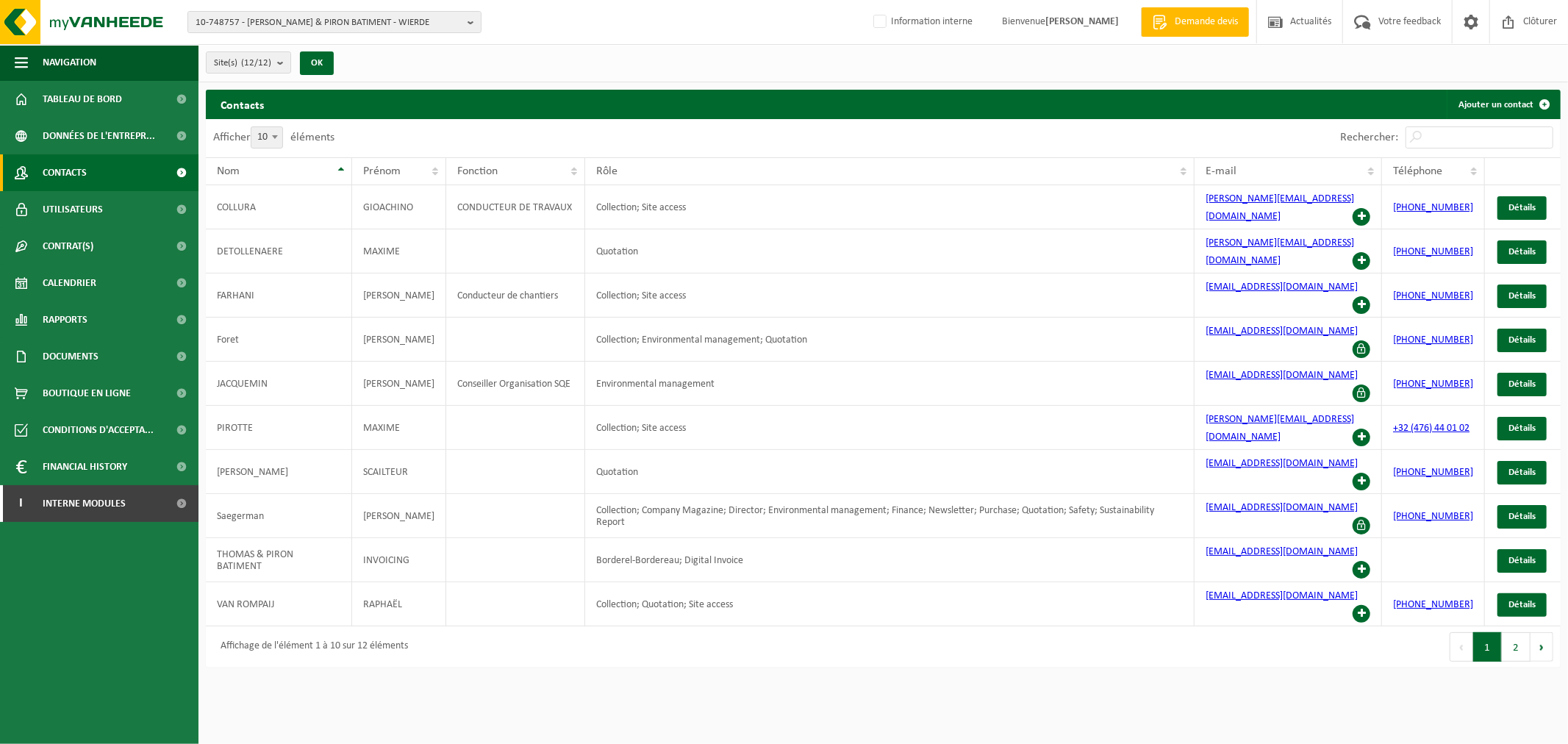
drag, startPoint x: 373, startPoint y: 27, endPoint x: 732, endPoint y: 54, distance: 360.0
click at [732, 54] on div "Site(s) (12/12) Tout sélectionner Tout désélectionner Sélectionner les actifs […" at bounding box center [882, 63] width 1369 height 38
click at [329, 24] on span "10-748757 - [PERSON_NAME] & PIRON BATIMENT - WIERDE" at bounding box center [328, 23] width 266 height 22
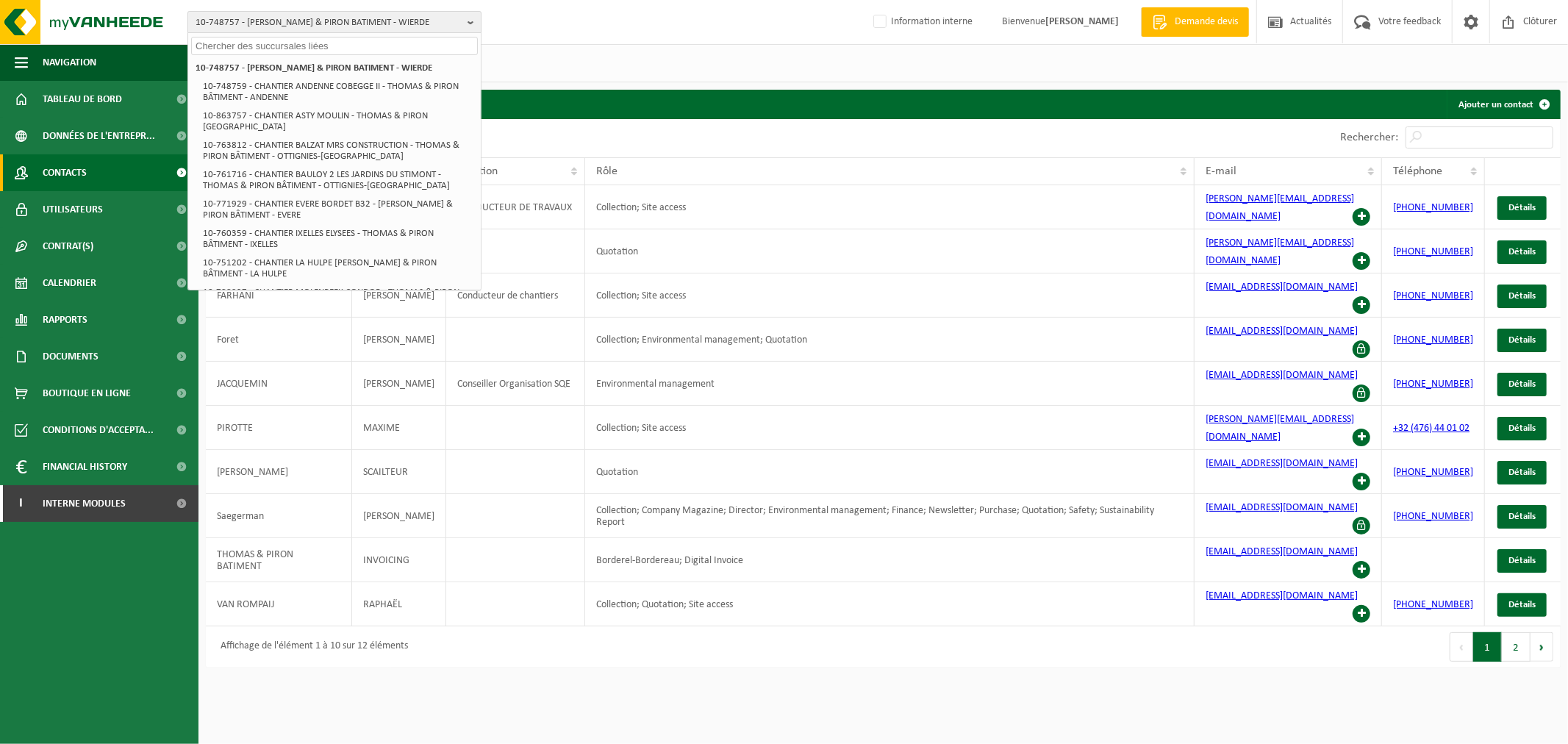
click at [317, 26] on span "10-748757 - [PERSON_NAME] & PIRON BATIMENT - WIERDE" at bounding box center [328, 23] width 266 height 22
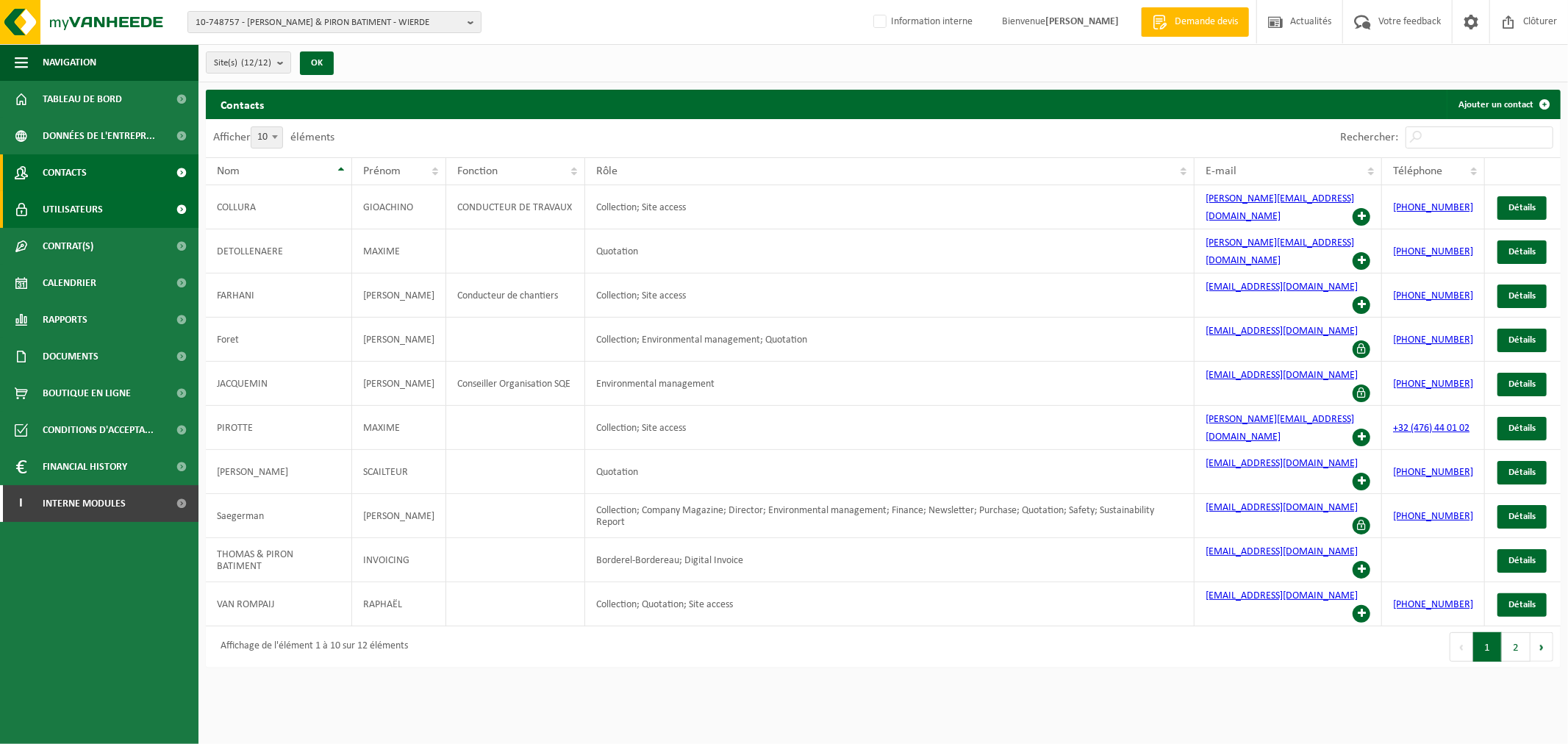
click at [74, 203] on span "Utilisateurs" at bounding box center [72, 209] width 60 height 37
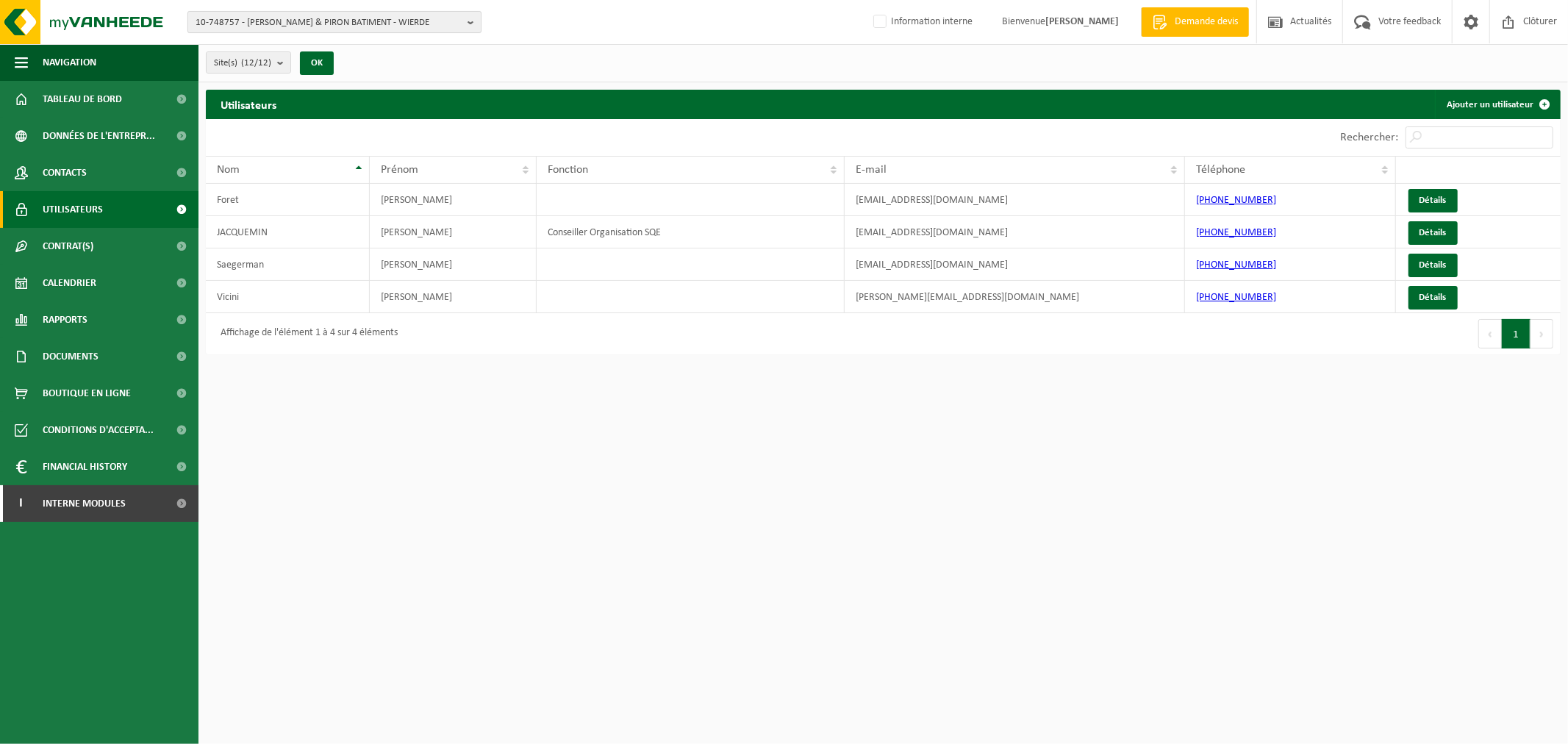
click at [232, 26] on span "10-748757 - [PERSON_NAME] & PIRON BATIMENT - WIERDE" at bounding box center [328, 23] width 266 height 22
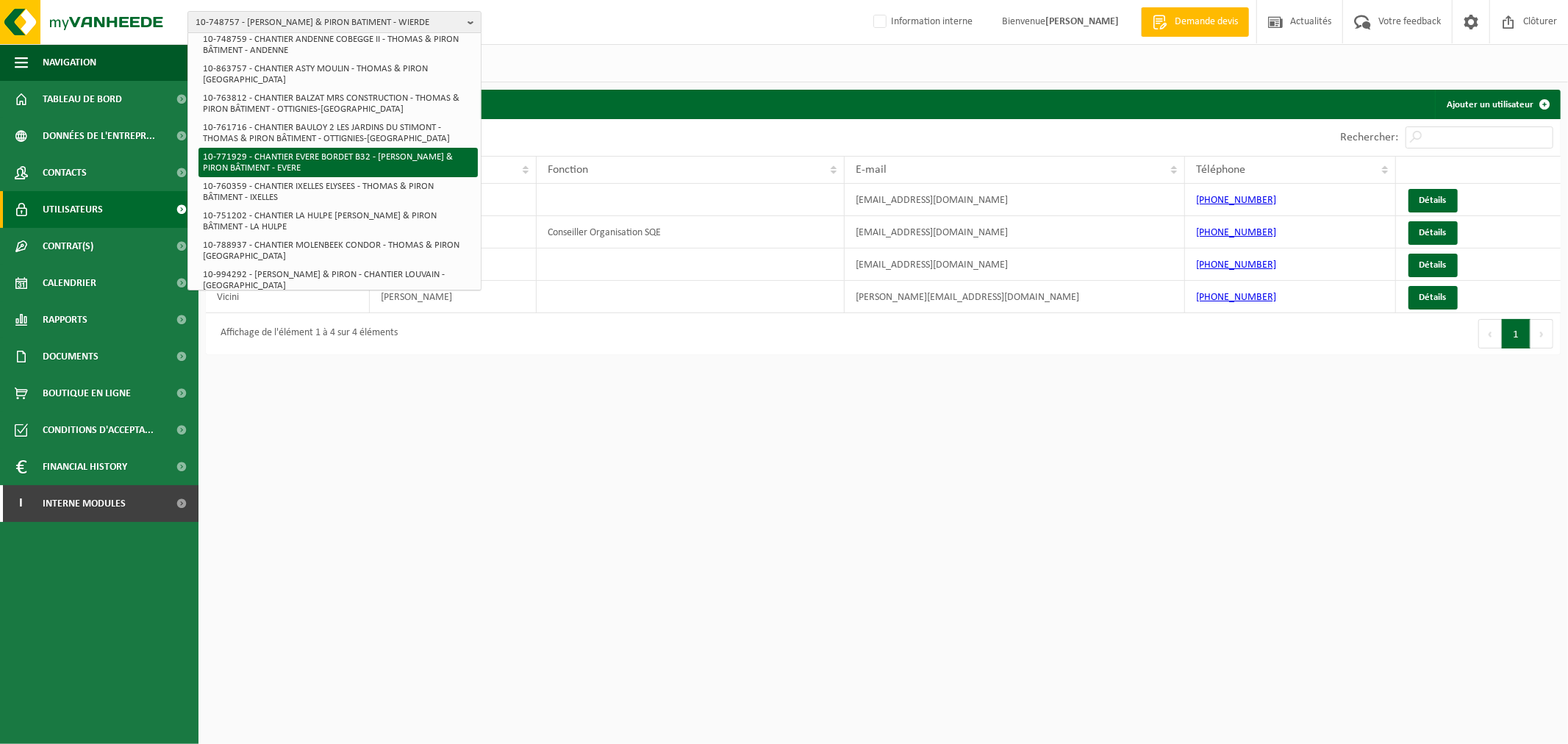
scroll to position [91, 0]
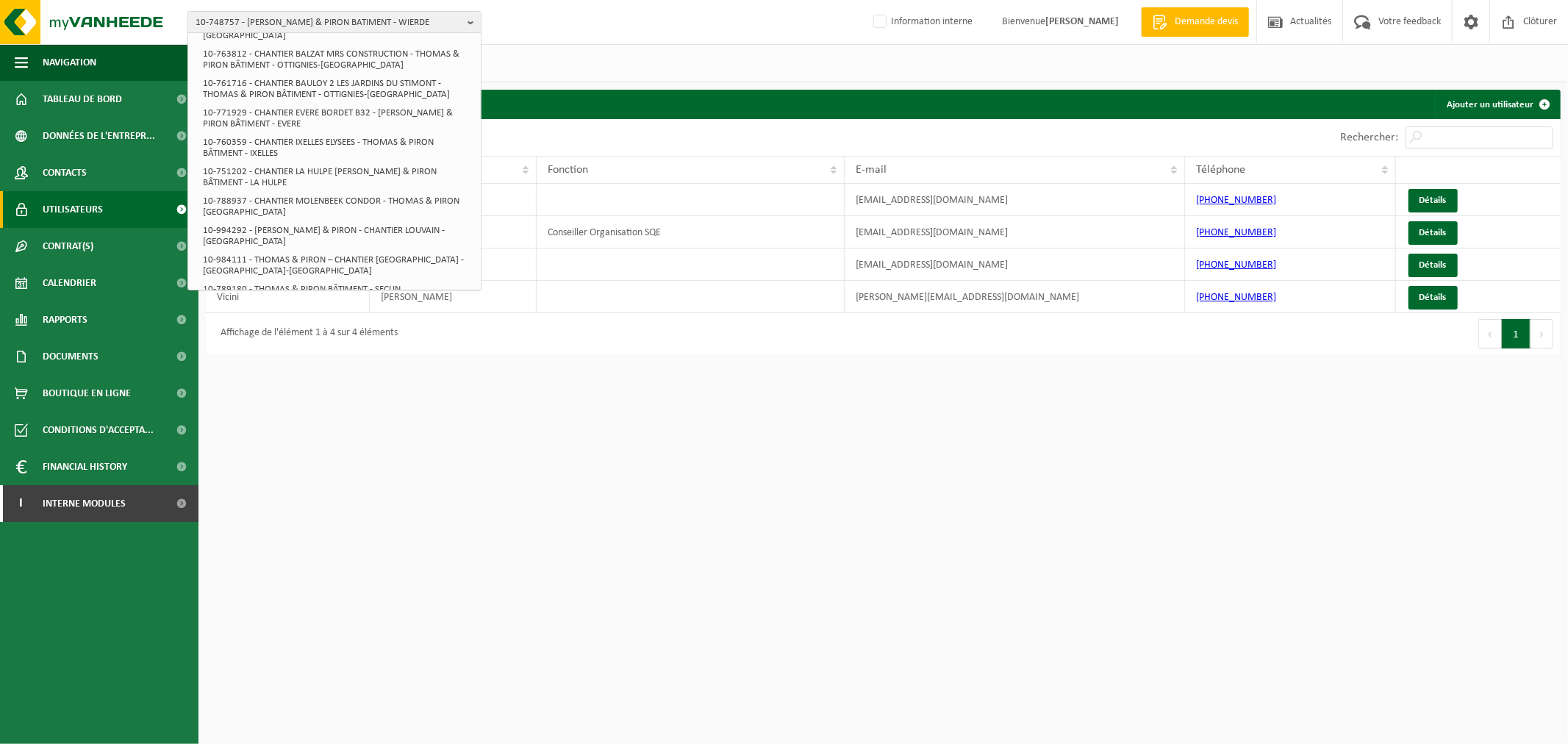
click at [597, 71] on div "Site(s) (12/12) Tout sélectionner Tout désélectionner Sélectionner les actifs […" at bounding box center [882, 63] width 1369 height 38
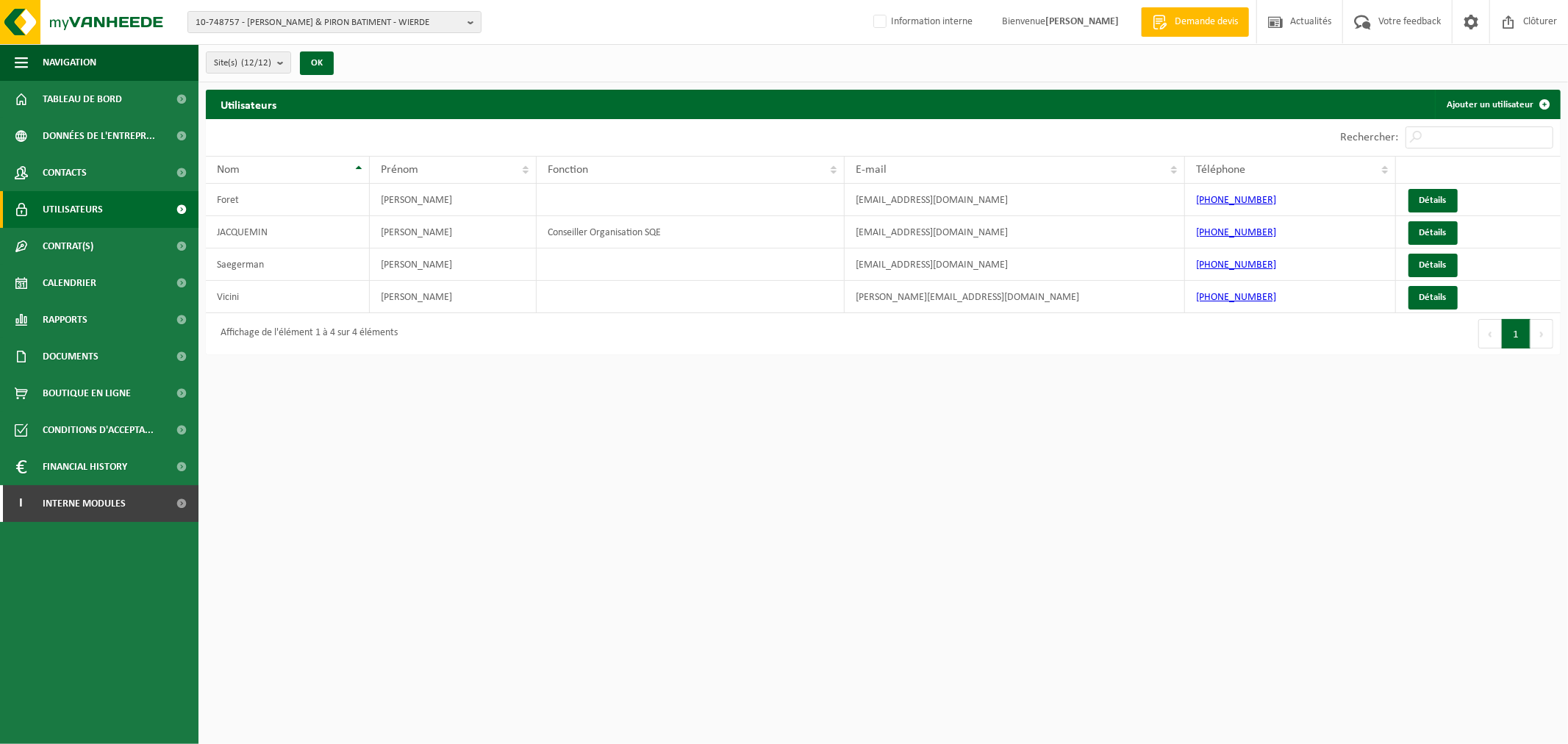
click at [406, 9] on div "10-748757 - THOMAS & PIRON BATIMENT - WIERDE 10-748757 - THOMAS & PIRON BATIMEN…" at bounding box center [784, 22] width 1568 height 45
click at [404, 18] on span "10-748757 - [PERSON_NAME] & PIRON BATIMENT - WIERDE" at bounding box center [328, 23] width 266 height 22
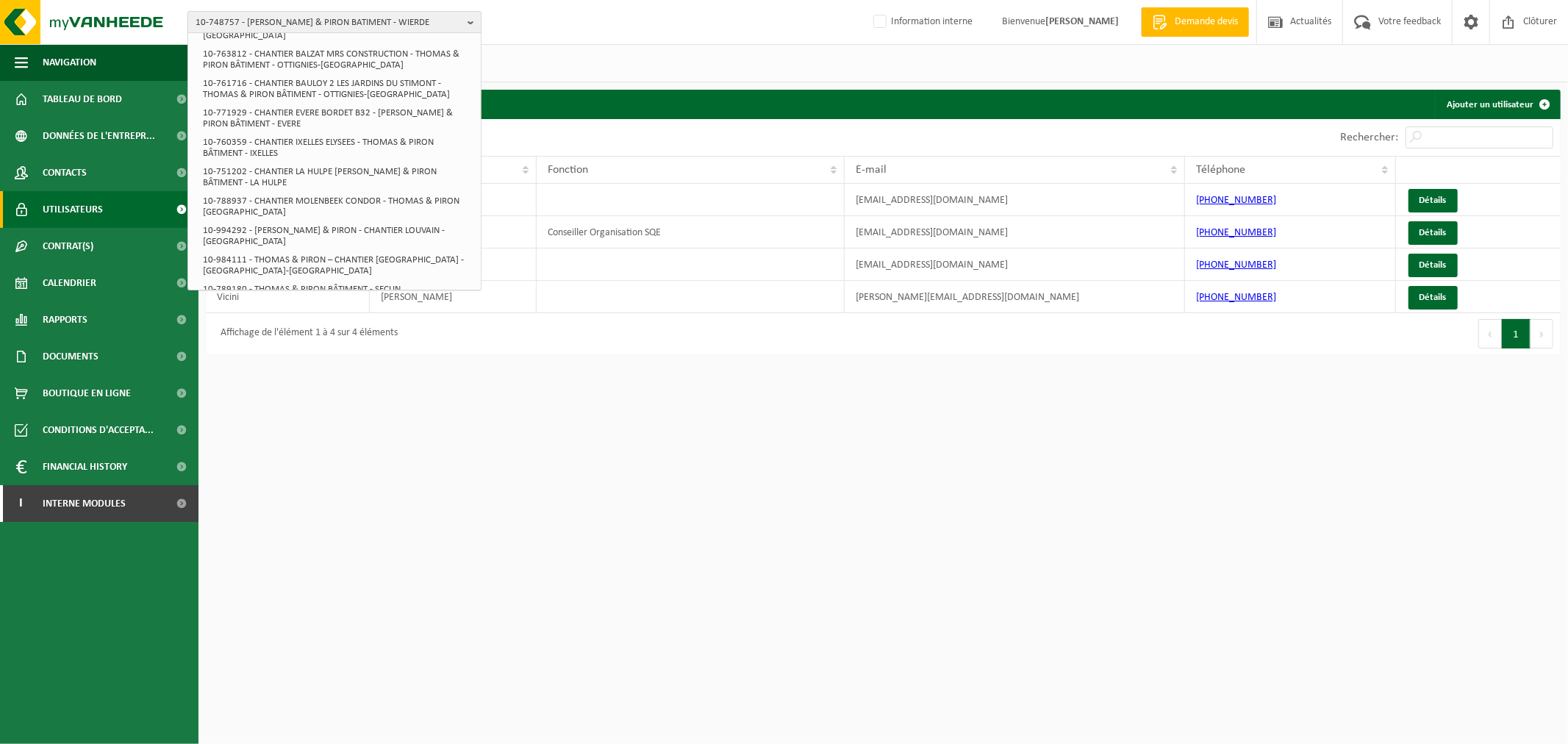
scroll to position [0, 0]
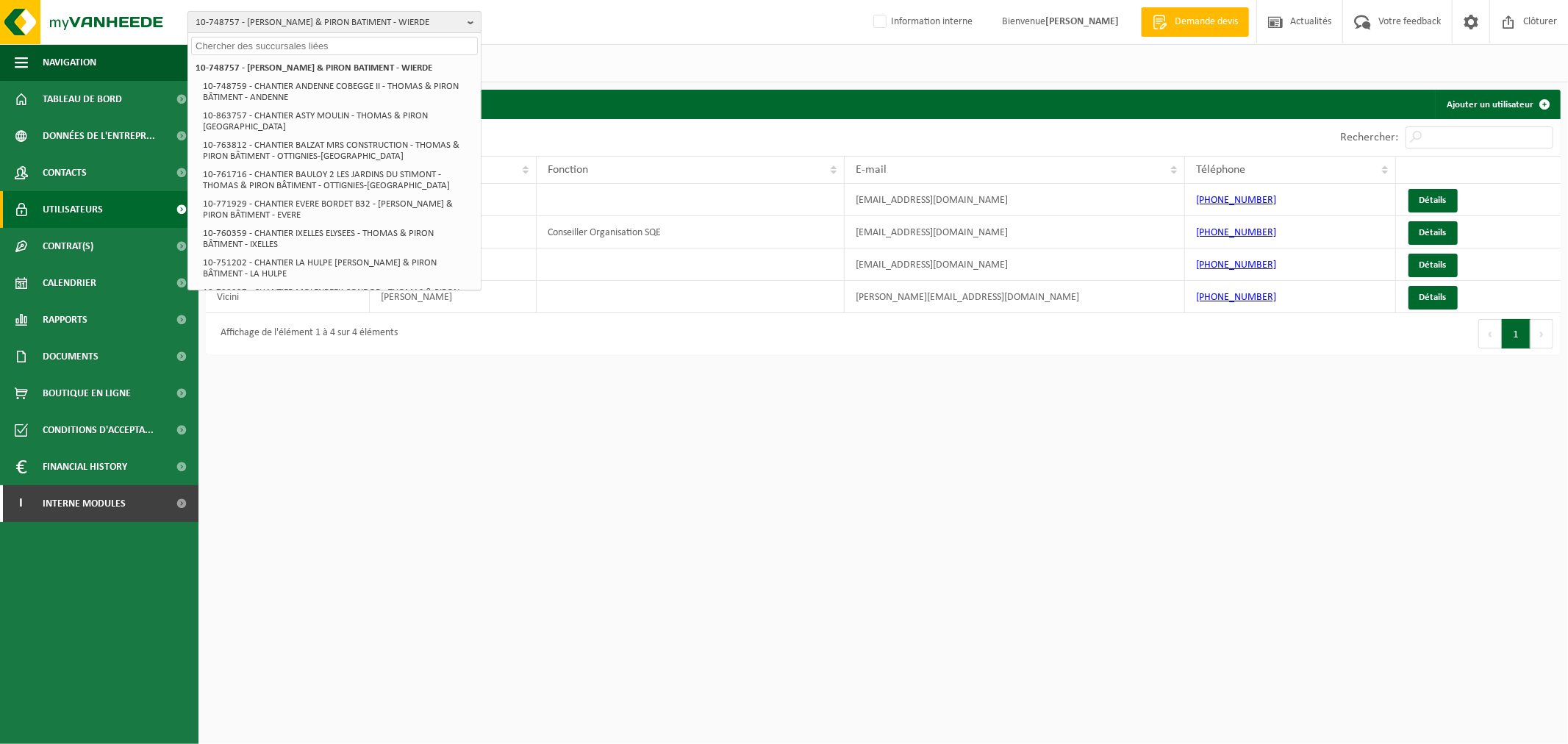
click at [404, 18] on span "10-748757 - [PERSON_NAME] & PIRON BATIMENT - WIERDE" at bounding box center [328, 23] width 266 height 22
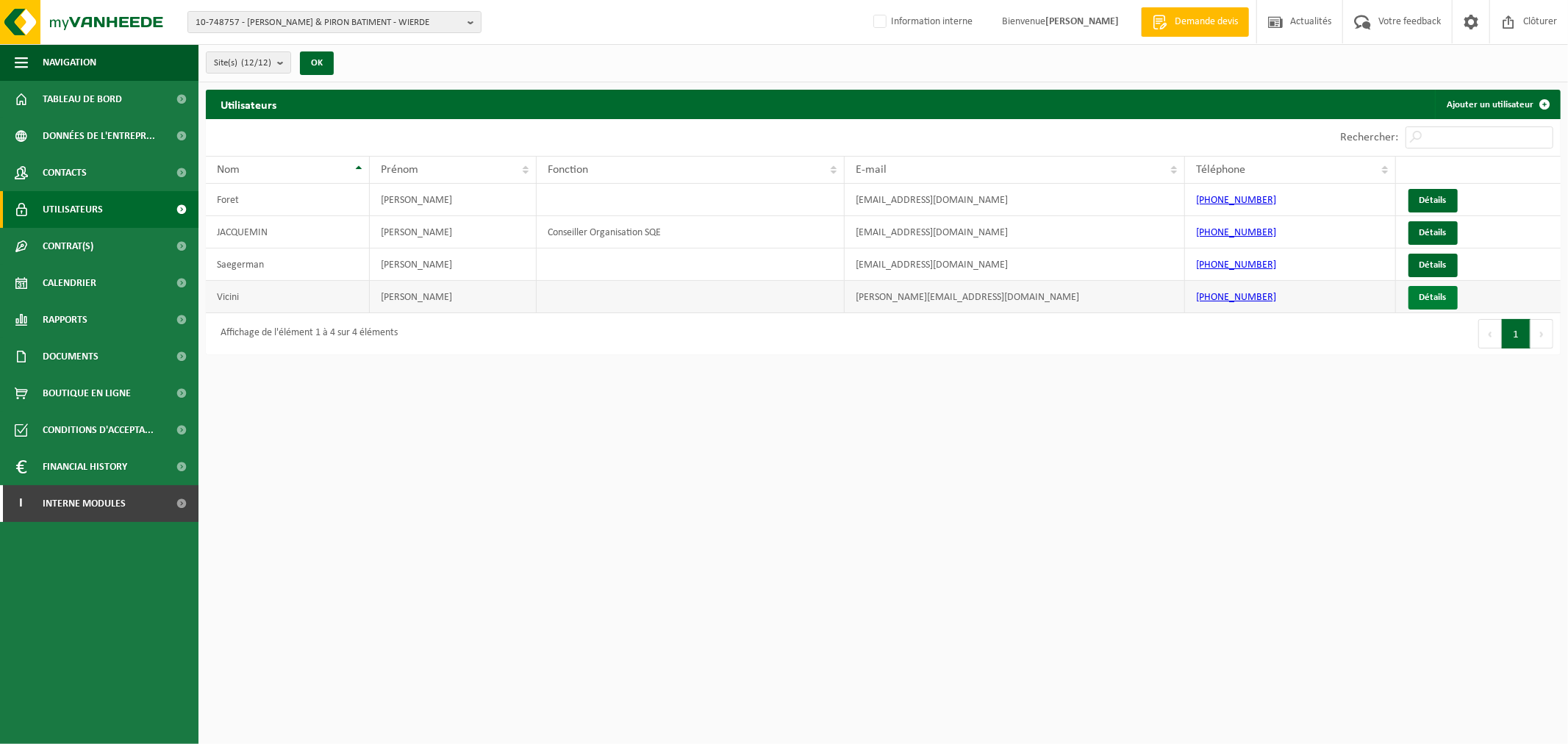
click at [1426, 296] on link "Détails" at bounding box center [1432, 298] width 49 height 24
click at [1437, 257] on link "Détails" at bounding box center [1432, 266] width 49 height 24
click at [328, 20] on span "10-748757 - [PERSON_NAME] & PIRON BATIMENT - WIERDE" at bounding box center [328, 23] width 266 height 22
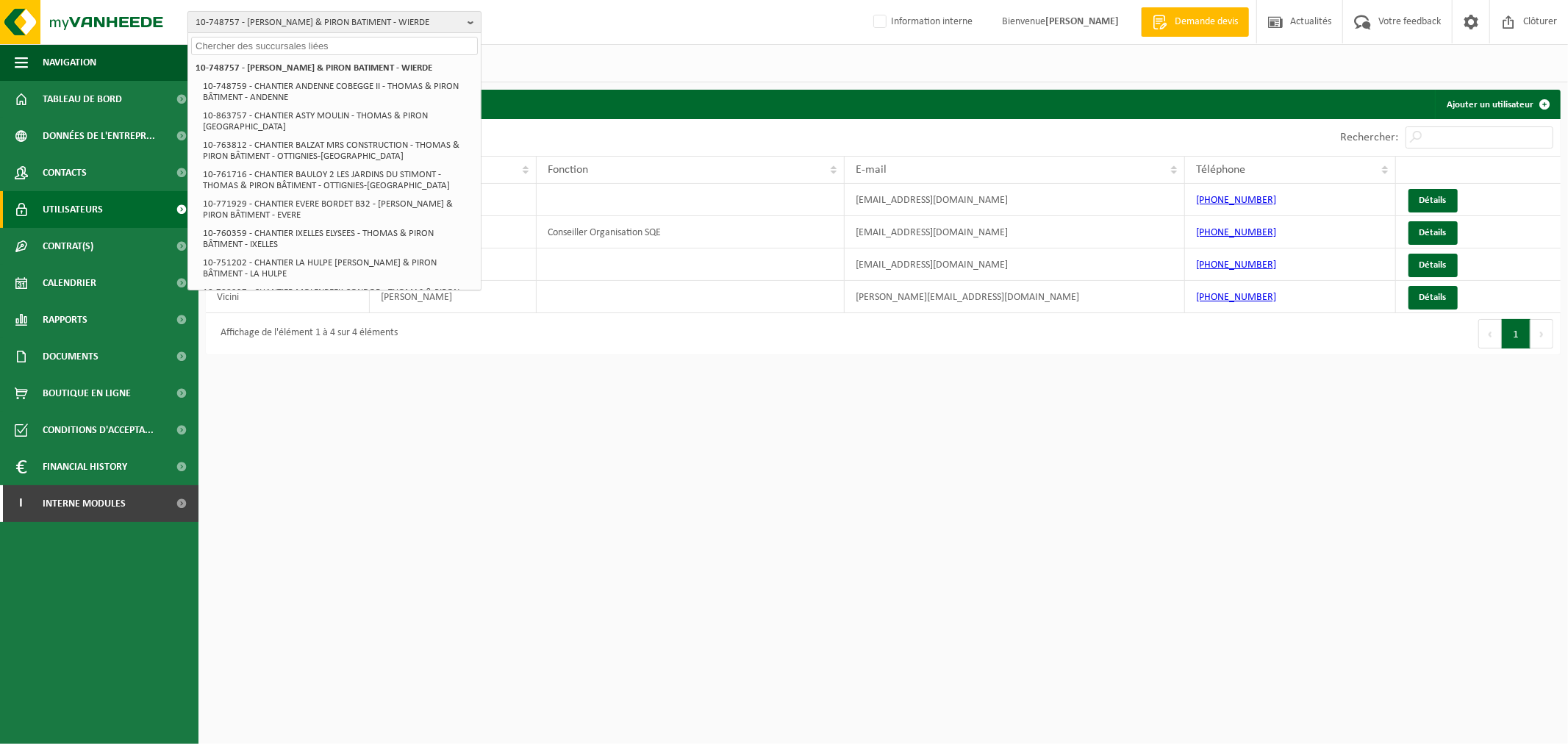
click at [337, 20] on span "10-748757 - [PERSON_NAME] & PIRON BATIMENT - WIERDE" at bounding box center [328, 23] width 266 height 22
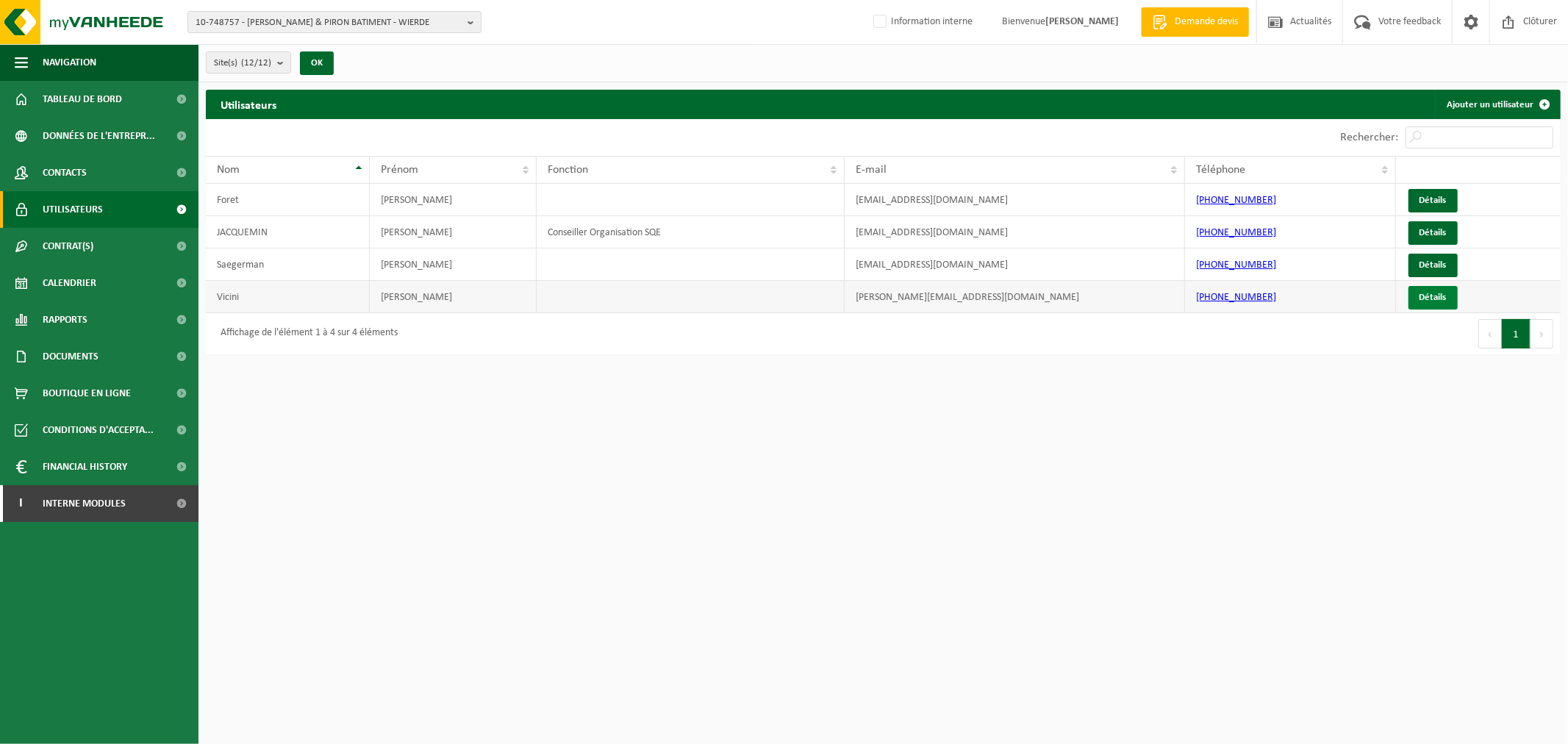
click at [1443, 302] on link "Détails" at bounding box center [1432, 298] width 49 height 24
click at [1434, 263] on link "Détails" at bounding box center [1432, 266] width 49 height 24
click at [335, 19] on span "10-748757 - [PERSON_NAME] & PIRON BATIMENT - WIERDE" at bounding box center [328, 23] width 266 height 22
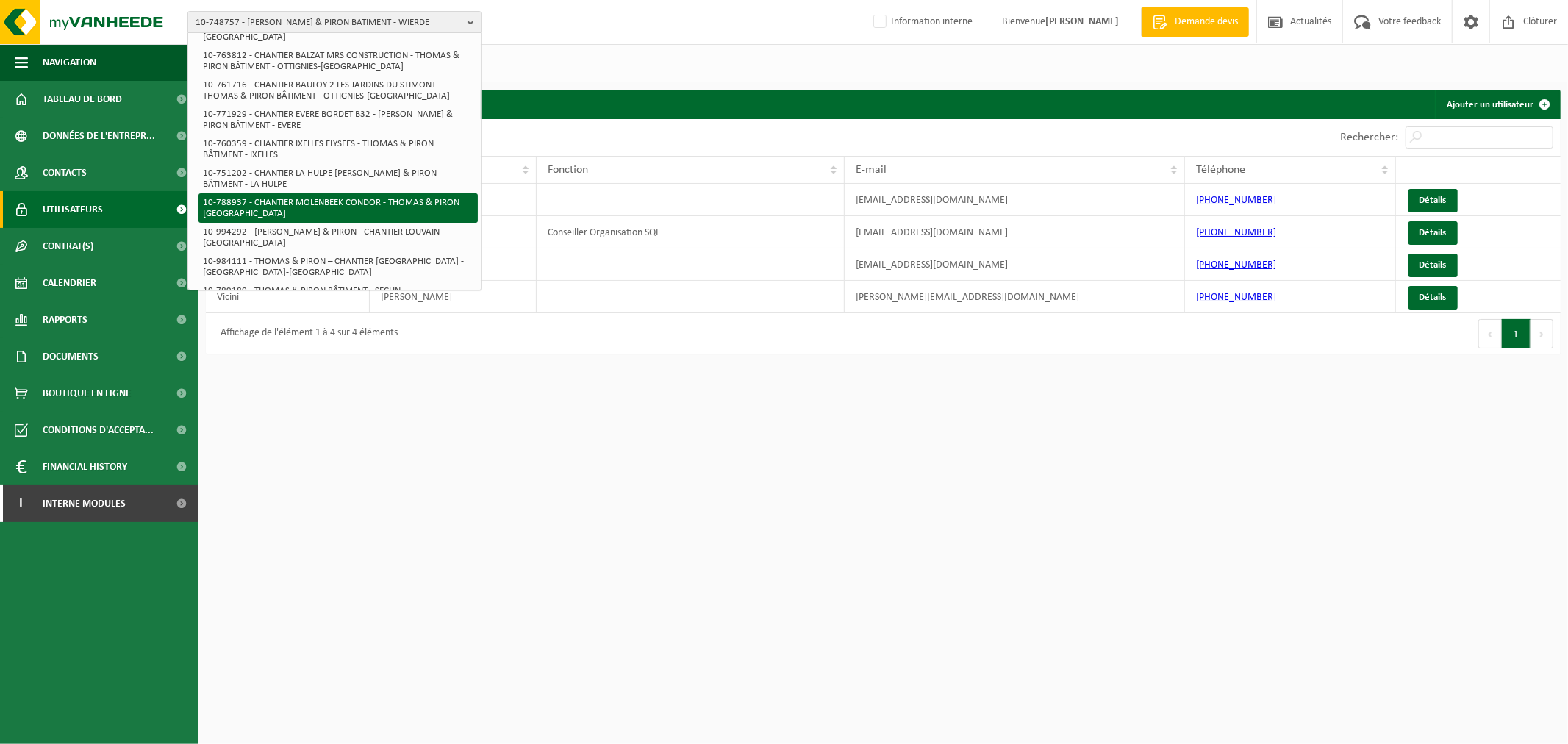
scroll to position [91, 0]
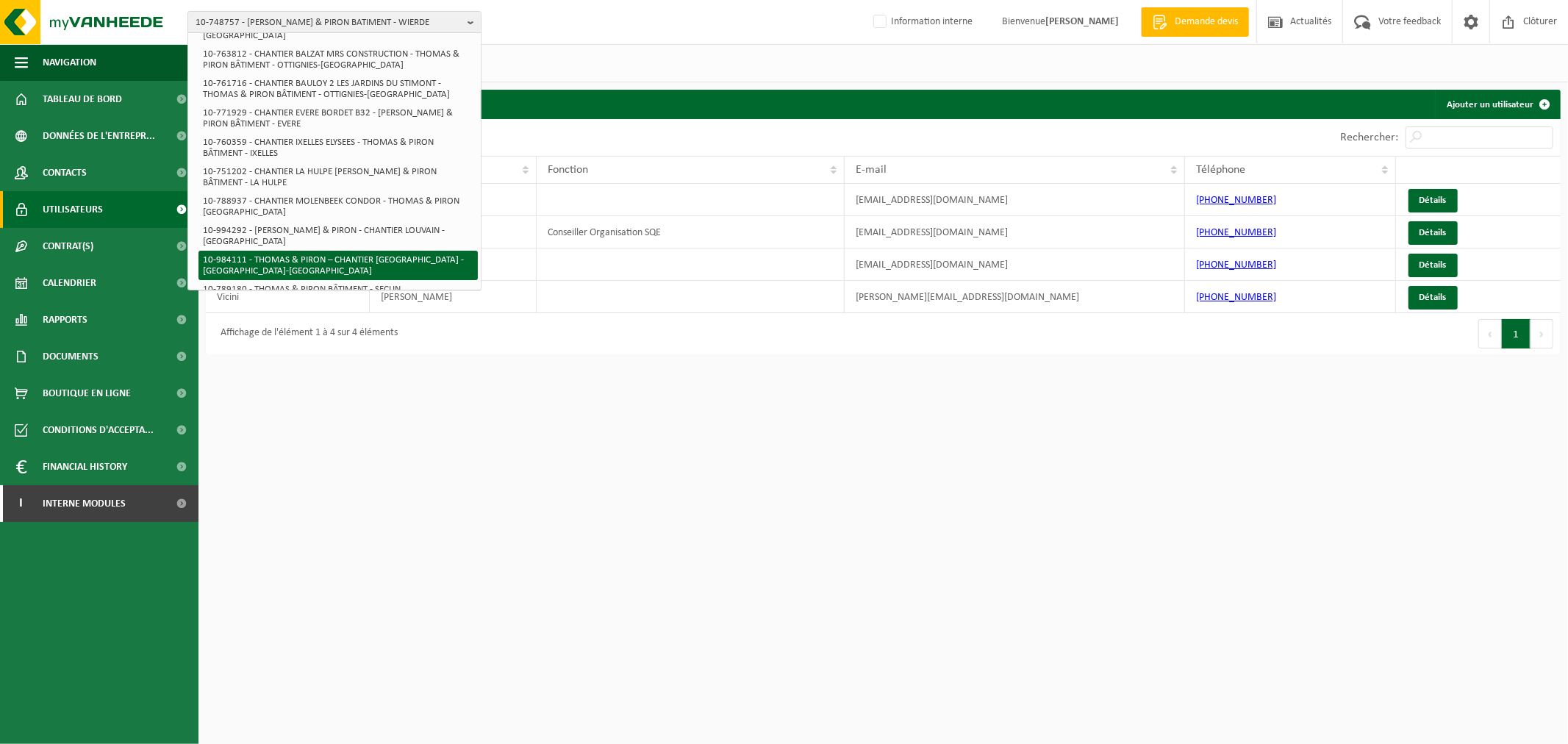
click at [353, 252] on li "10-984111 - THOMAS & PIRON – CHANTIER [GEOGRAPHIC_DATA] - [GEOGRAPHIC_DATA]-[GE…" at bounding box center [338, 266] width 279 height 30
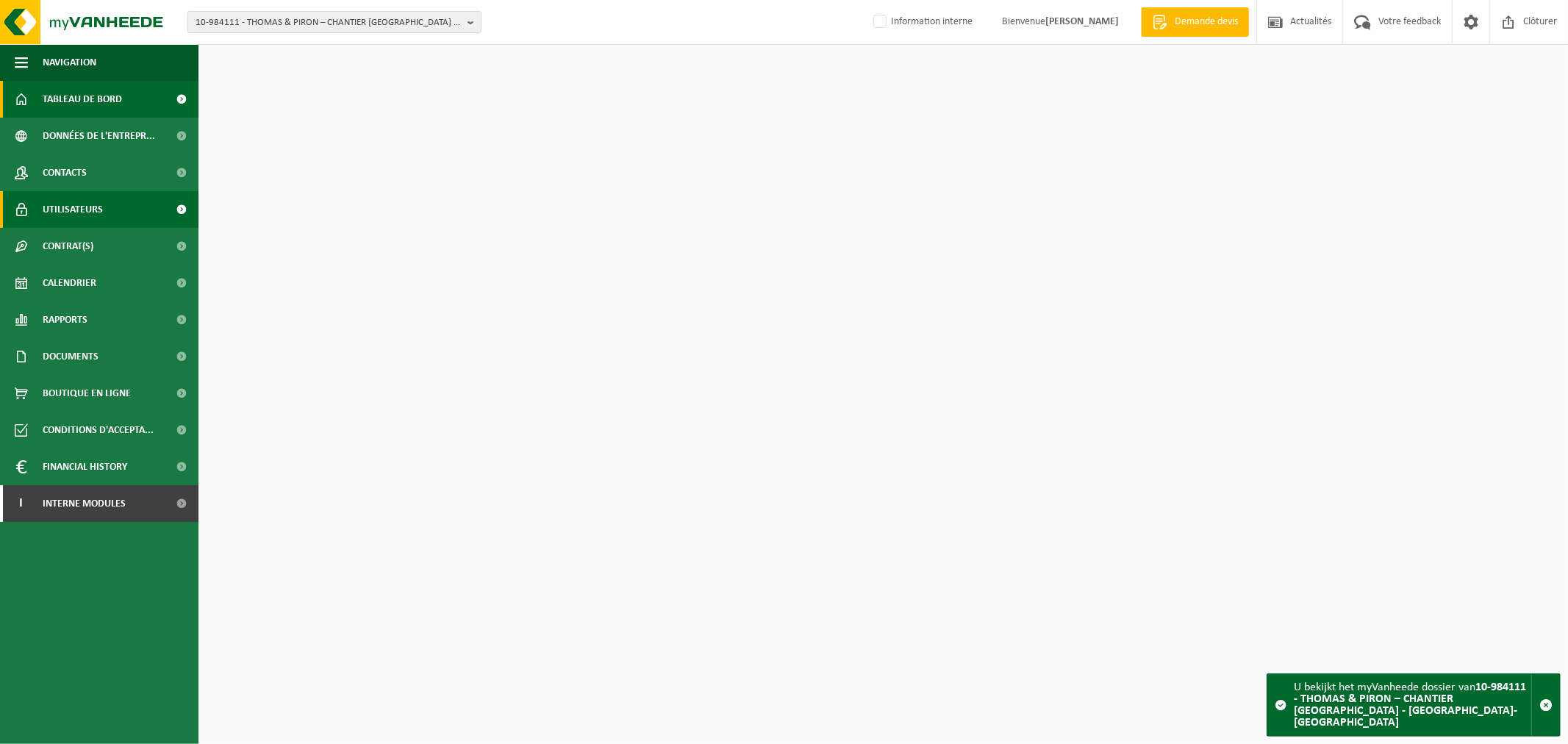
click at [53, 206] on span "Utilisateurs" at bounding box center [72, 209] width 60 height 37
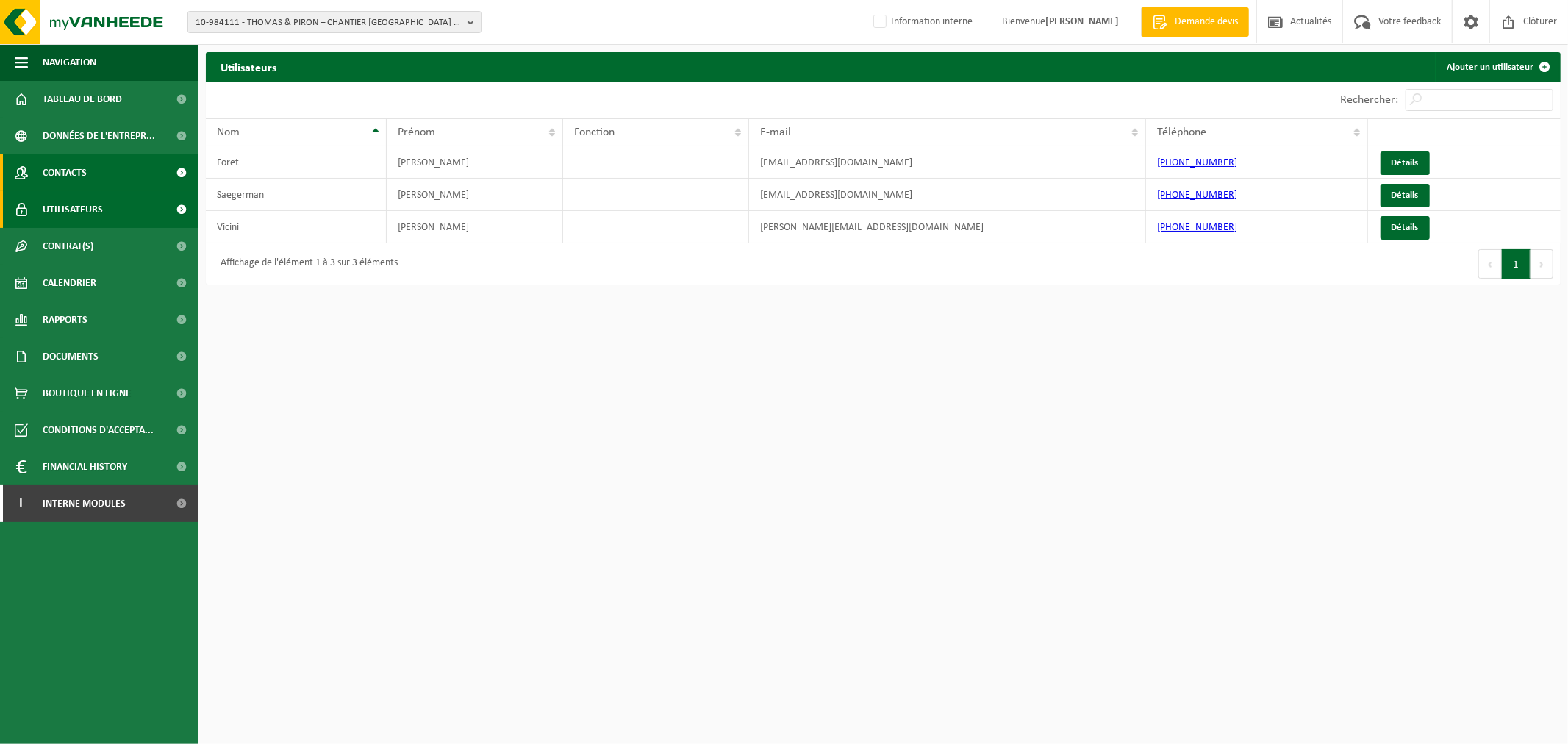
click at [103, 168] on link "Contacts" at bounding box center [99, 172] width 198 height 37
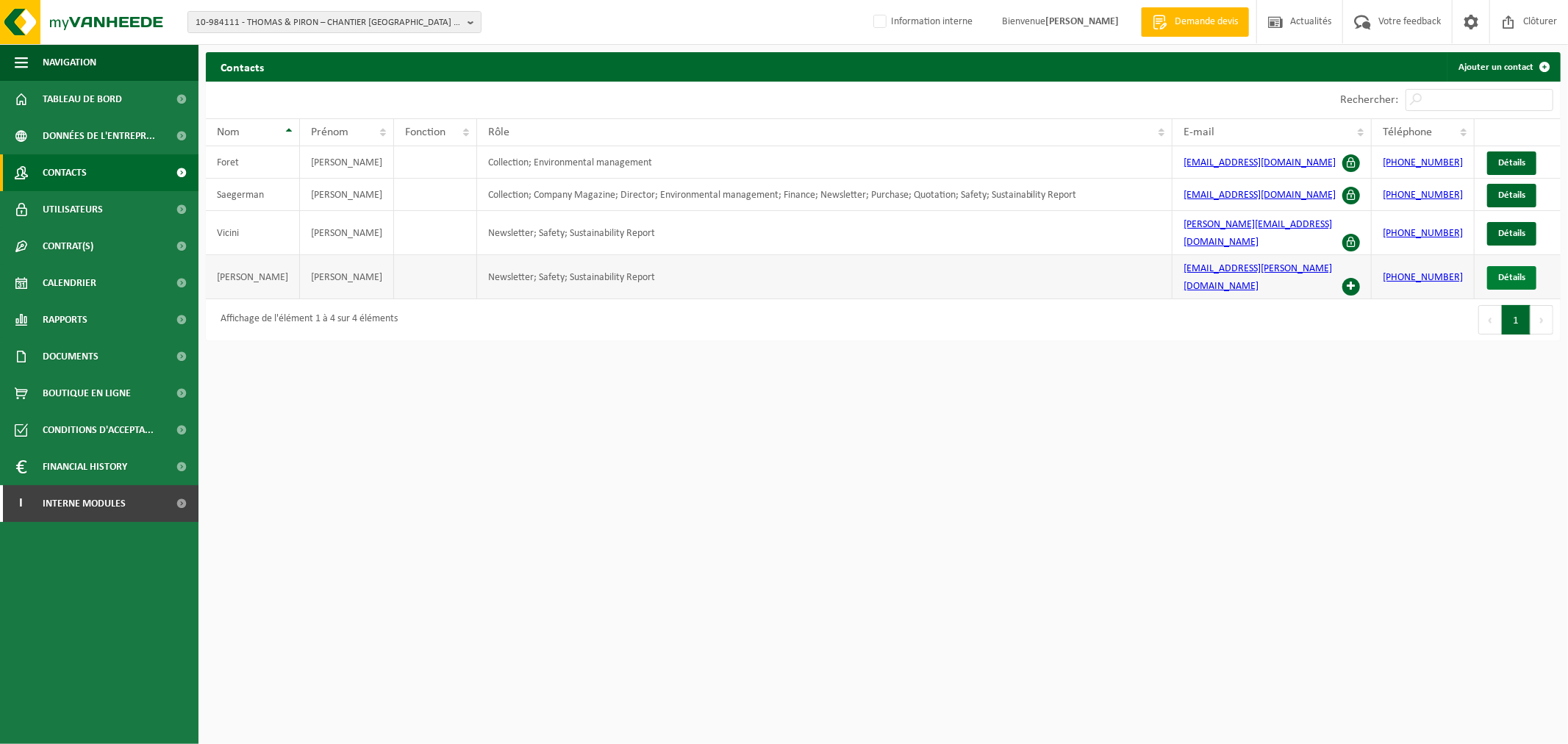
click at [1512, 273] on span "Détails" at bounding box center [1511, 278] width 27 height 9
click at [634, 423] on html "10-984111 - THOMAS & PIRON – CHANTIER LOUVAIN-LA-NEUVE LLNCISE2 - OTTIGNIES-LOU…" at bounding box center [784, 372] width 1568 height 744
click at [328, 307] on div "Affichage de l'élément 1 à 4 sur 4 éléments" at bounding box center [305, 320] width 184 height 27
click at [378, 26] on span "10-984111 - THOMAS & PIRON – CHANTIER [GEOGRAPHIC_DATA] - [GEOGRAPHIC_DATA]-[GE…" at bounding box center [328, 23] width 266 height 22
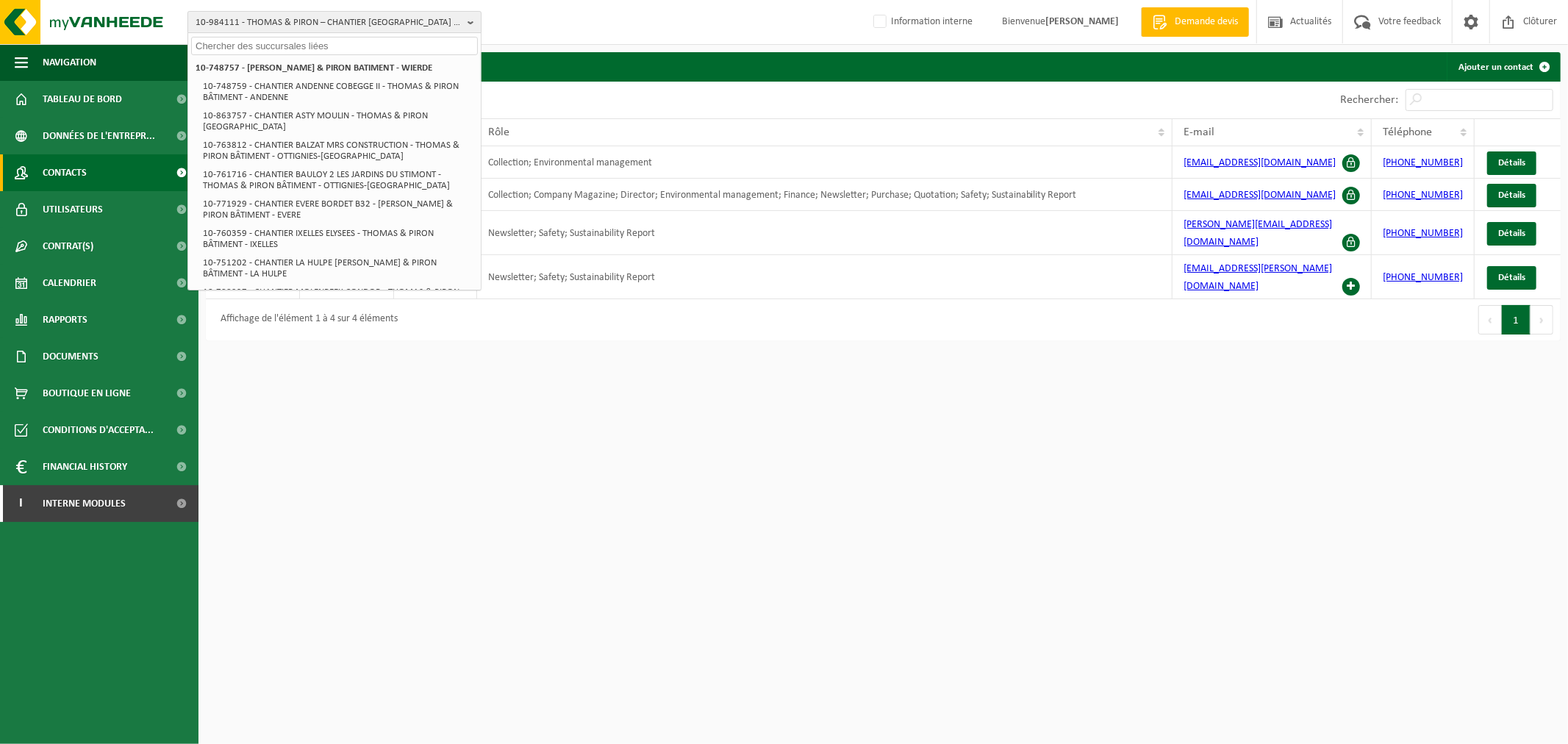
click at [378, 23] on span "10-984111 - THOMAS & PIRON – CHANTIER [GEOGRAPHIC_DATA] - [GEOGRAPHIC_DATA]-[GE…" at bounding box center [328, 23] width 266 height 22
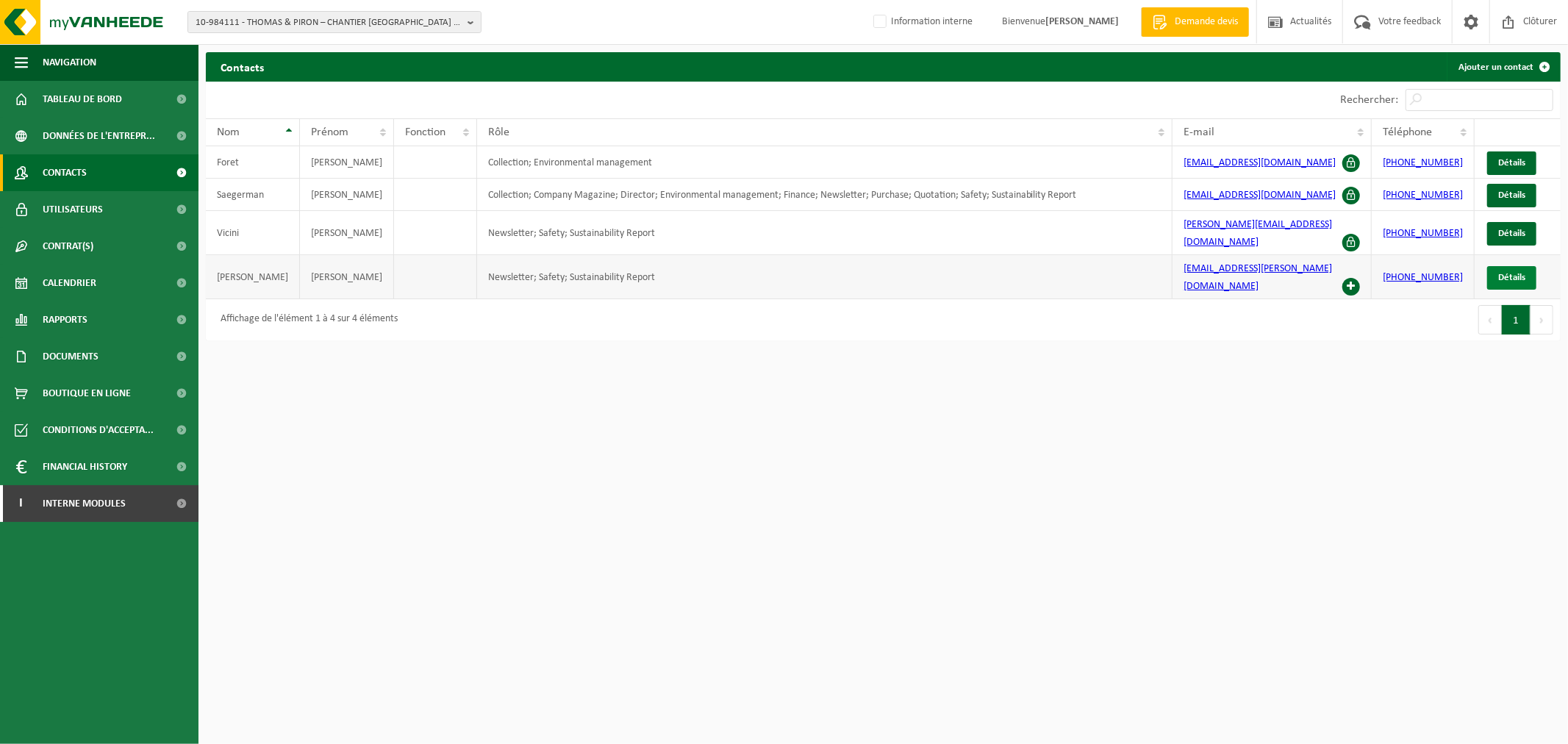
click at [1522, 273] on span "Détails" at bounding box center [1511, 278] width 27 height 9
click at [96, 222] on span "Utilisateurs" at bounding box center [72, 209] width 60 height 37
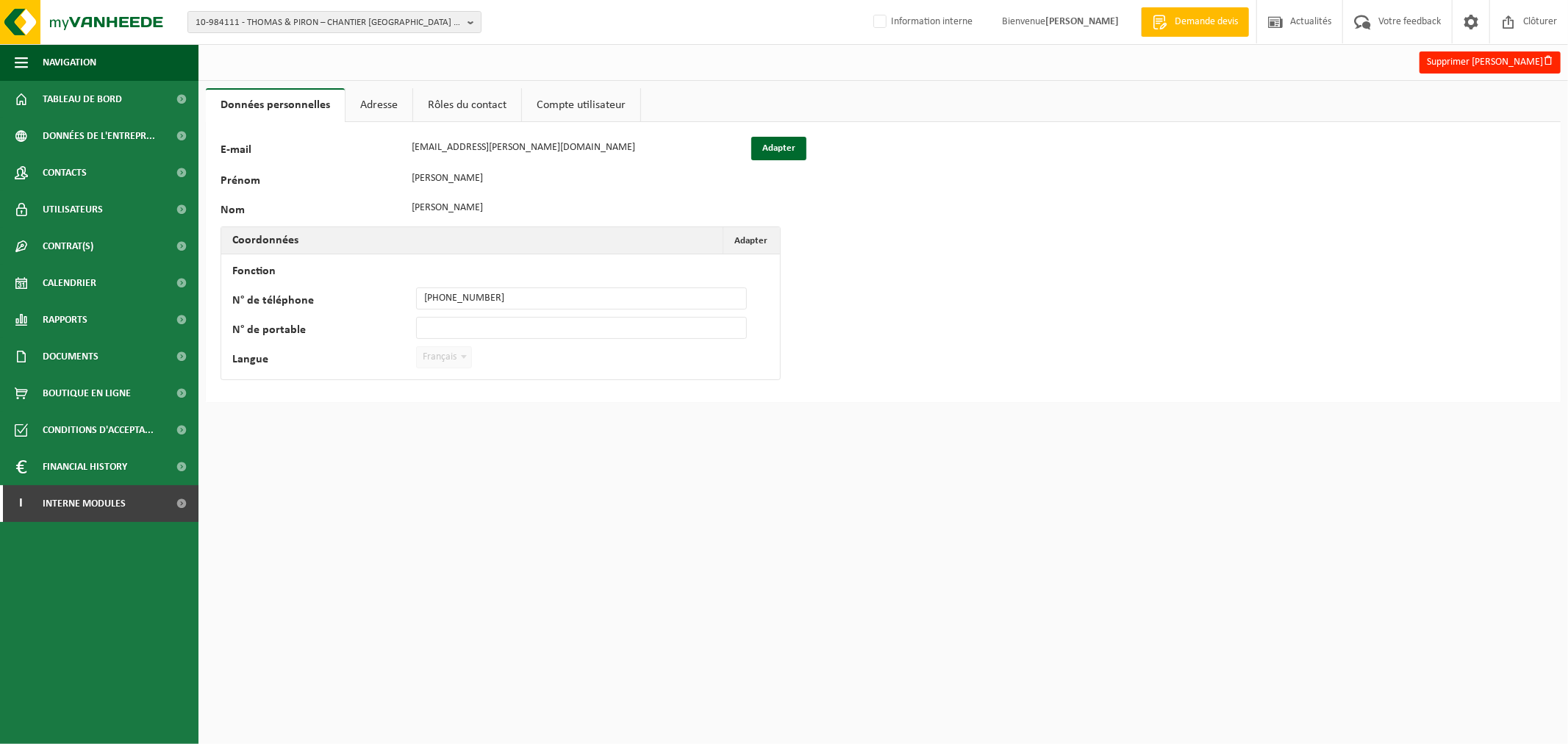
click at [389, 103] on link "Adresse" at bounding box center [378, 105] width 67 height 34
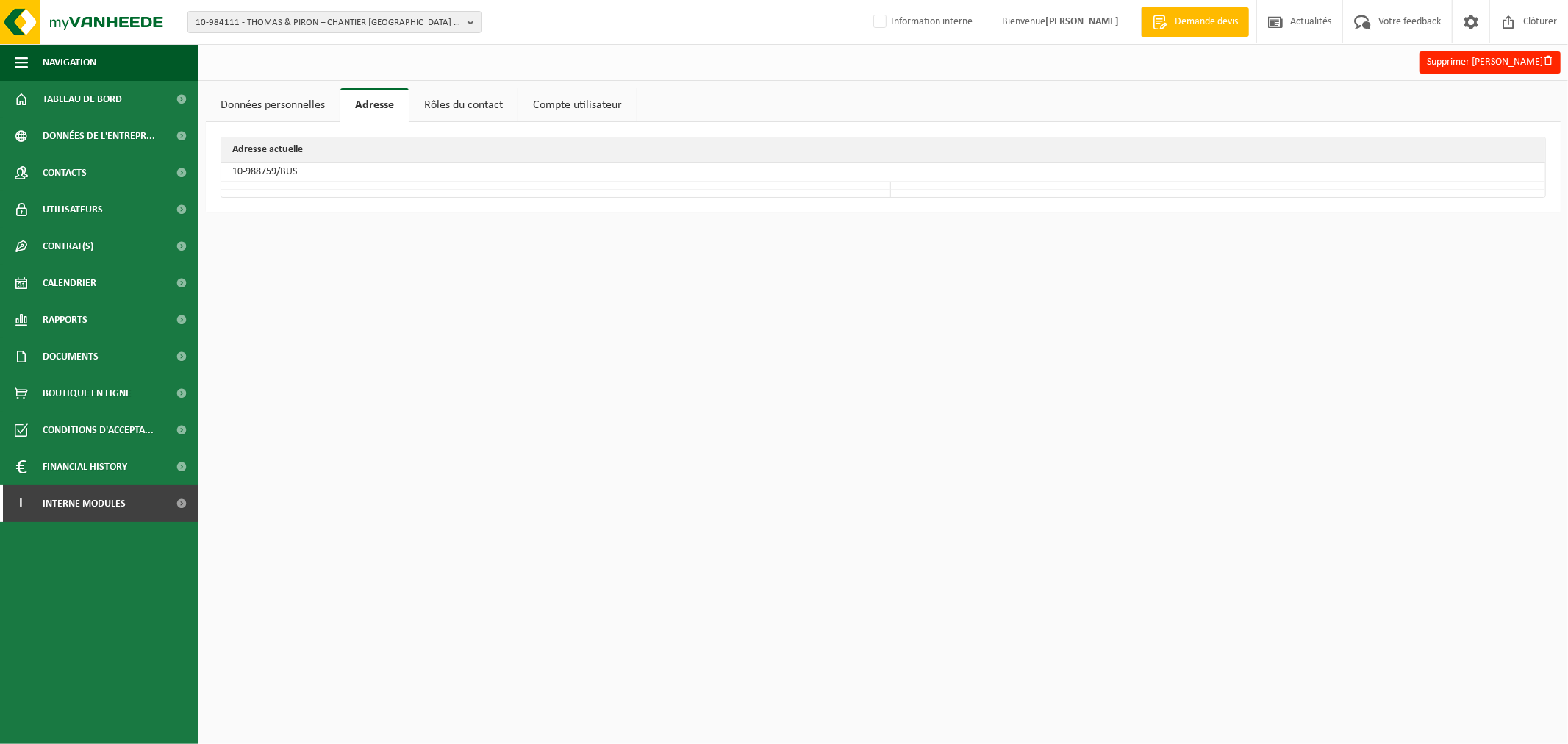
click at [458, 101] on link "Rôles du contact" at bounding box center [463, 105] width 108 height 34
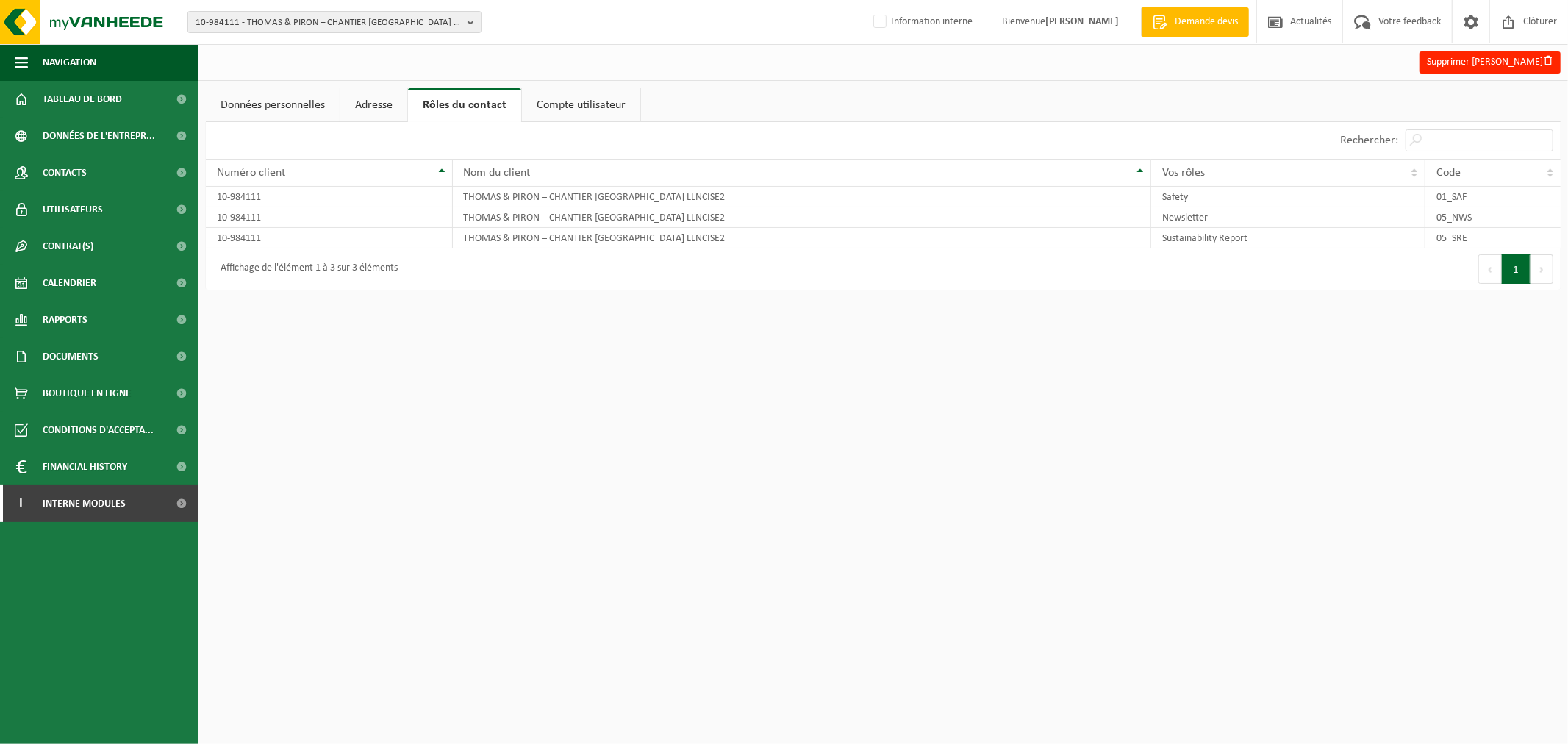
click at [556, 105] on link "Compte utilisateur" at bounding box center [581, 105] width 118 height 34
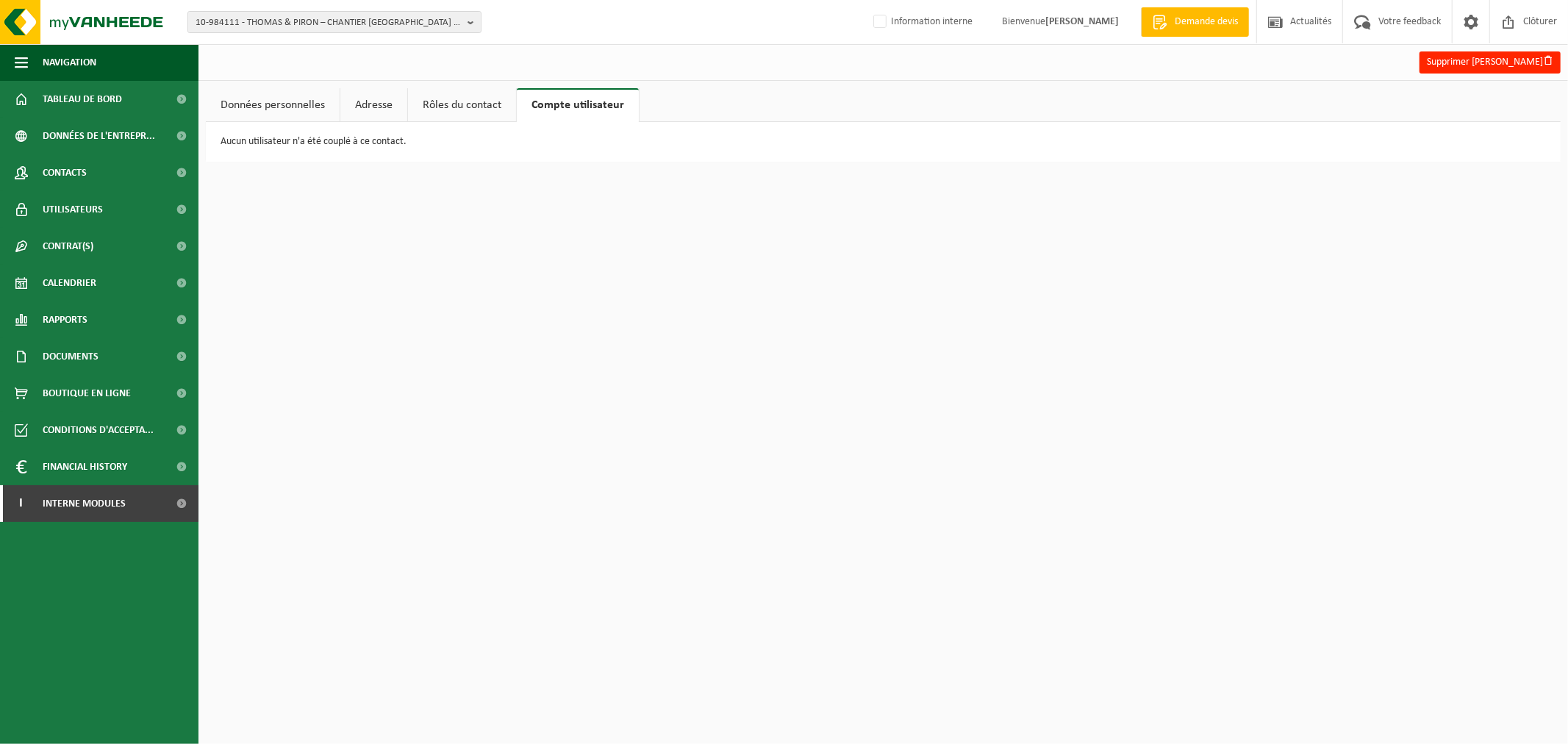
click at [465, 105] on link "Rôles du contact" at bounding box center [462, 105] width 108 height 34
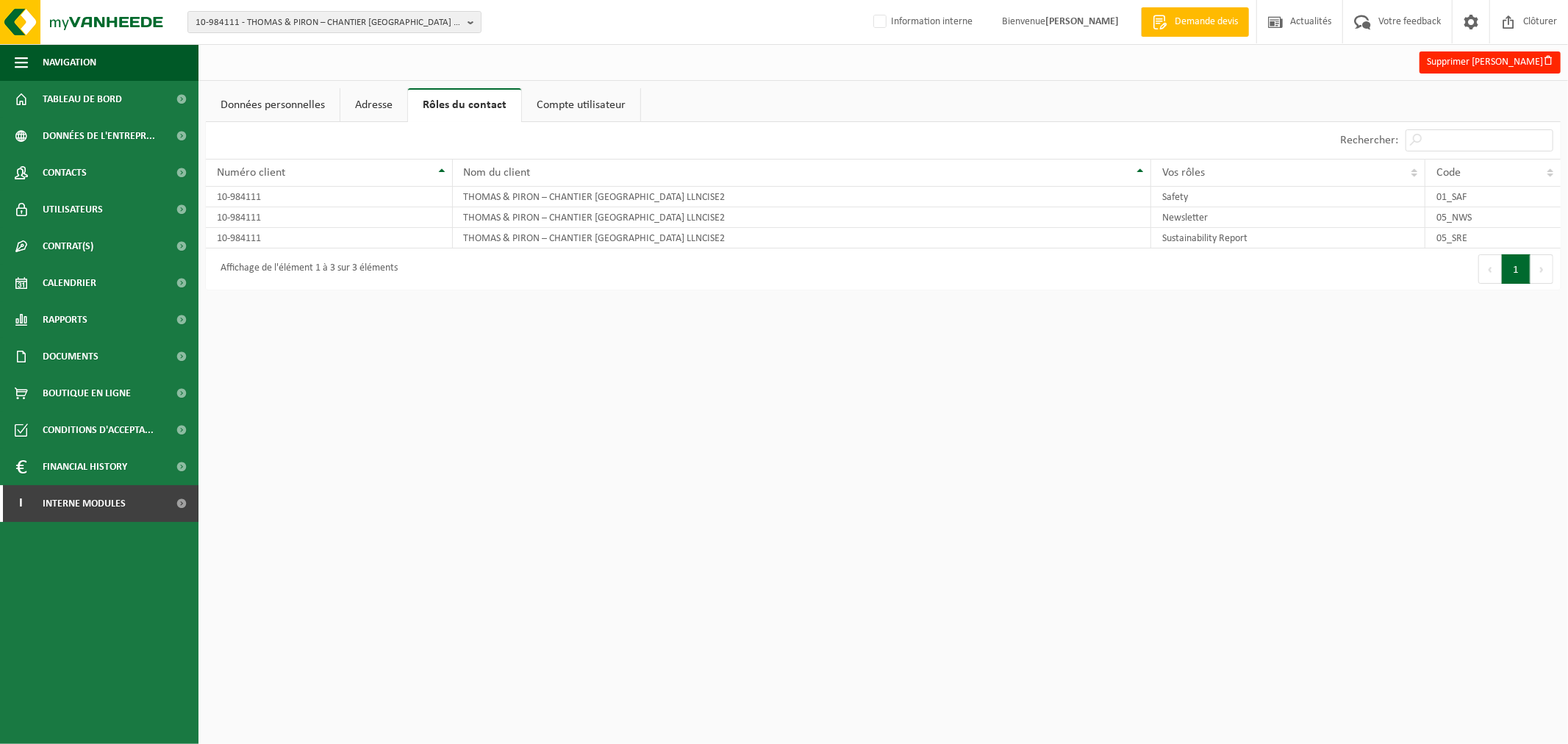
click at [310, 100] on link "Données personnelles" at bounding box center [273, 105] width 134 height 34
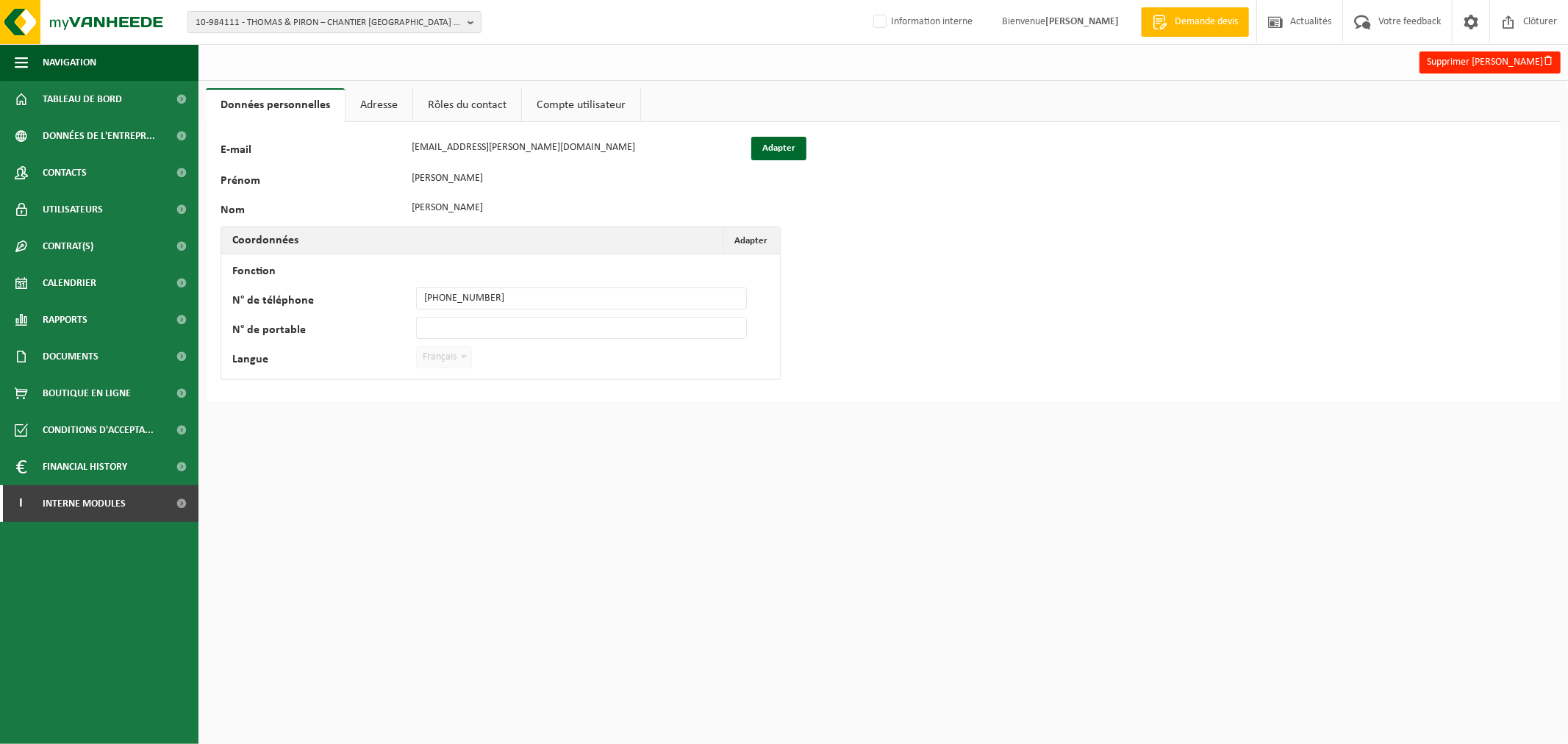
click at [511, 142] on div "118326 E-mail jf.winant@thomas-piron.eu Adapter Prénom Jean-françois Nom Winant…" at bounding box center [459, 262] width 478 height 251
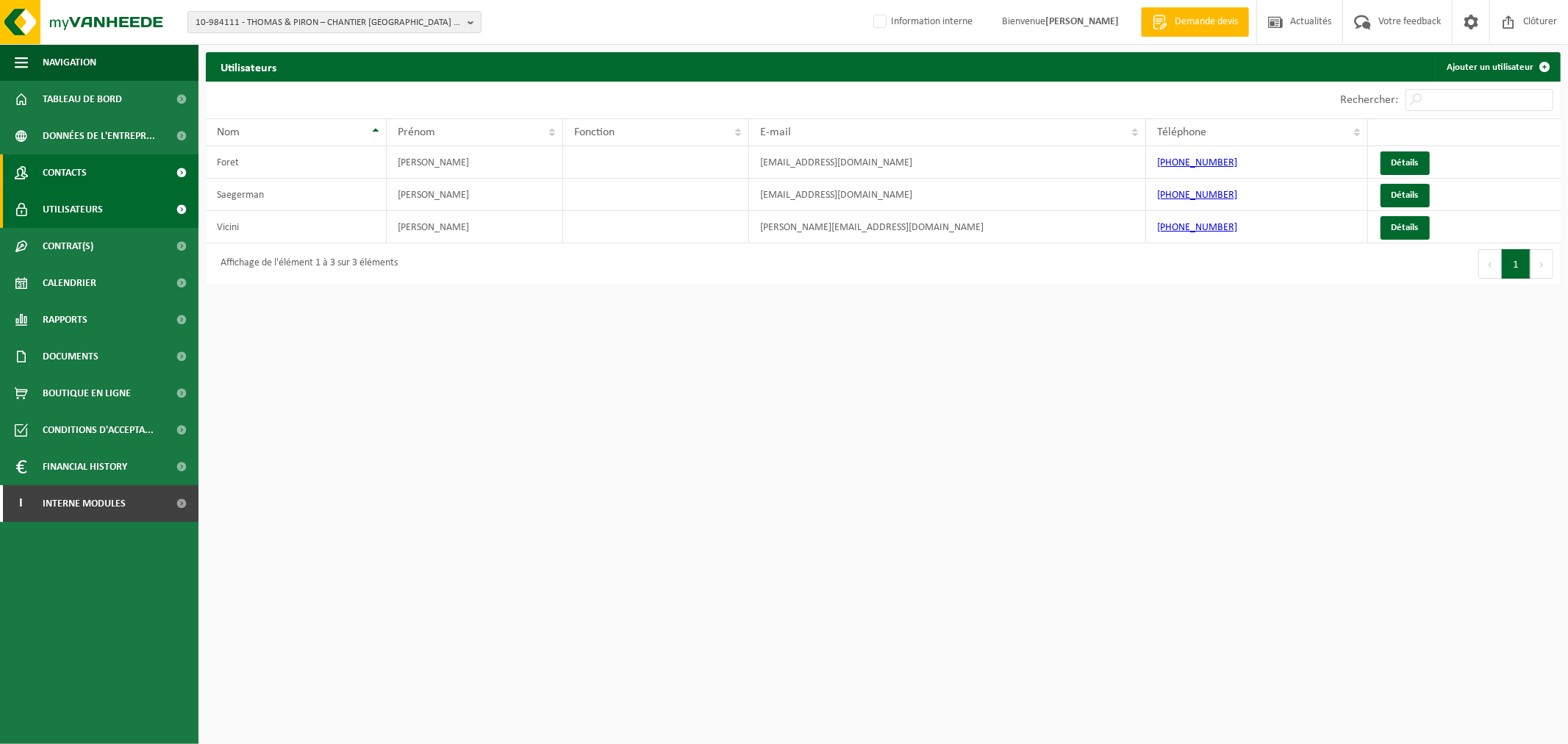
click at [87, 168] on link "Contacts" at bounding box center [99, 172] width 198 height 37
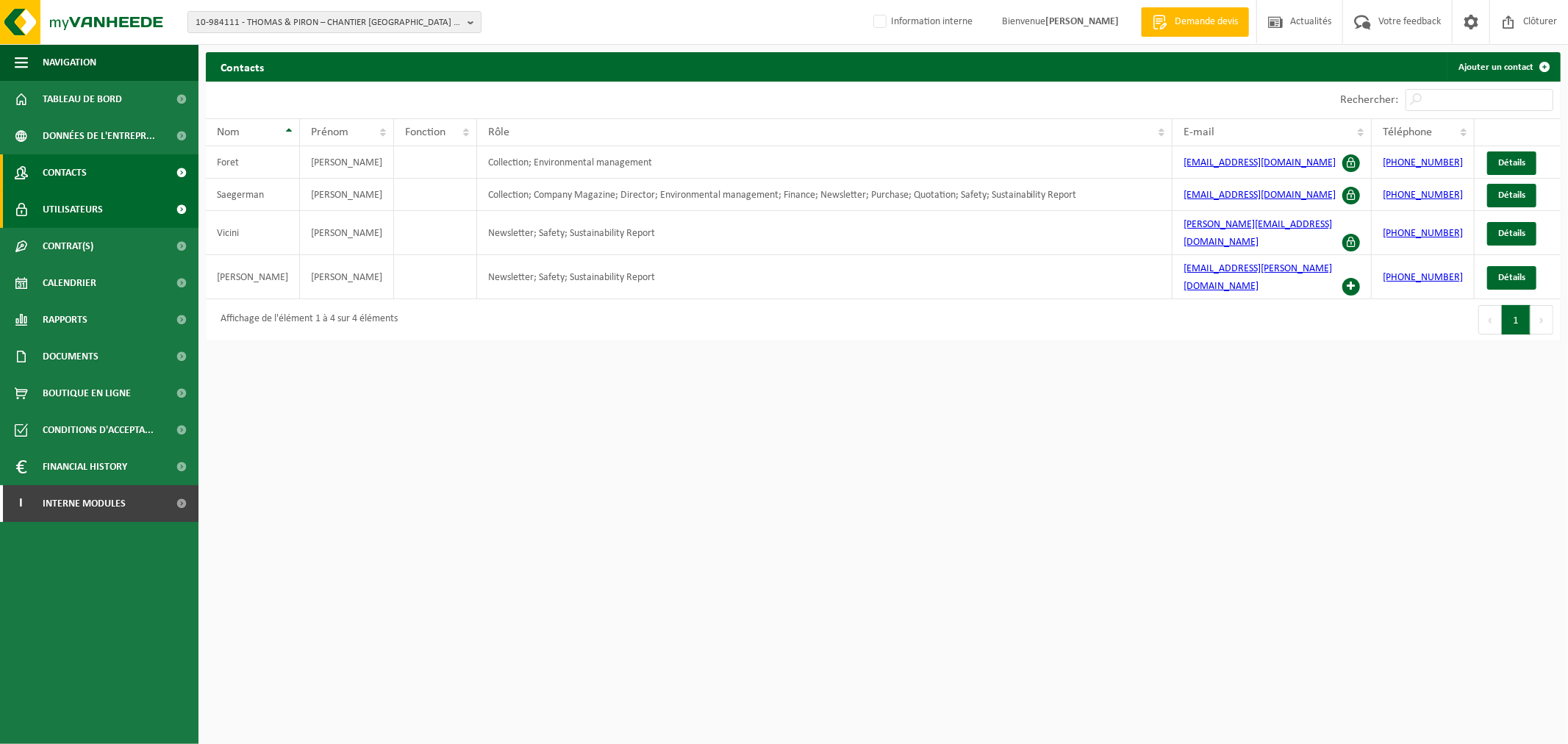
click at [53, 201] on span "Utilisateurs" at bounding box center [72, 209] width 60 height 37
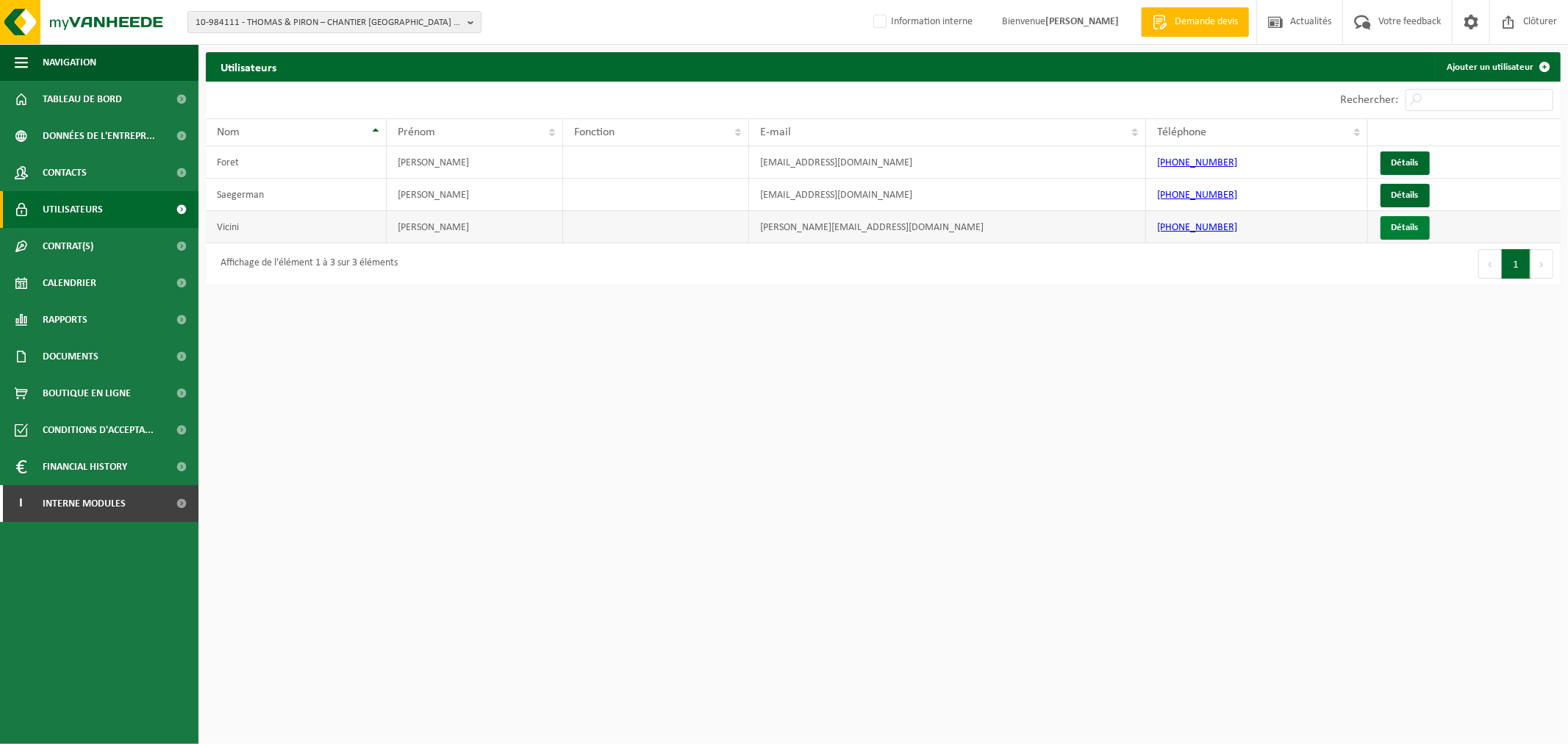
click at [1411, 225] on link "Détails" at bounding box center [1404, 228] width 49 height 24
click at [353, 337] on html "10-984111 - THOMAS & PIRON – CHANTIER LOUVAIN-LA-NEUVE LLNCISE2 - OTTIGNIES-LOU…" at bounding box center [784, 372] width 1568 height 744
click at [114, 165] on link "Contacts" at bounding box center [99, 172] width 198 height 37
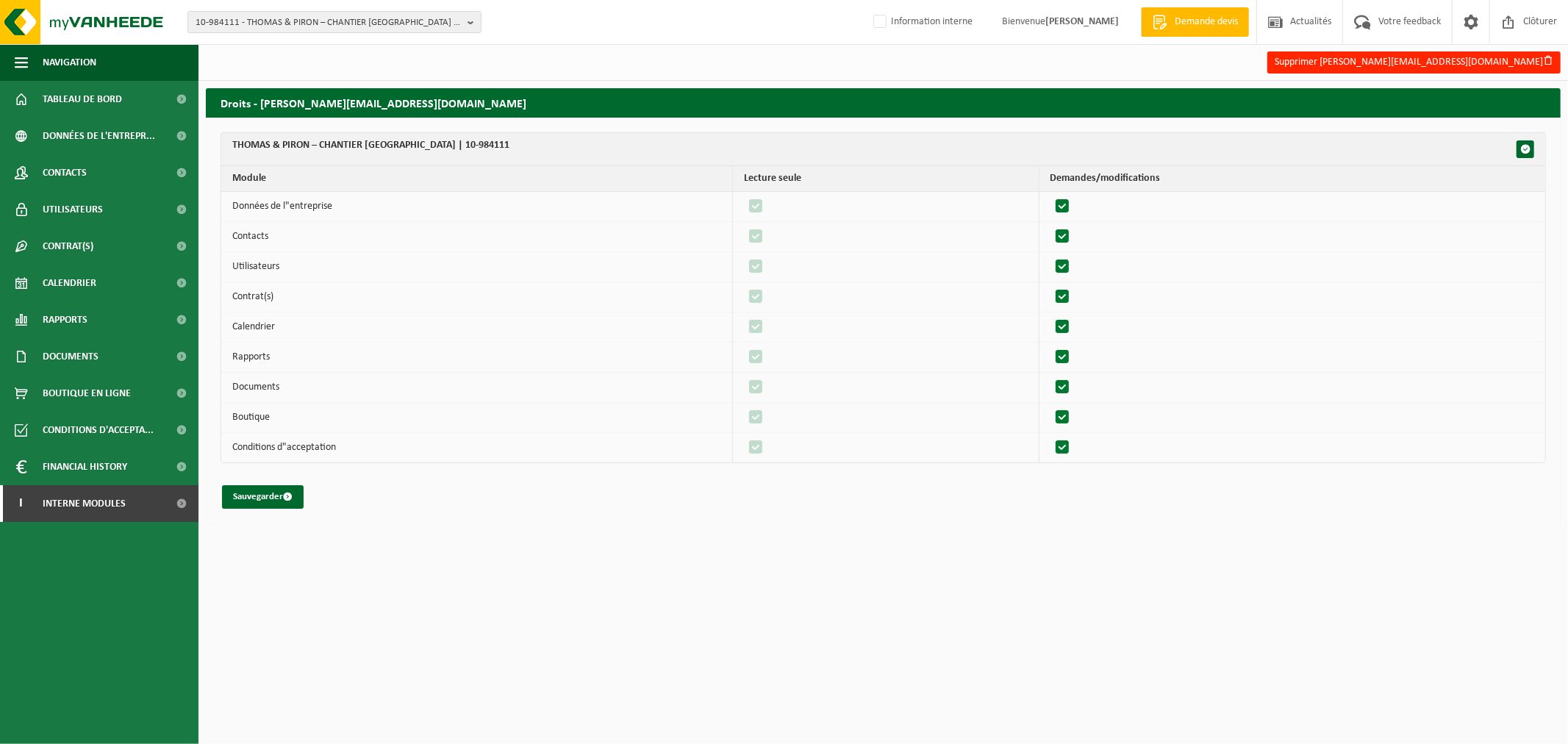
click at [1171, 693] on html "10-984111 - THOMAS & PIRON – CHANTIER LOUVAIN-LA-NEUVE LLNCISE2 - OTTIGNIES-LOU…" at bounding box center [784, 372] width 1568 height 744
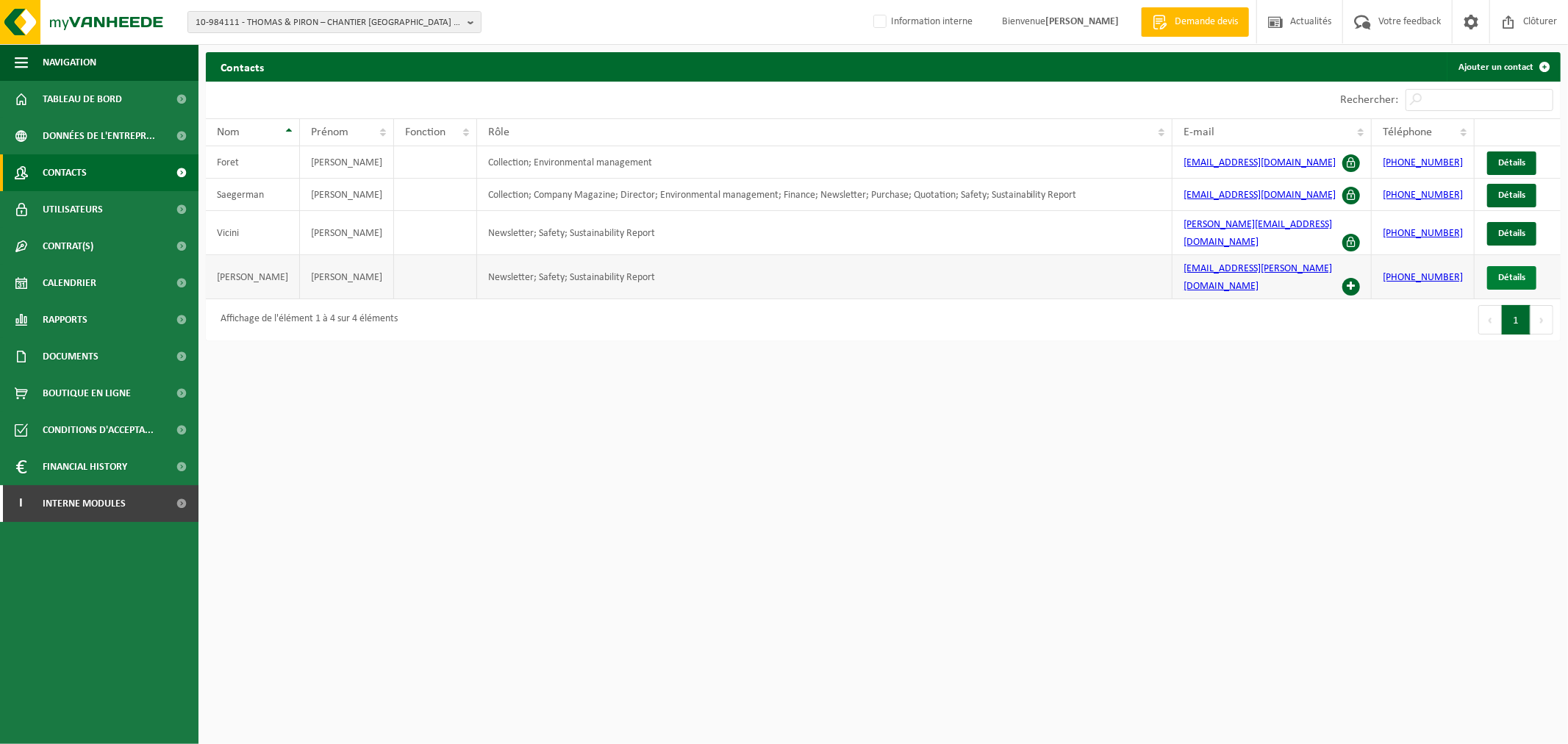
click at [1508, 273] on span "Détails" at bounding box center [1511, 278] width 27 height 9
click at [1356, 278] on span at bounding box center [1351, 287] width 18 height 18
click at [1508, 267] on link "Détails" at bounding box center [1511, 278] width 49 height 24
click at [113, 206] on link "Utilisateurs" at bounding box center [99, 209] width 198 height 37
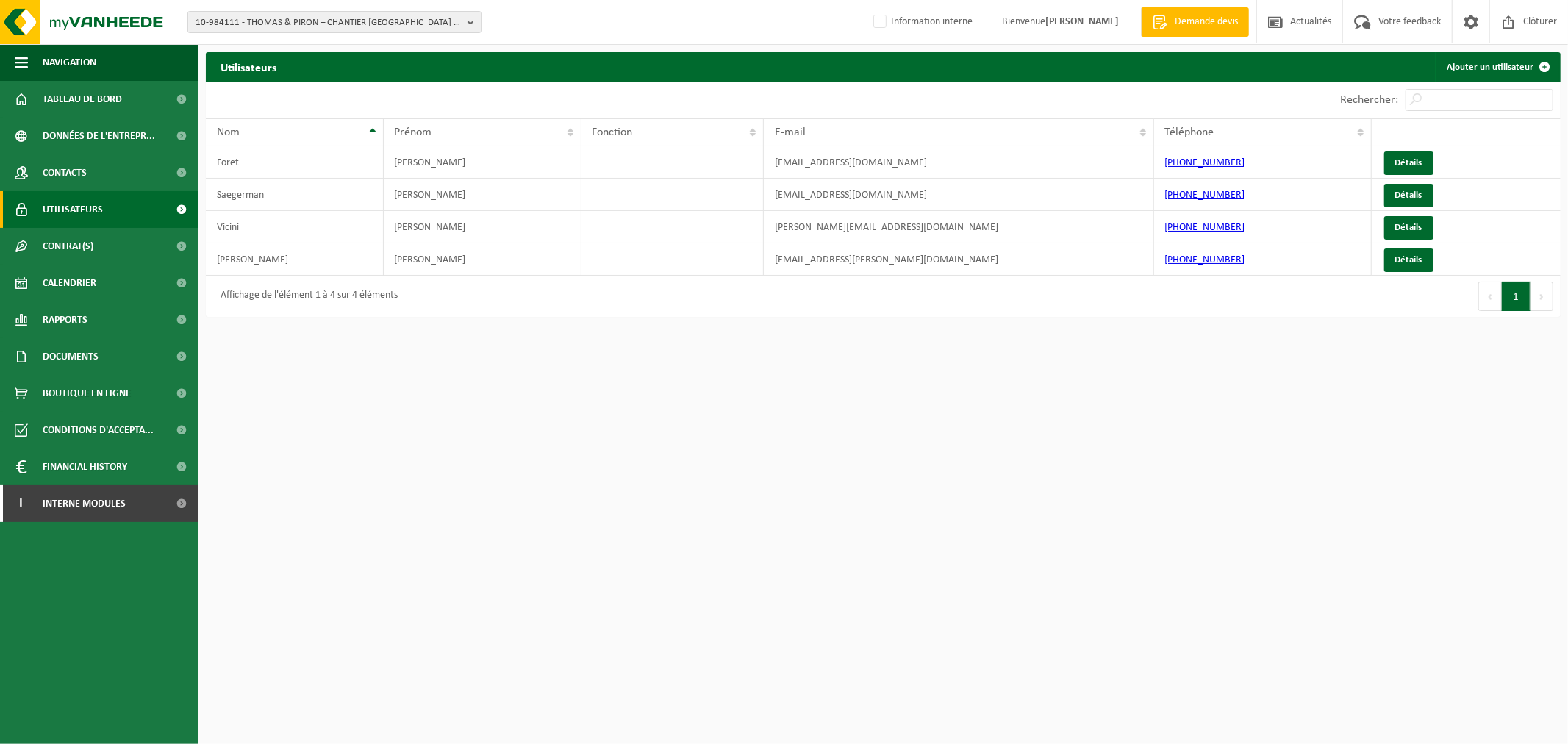
click at [267, 299] on div "Affichage de l'élément 1 à 4 sur 4 éléments" at bounding box center [305, 296] width 184 height 27
click at [65, 177] on span "Contacts" at bounding box center [64, 172] width 44 height 37
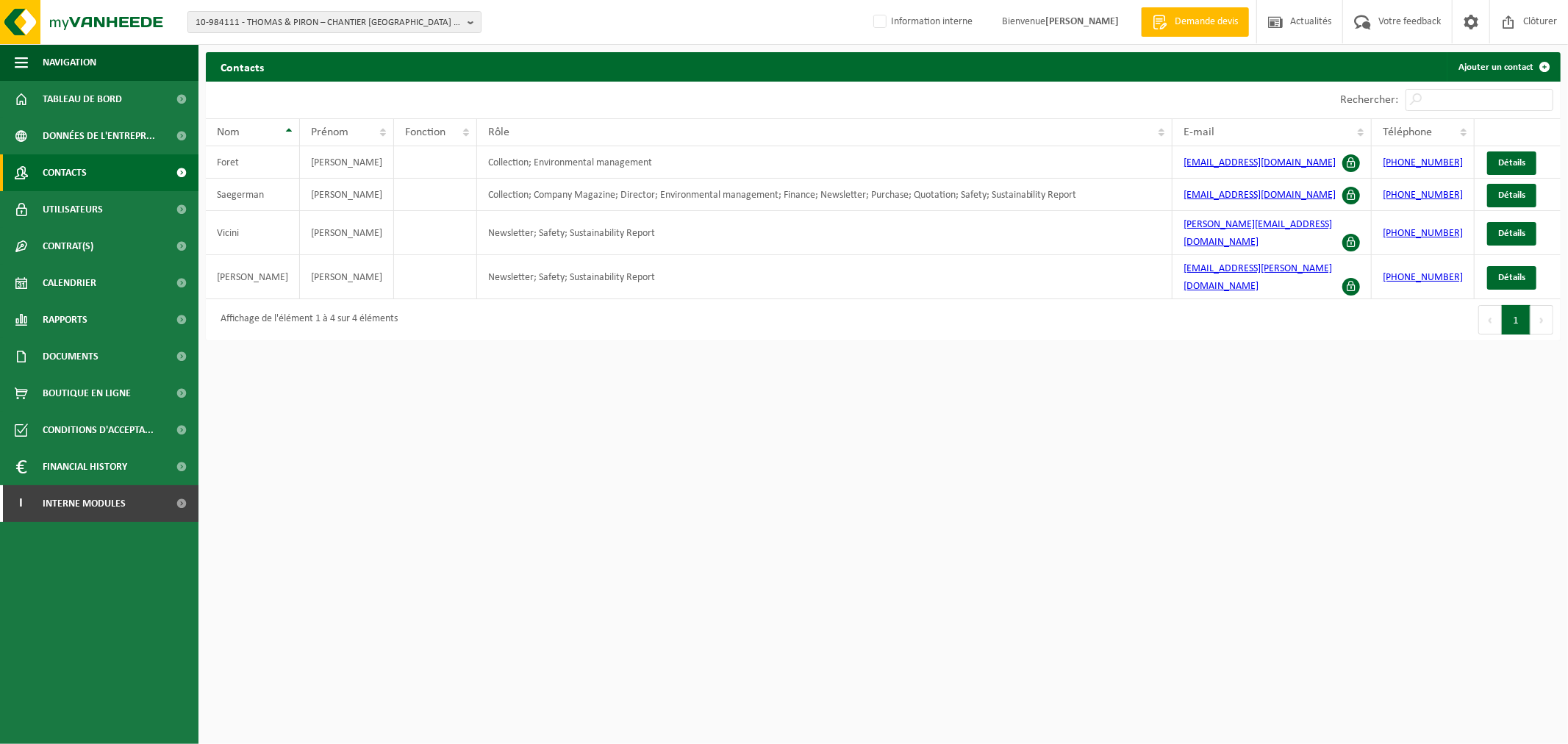
click at [70, 202] on span "Utilisateurs" at bounding box center [72, 209] width 60 height 37
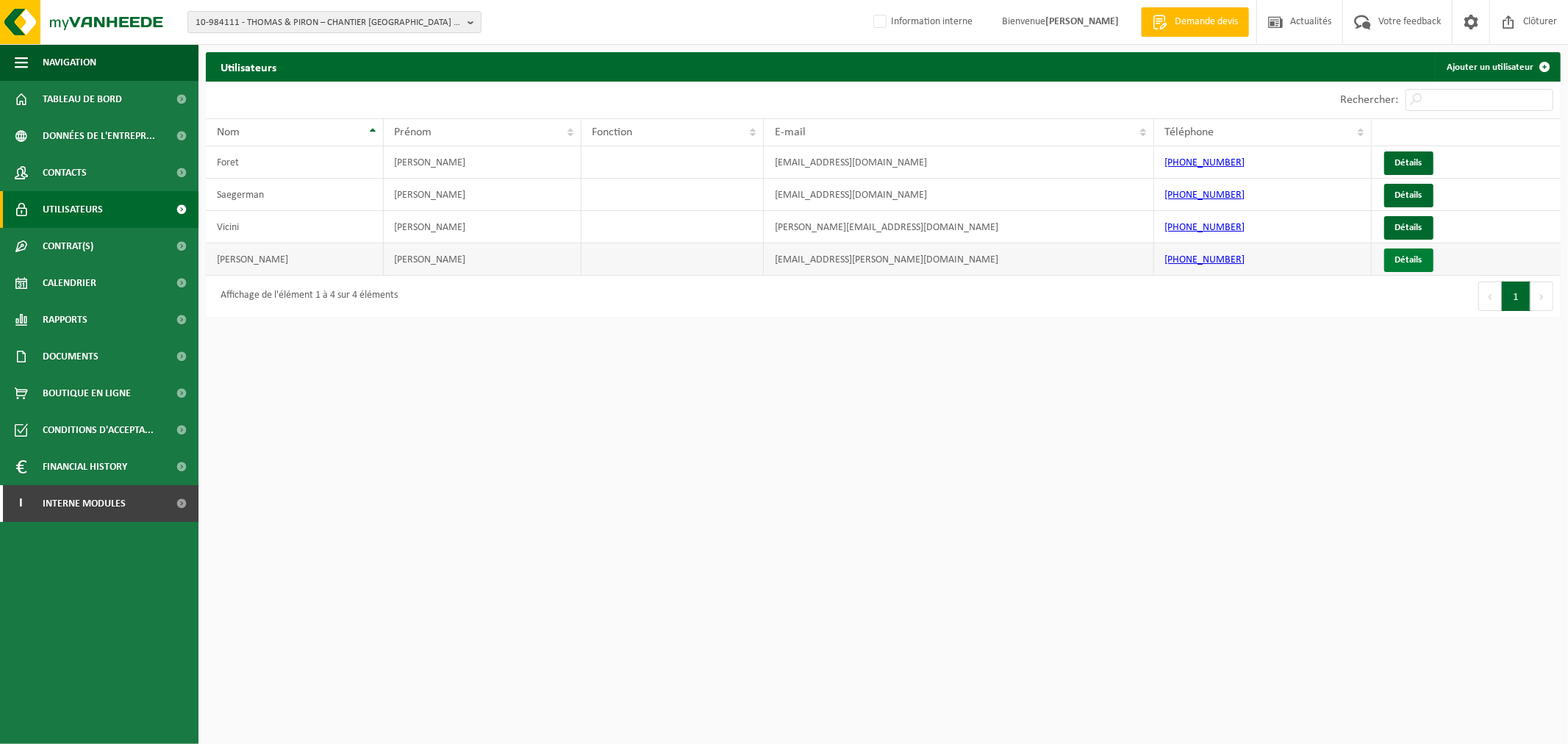
click at [1419, 267] on link "Détails" at bounding box center [1408, 260] width 49 height 24
click at [1400, 153] on link "Détails" at bounding box center [1408, 163] width 49 height 24
click at [225, 223] on td "Vicini" at bounding box center [295, 227] width 178 height 32
drag, startPoint x: 890, startPoint y: 261, endPoint x: 714, endPoint y: 267, distance: 176.1
click at [714, 267] on tr "Winant Jean-françois jf.winant@thomas-piron.eu +32499989690 Détails" at bounding box center [883, 259] width 1355 height 32
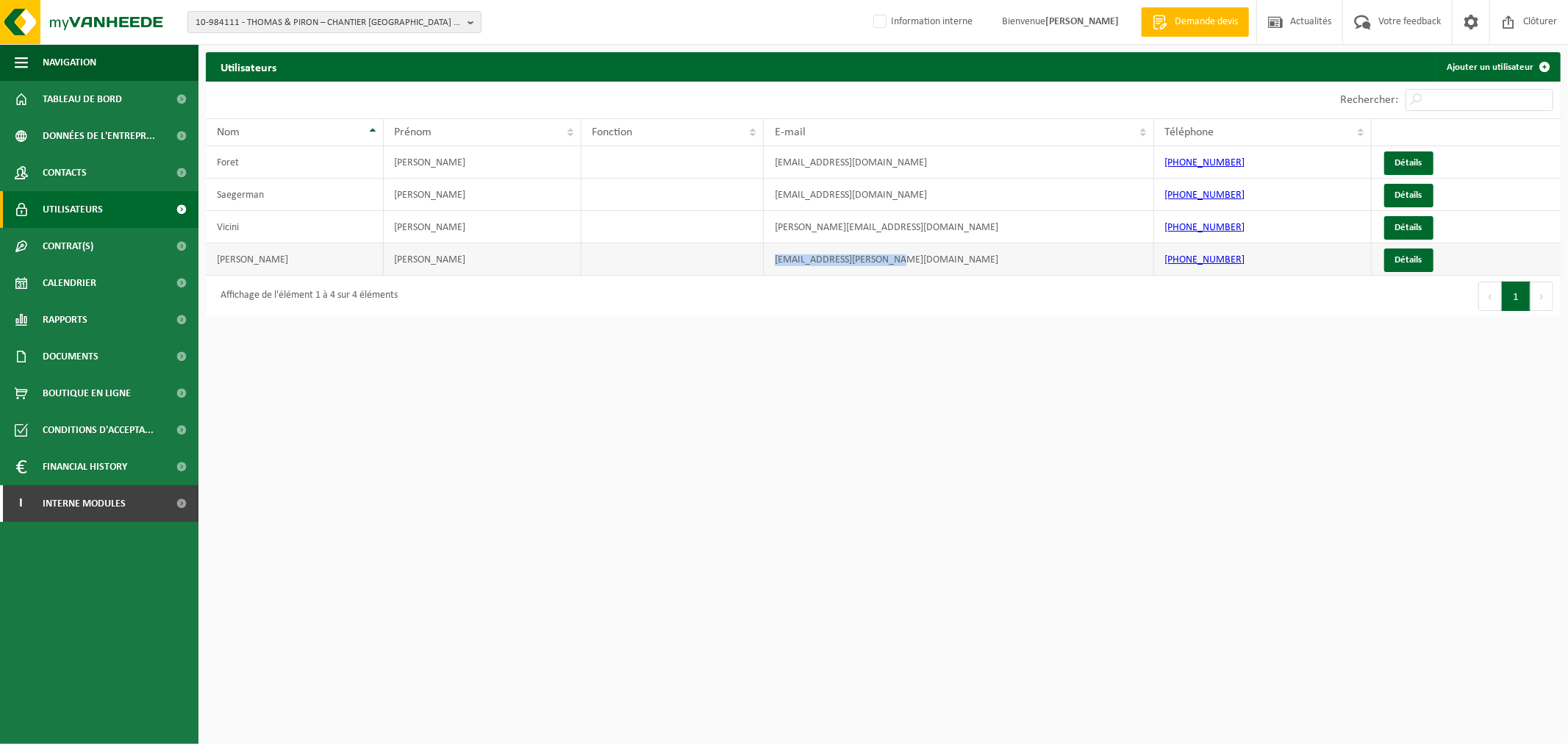
click at [654, 259] on td at bounding box center [673, 259] width 183 height 32
click at [61, 172] on span "Contacts" at bounding box center [64, 172] width 44 height 37
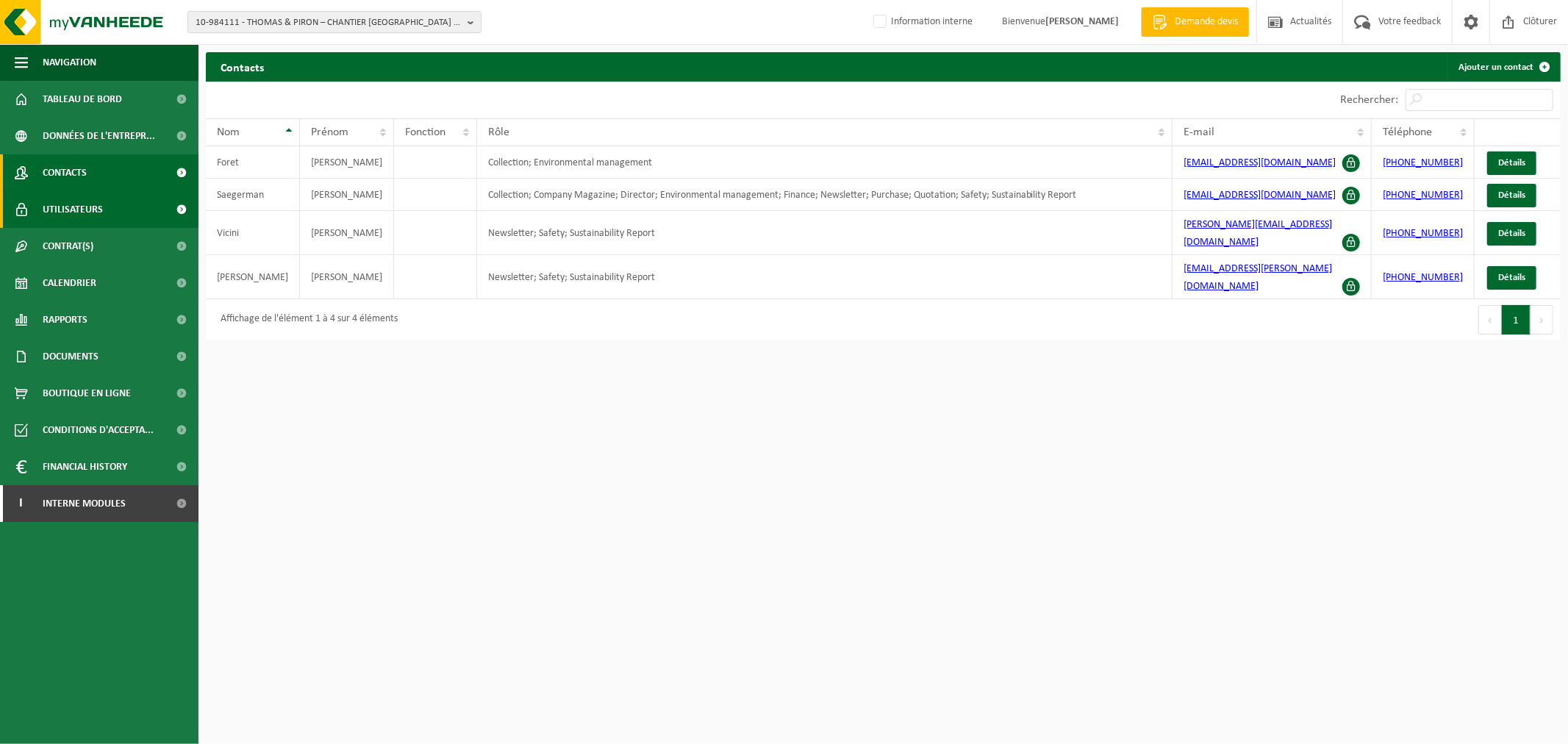
click at [45, 201] on span "Utilisateurs" at bounding box center [72, 209] width 60 height 37
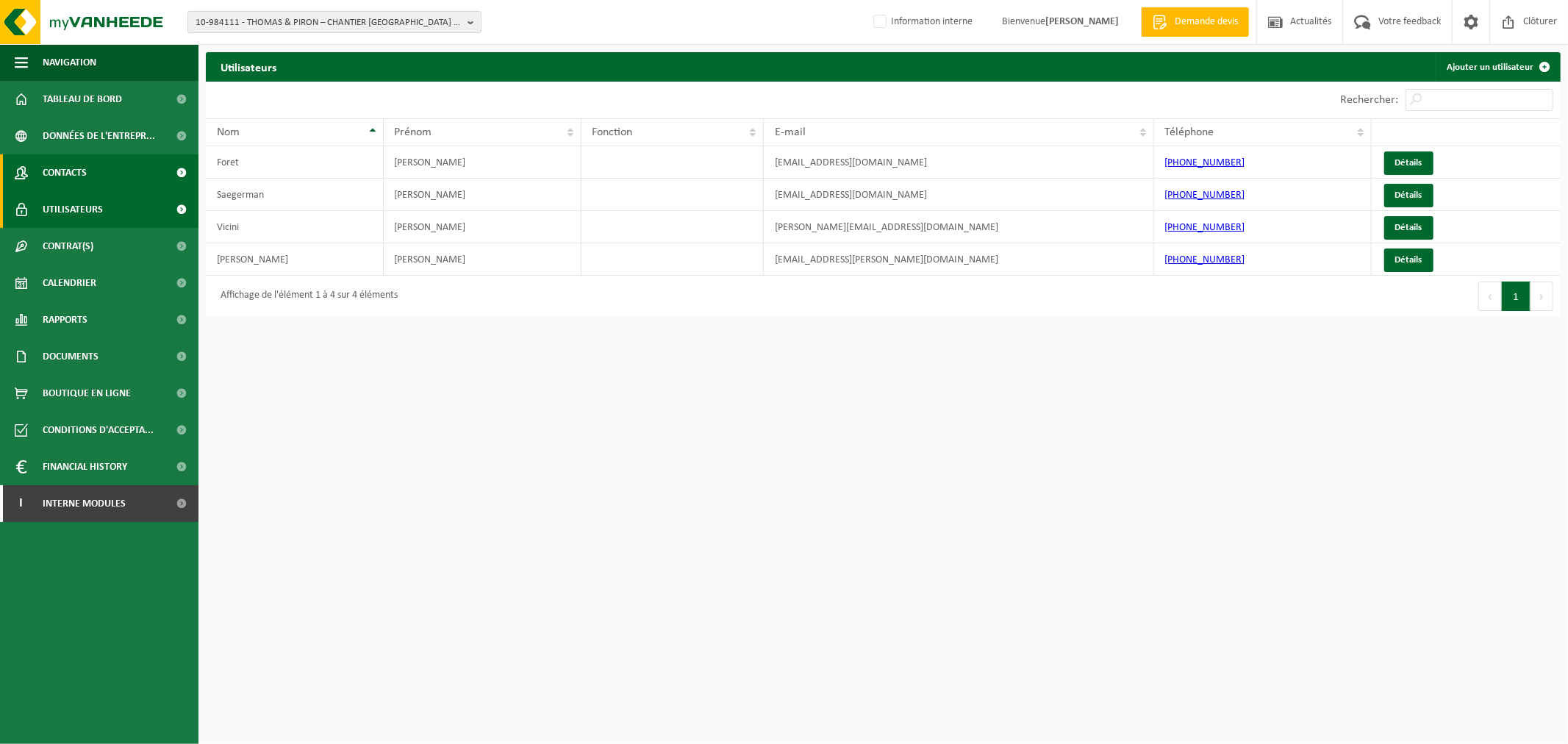
click at [90, 172] on link "Contacts" at bounding box center [99, 172] width 198 height 37
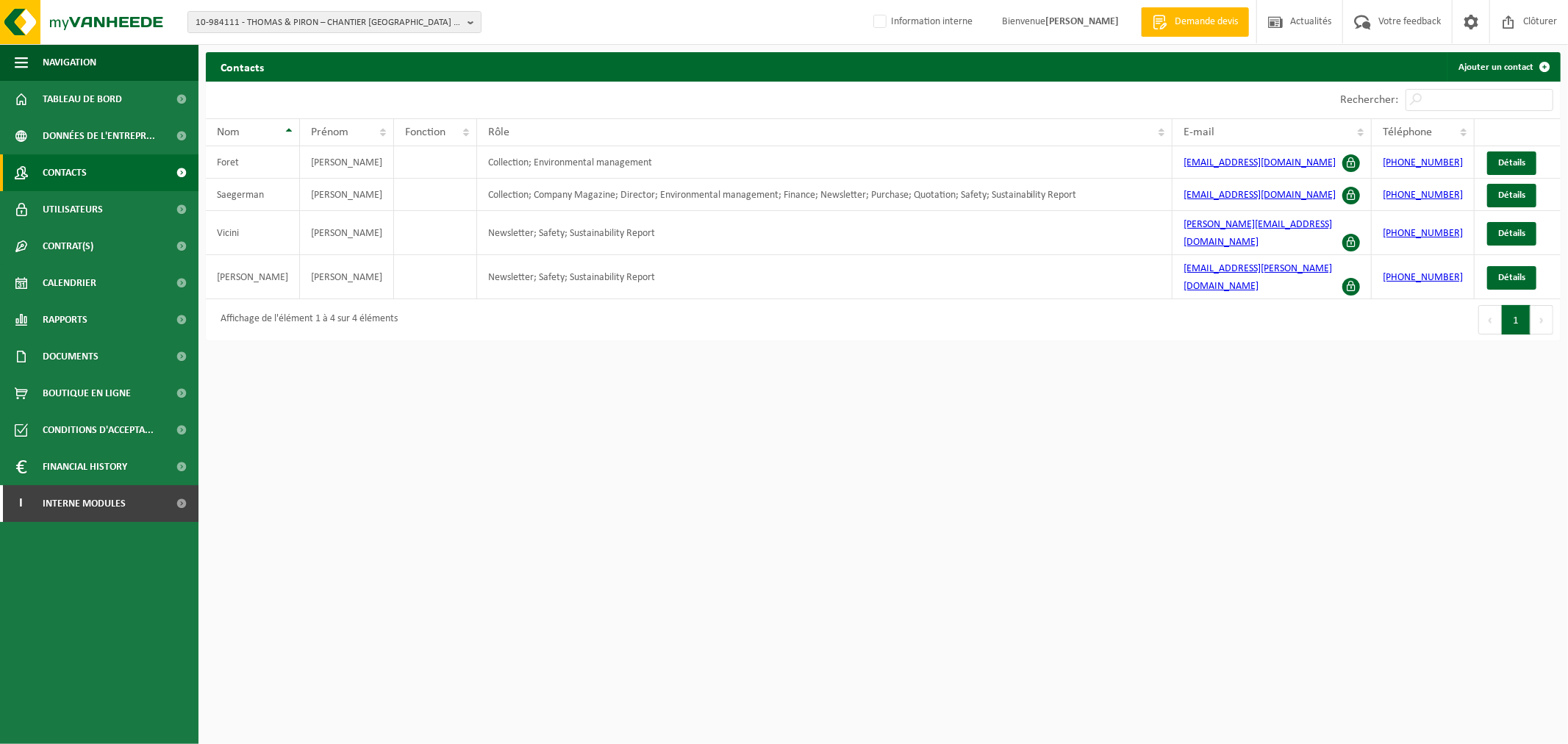
click at [474, 384] on html "10-984111 - THOMAS & PIRON – CHANTIER LOUVAIN-LA-NEUVE LLNCISE2 - OTTIGNIES-LOU…" at bounding box center [784, 372] width 1568 height 744
click at [516, 437] on html "10-984111 - THOMAS & PIRON – CHANTIER LOUVAIN-LA-NEUVE LLNCISE2 - OTTIGNIES-LOU…" at bounding box center [784, 372] width 1568 height 744
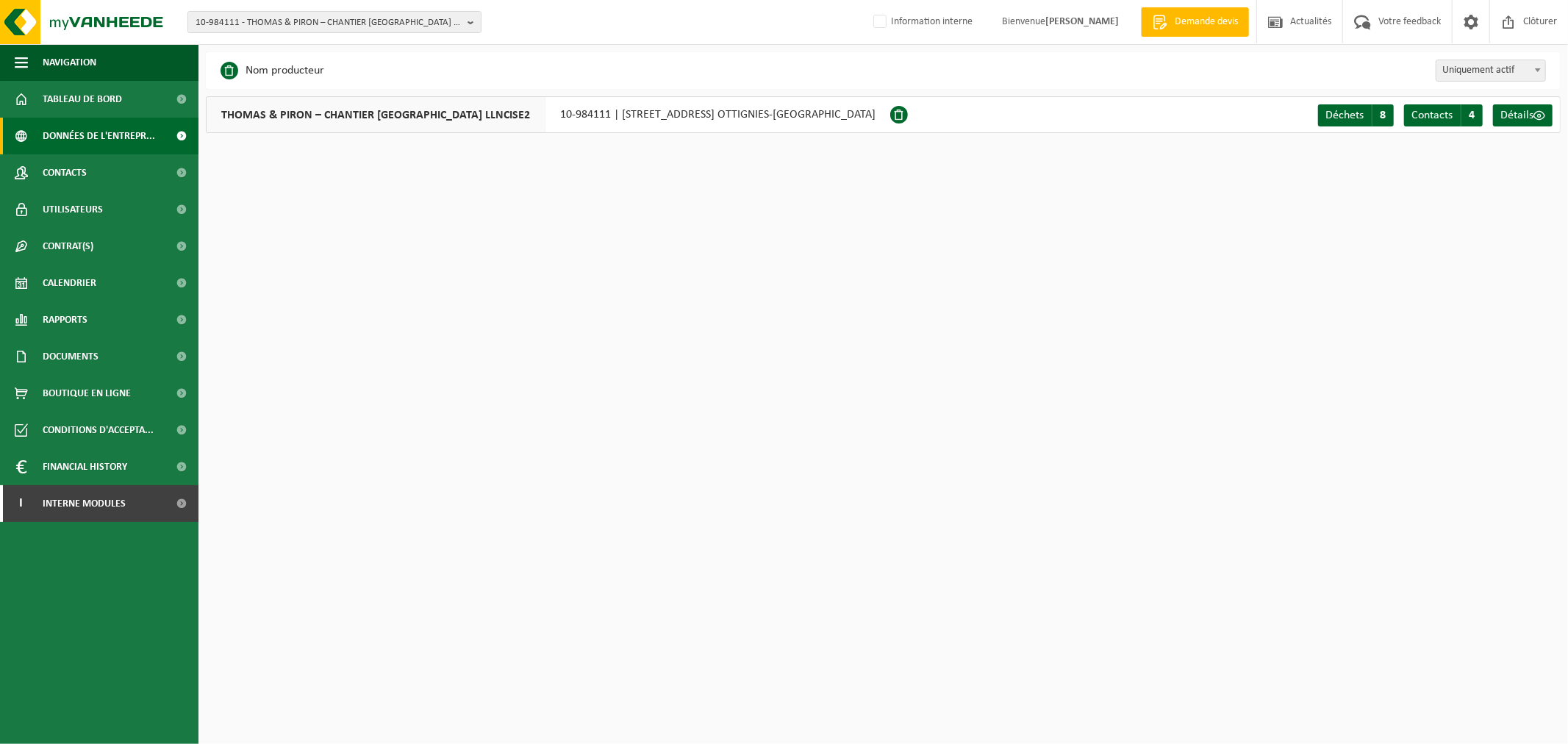
click at [1521, 71] on span "Uniquement actif" at bounding box center [1490, 71] width 109 height 20
click at [1519, 78] on span "Uniquement actif" at bounding box center [1490, 71] width 109 height 20
click at [1487, 74] on span "Tout" at bounding box center [1490, 71] width 109 height 20
select select "false"
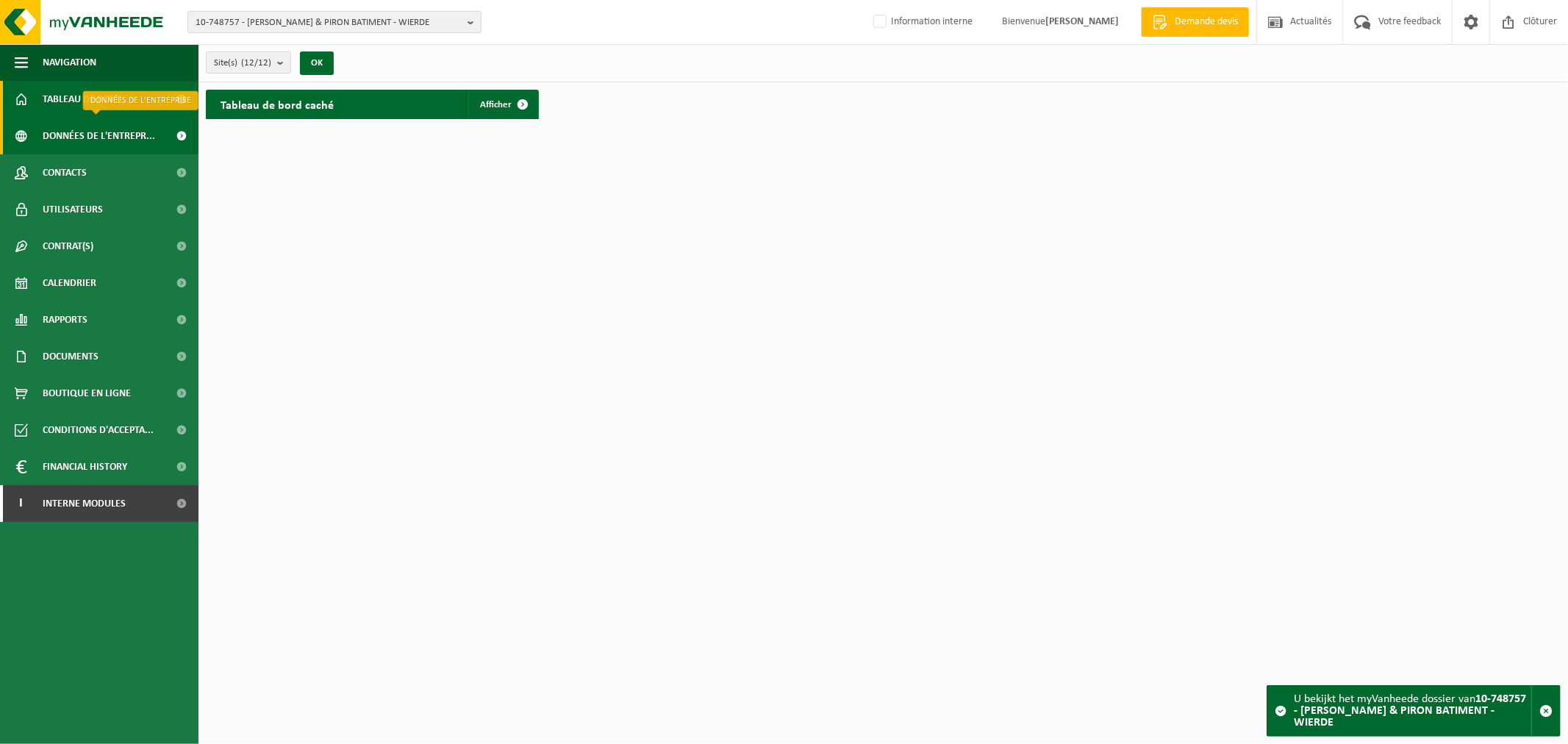
click at [83, 147] on span "Données de l'entrepr..." at bounding box center [99, 136] width 113 height 37
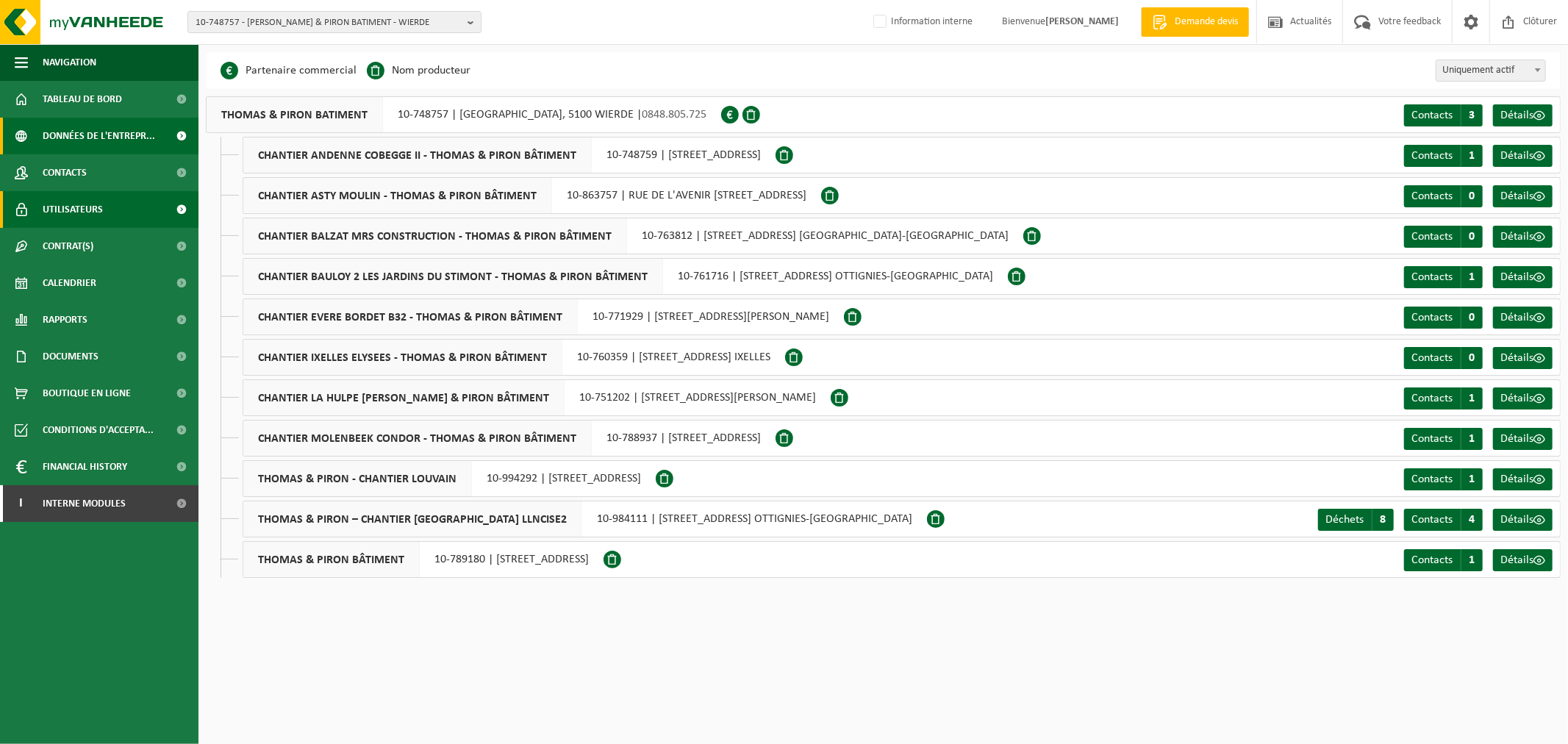
click at [99, 213] on span "Utilisateurs" at bounding box center [72, 209] width 60 height 37
